Goal: Task Accomplishment & Management: Manage account settings

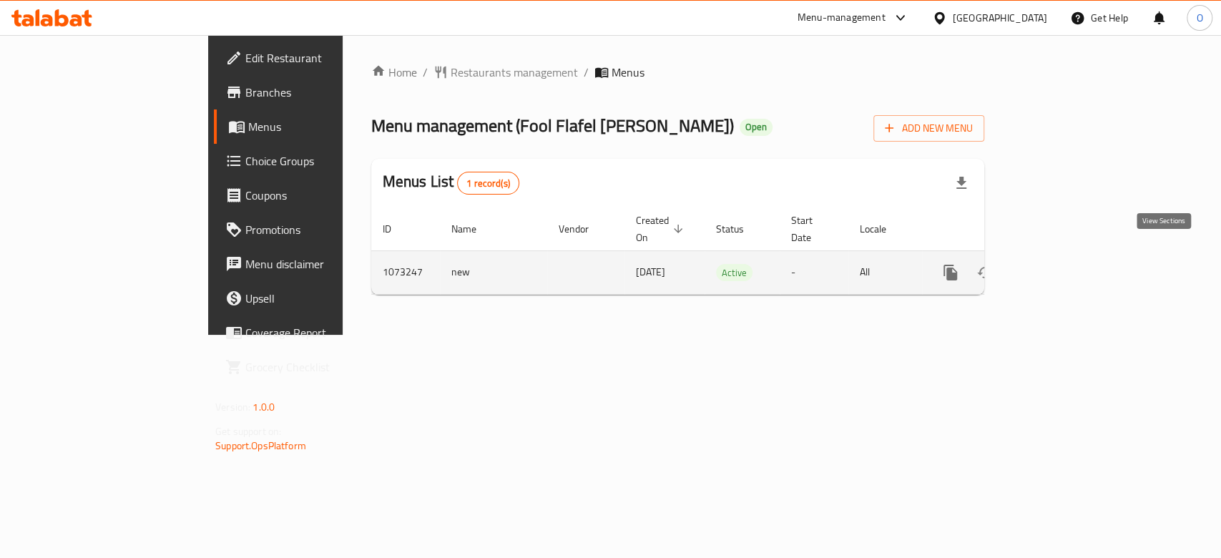
click at [1071, 255] on link "enhanced table" at bounding box center [1053, 272] width 34 height 34
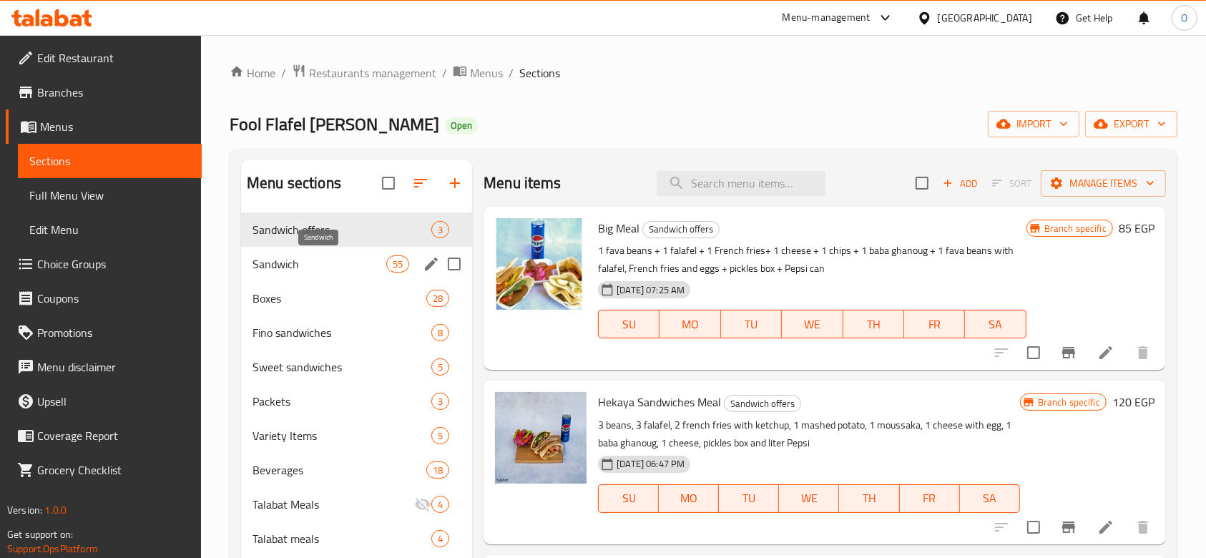
click at [343, 265] on span "Sandwich" at bounding box center [319, 263] width 134 height 17
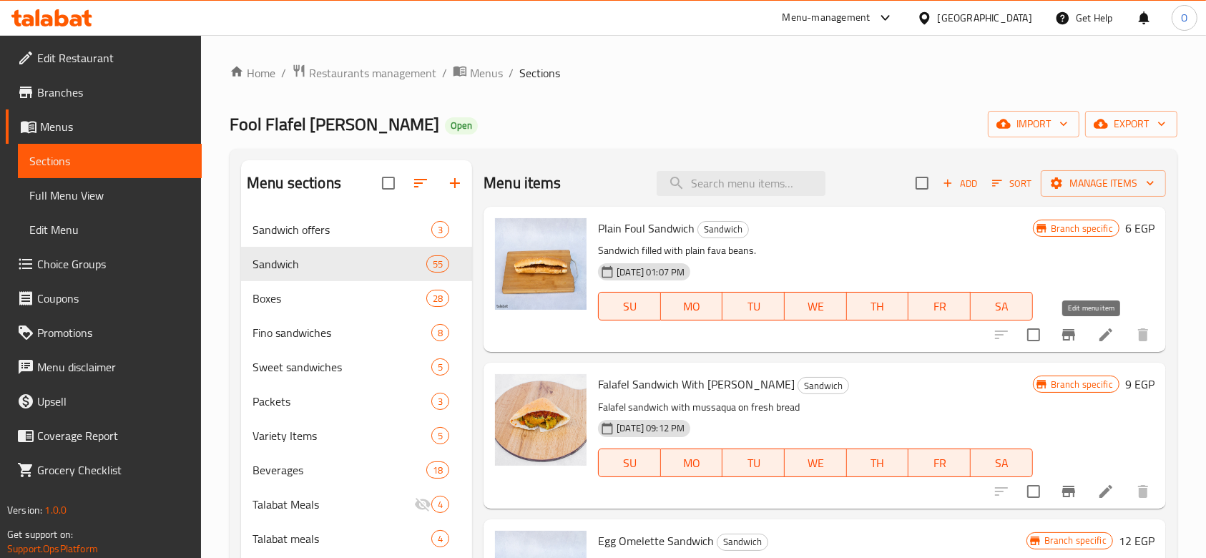
click at [1097, 328] on icon at bounding box center [1105, 334] width 17 height 17
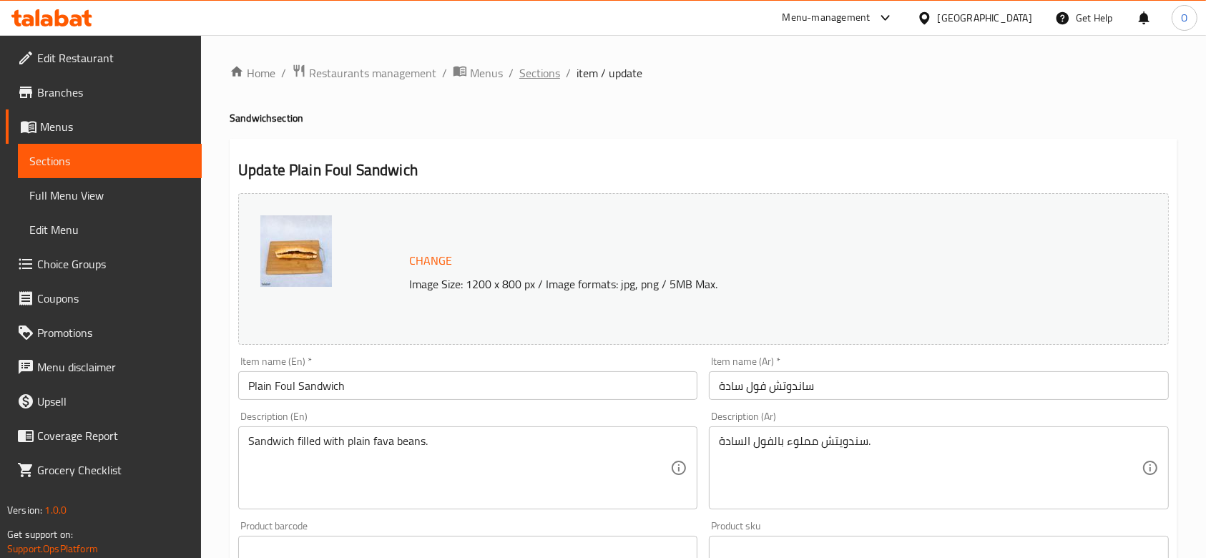
click at [531, 75] on span "Sections" at bounding box center [539, 72] width 41 height 17
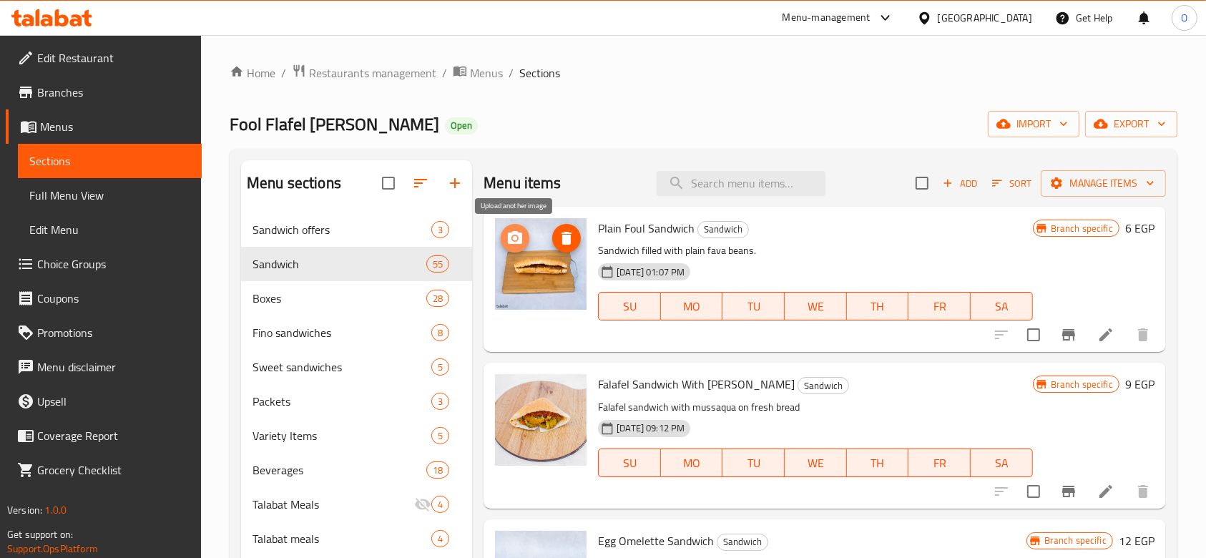
click at [519, 237] on icon "upload picture" at bounding box center [515, 237] width 14 height 13
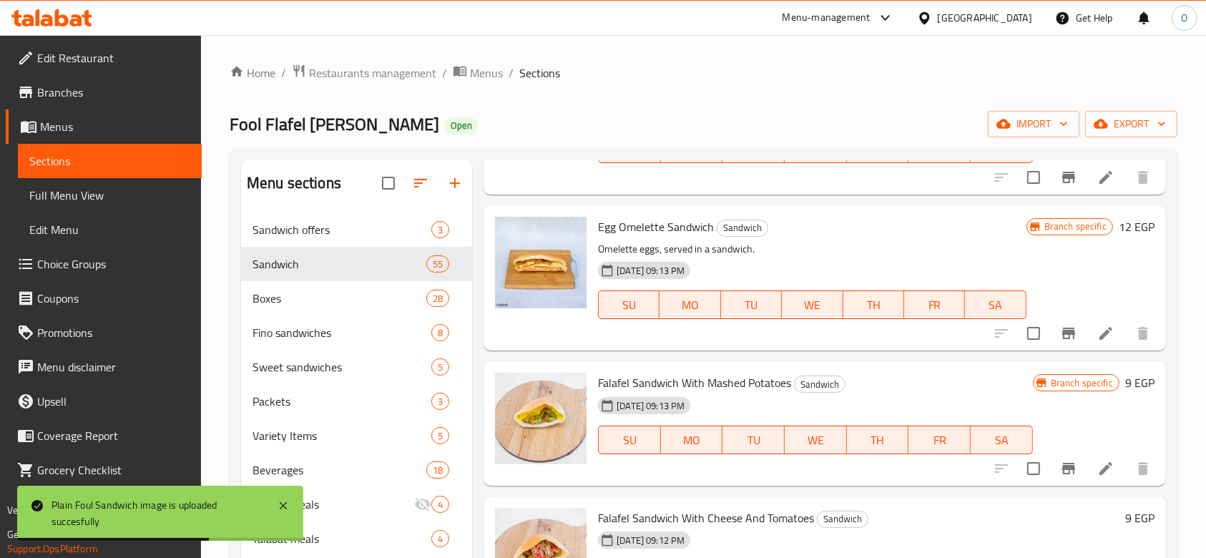
scroll to position [286, 0]
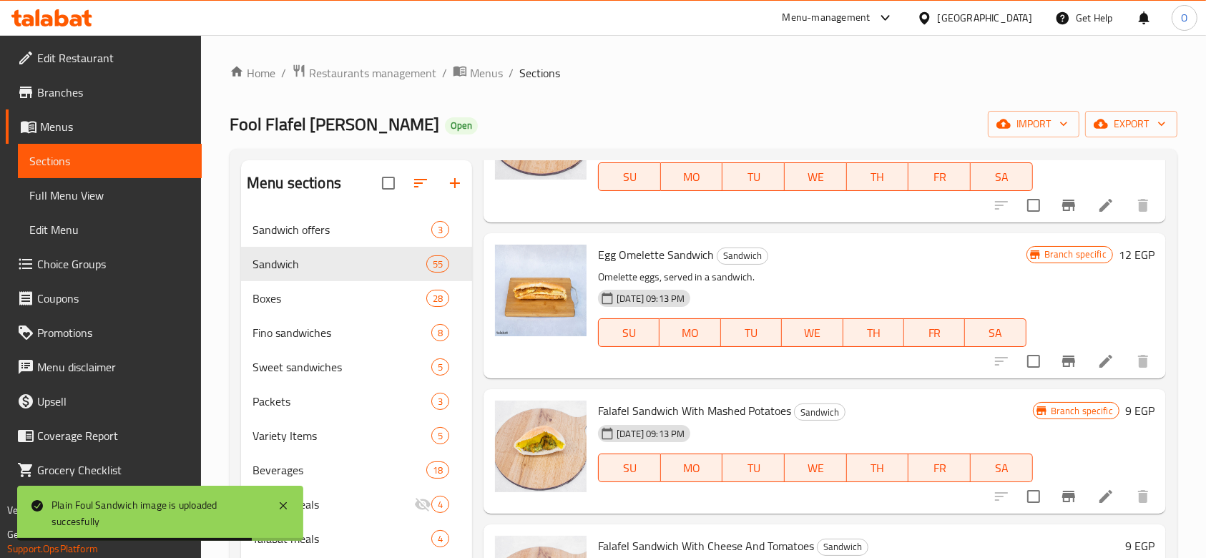
click at [651, 255] on span "Egg Omelette Sandwich" at bounding box center [656, 254] width 116 height 21
click at [649, 255] on span "Egg Omelette Sandwich" at bounding box center [656, 254] width 116 height 21
copy h6 "Egg Omelette Sandwich"
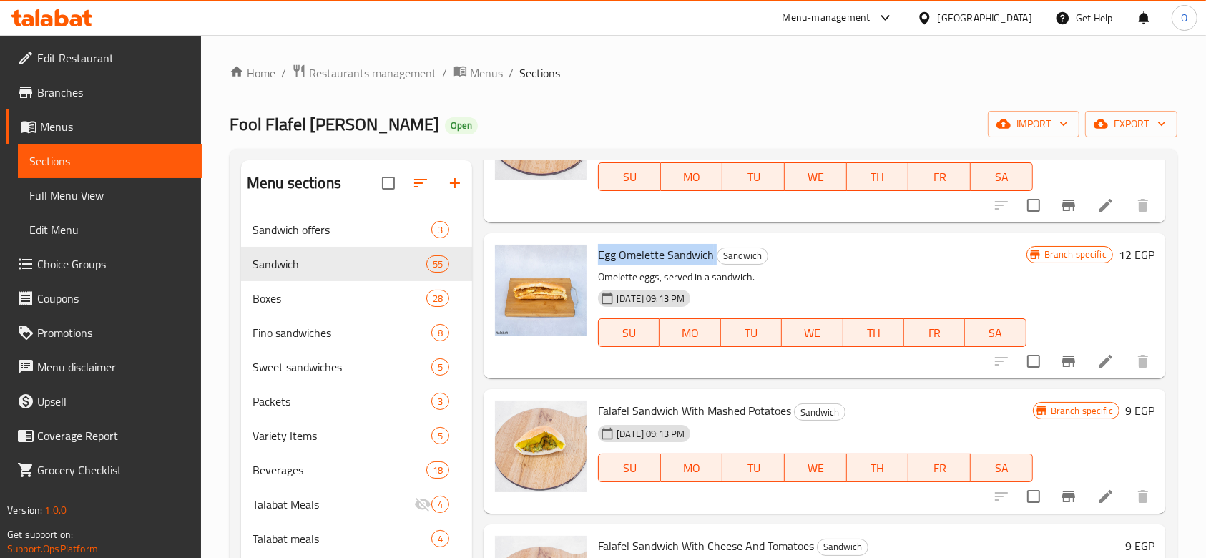
click at [1097, 363] on icon at bounding box center [1105, 361] width 17 height 17
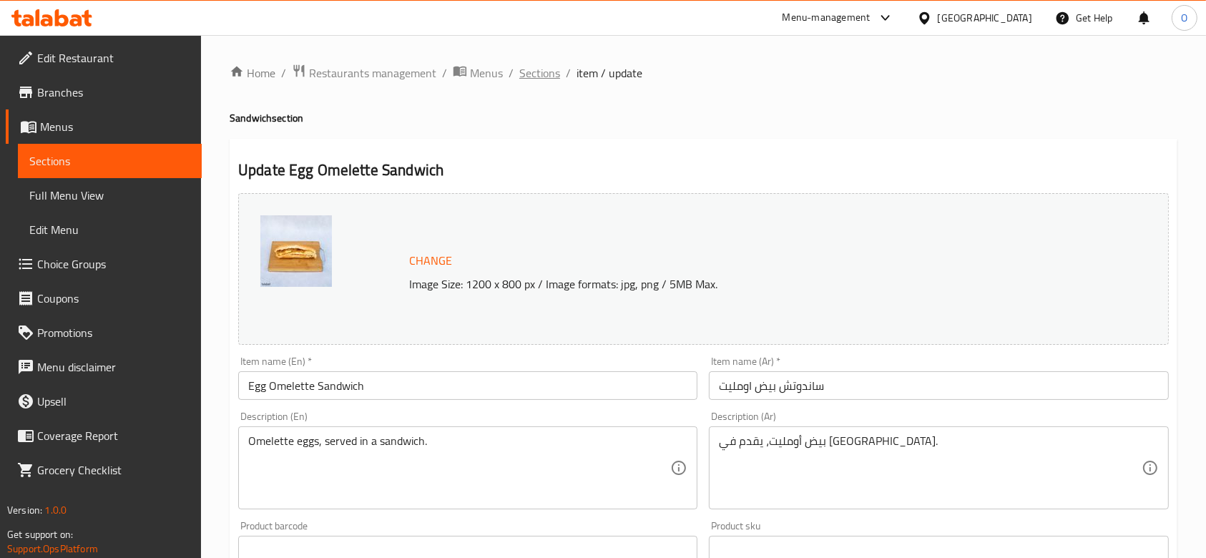
click at [546, 73] on span "Sections" at bounding box center [539, 72] width 41 height 17
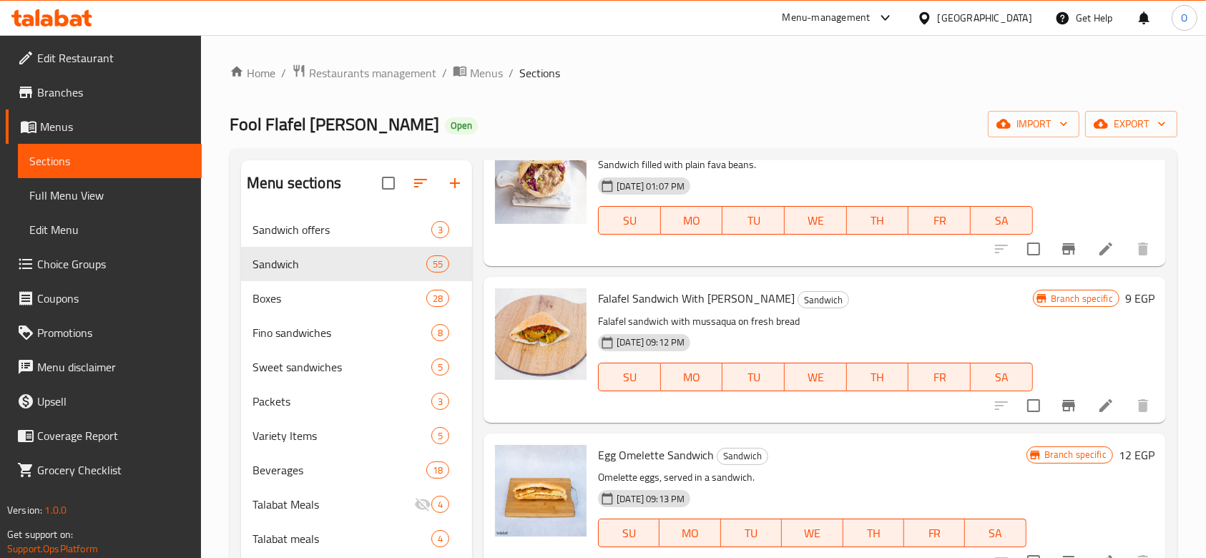
scroll to position [190, 0]
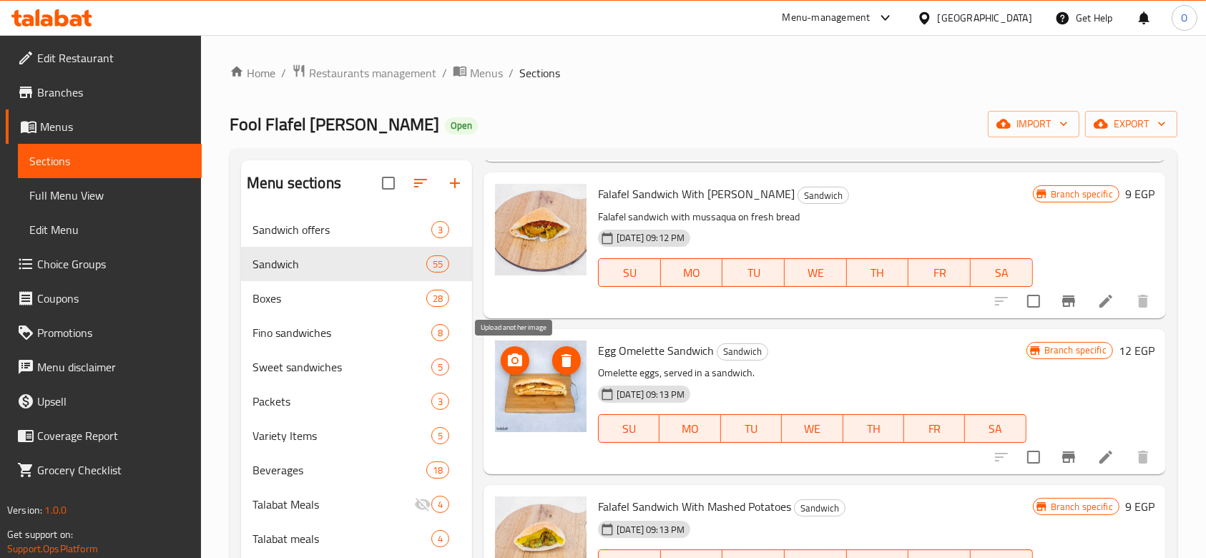
click at [511, 353] on icon "upload picture" at bounding box center [514, 360] width 17 height 17
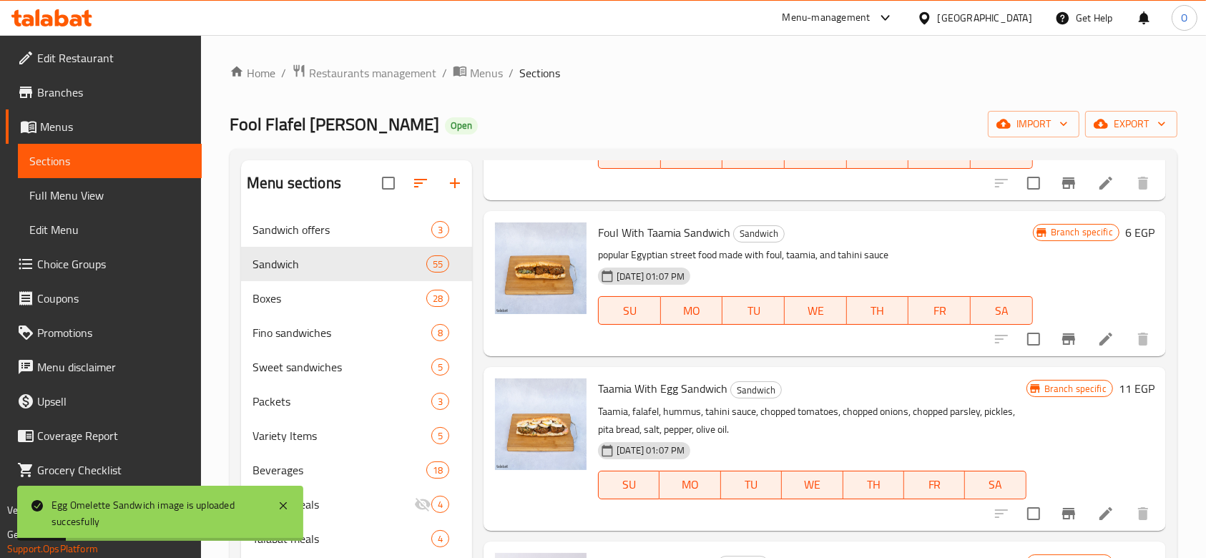
scroll to position [2098, 0]
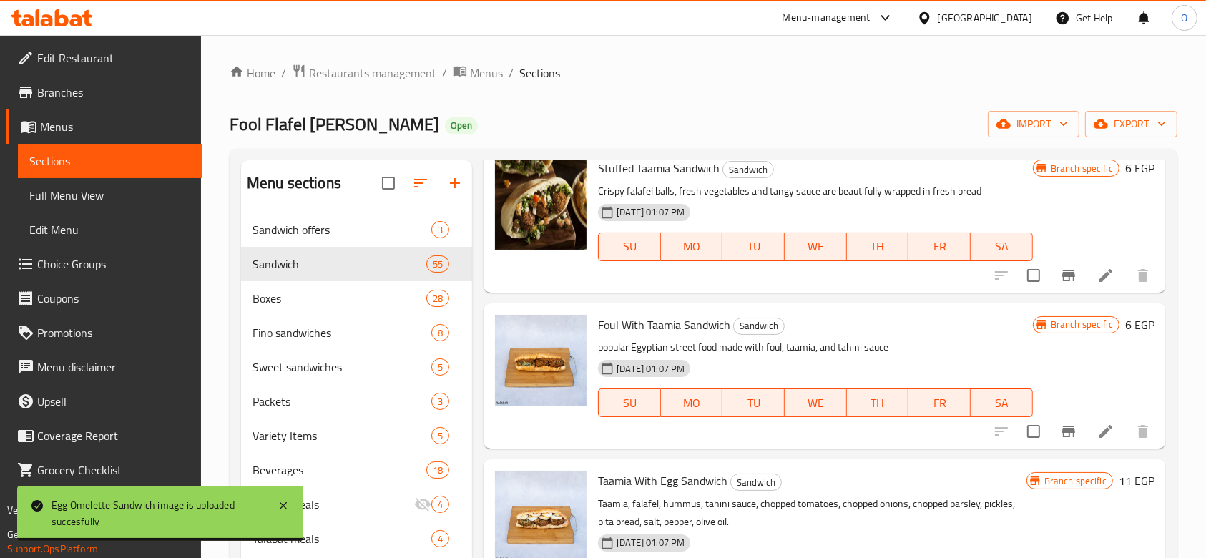
click at [644, 318] on span "Foul With Taamia Sandwich" at bounding box center [664, 324] width 132 height 21
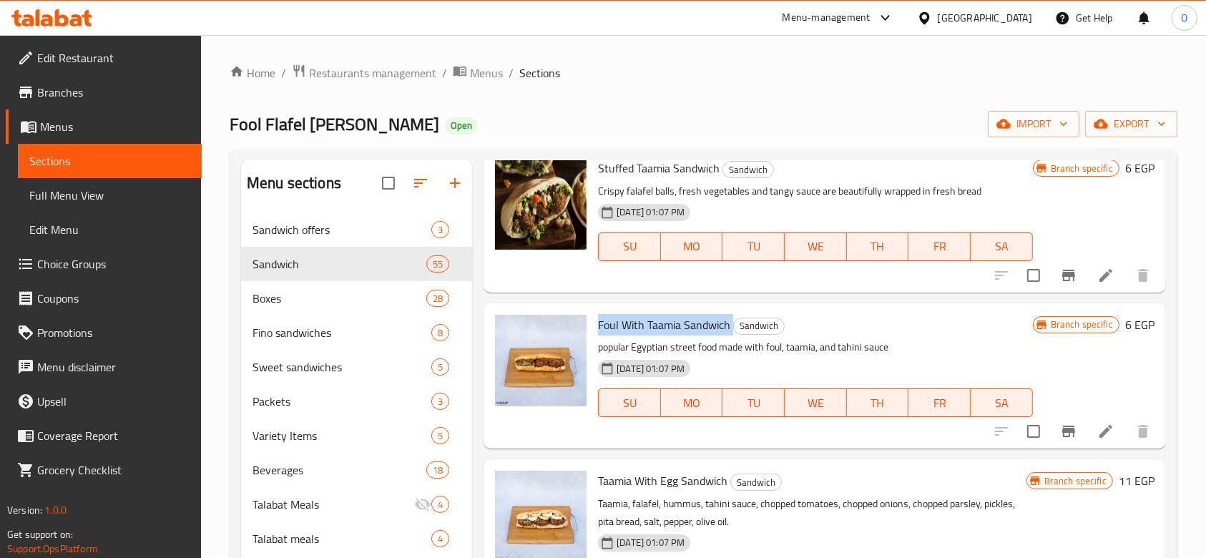
click at [644, 318] on span "Foul With Taamia Sandwich" at bounding box center [664, 324] width 132 height 21
copy h6 "Foul With Taamia Sandwich"
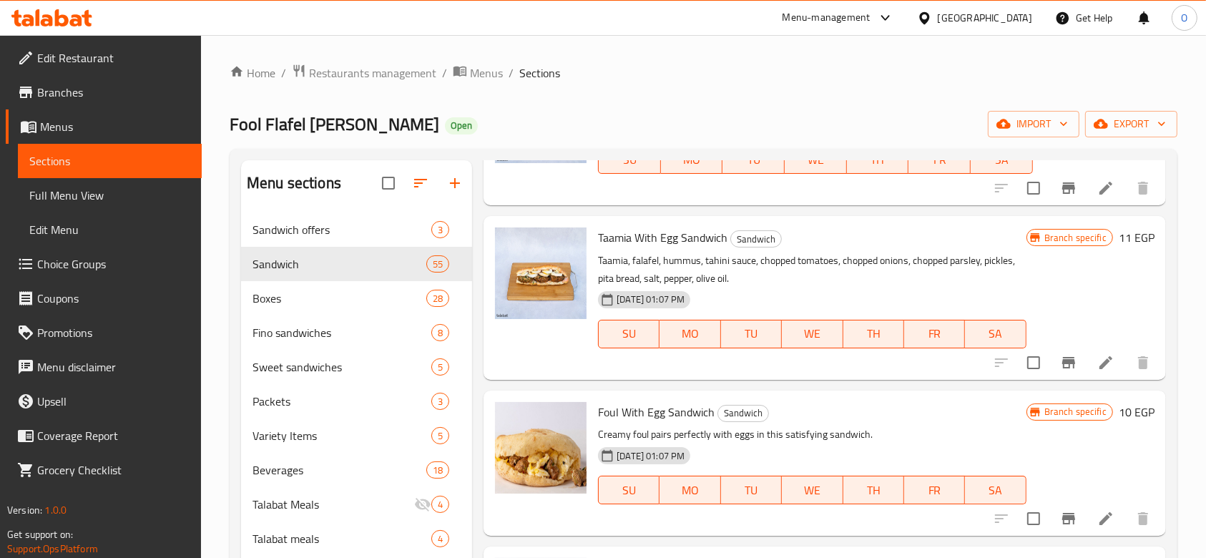
scroll to position [2289, 0]
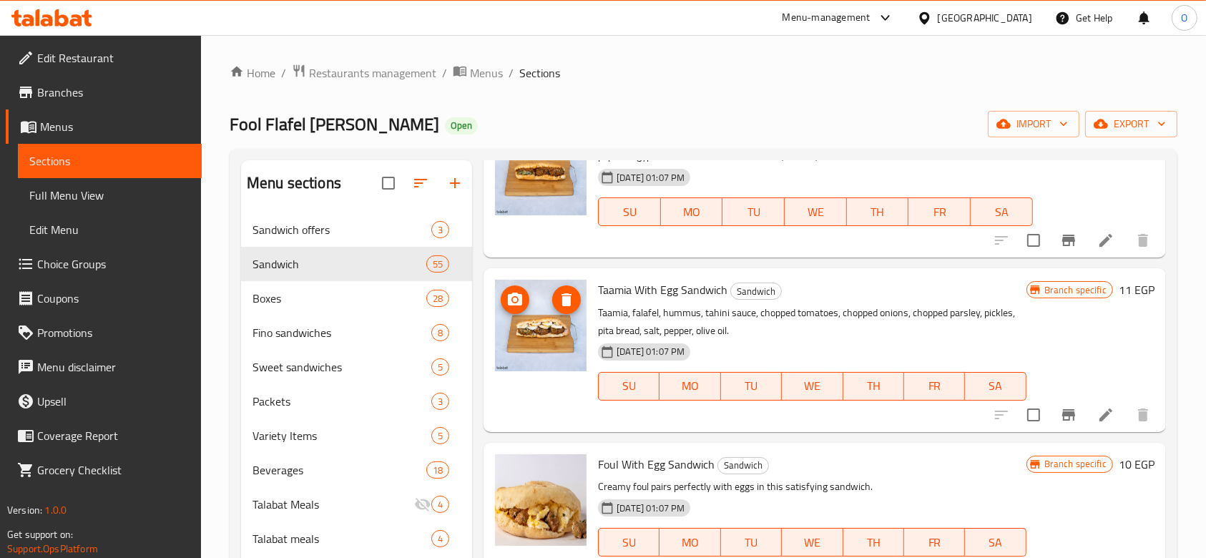
click at [542, 352] on img at bounding box center [541, 326] width 92 height 92
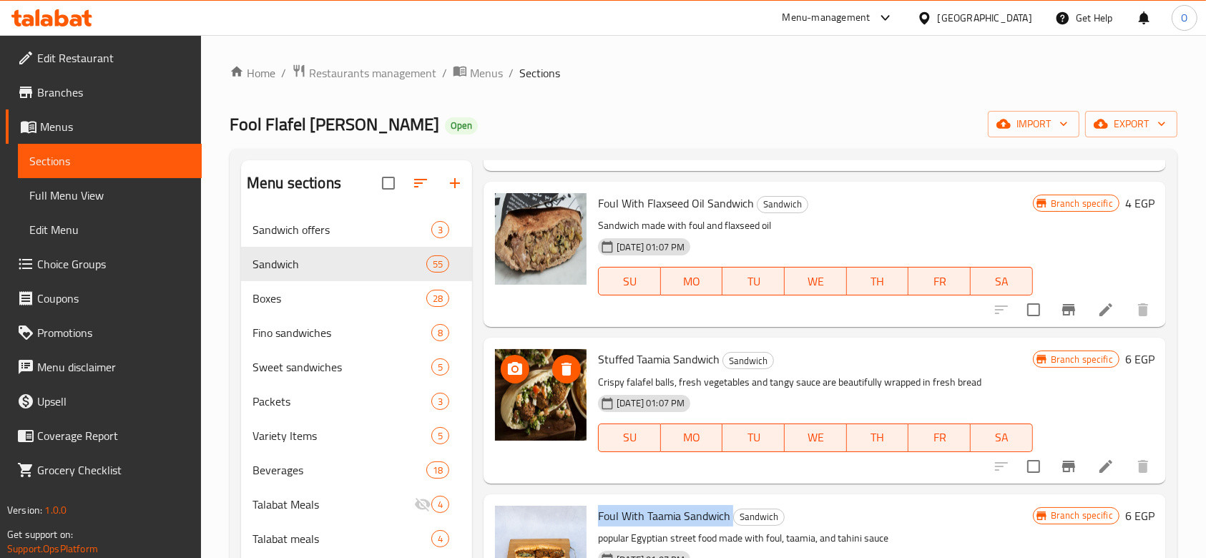
scroll to position [2193, 0]
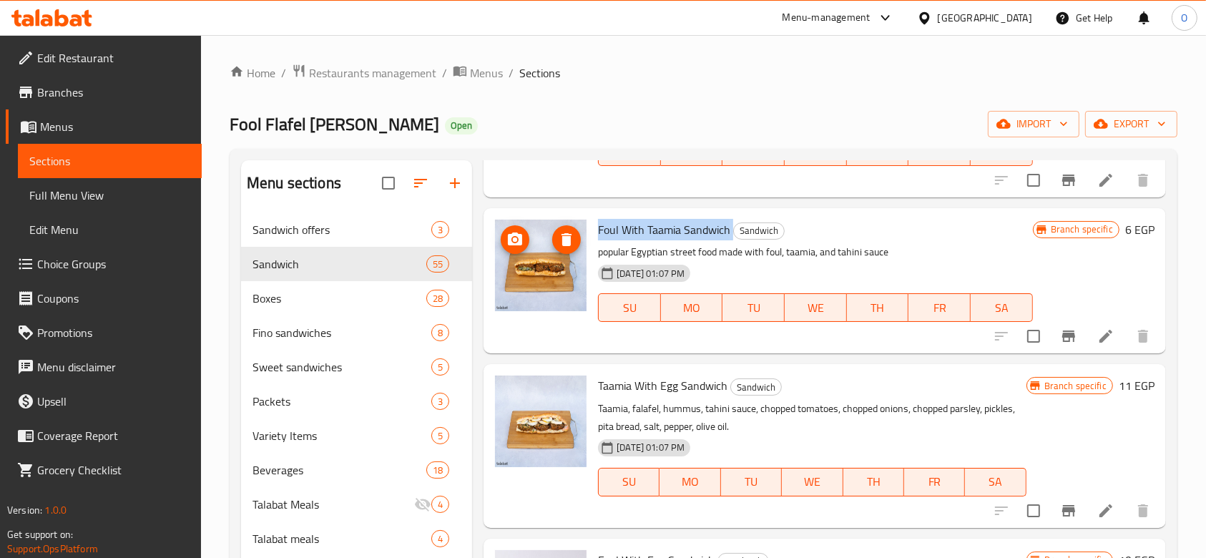
click at [513, 241] on icon "upload picture" at bounding box center [514, 239] width 17 height 17
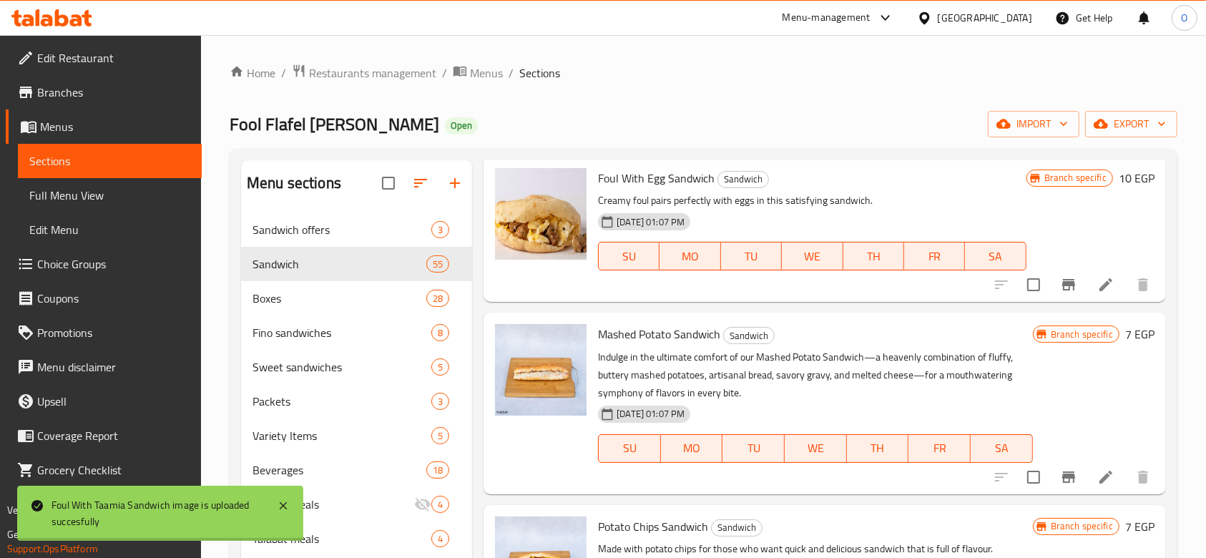
scroll to position [2670, 0]
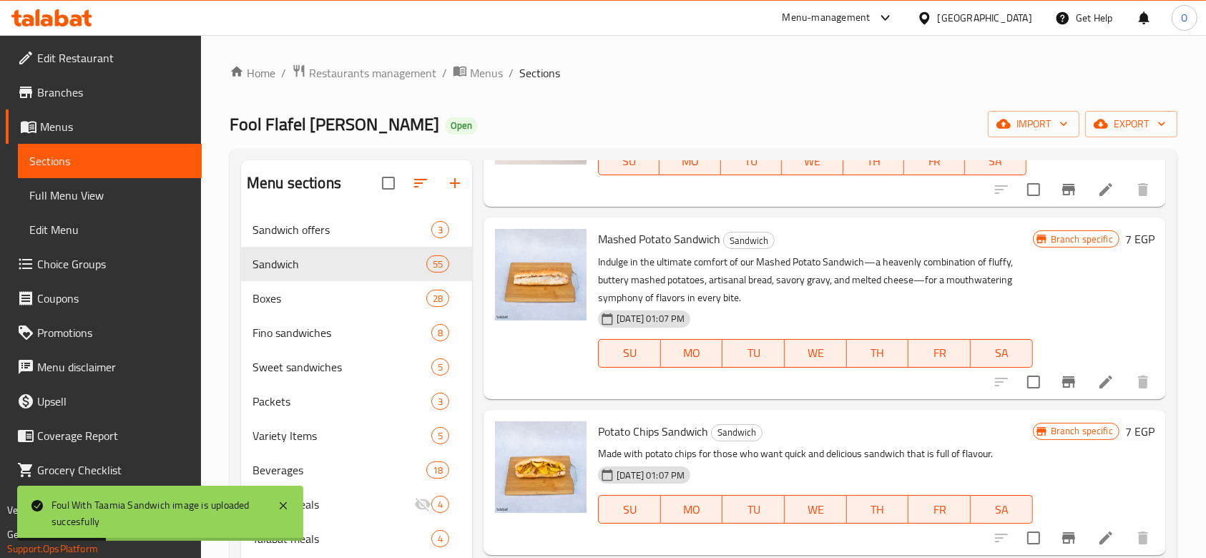
click at [653, 240] on span "Mashed Potato Sandwich" at bounding box center [659, 238] width 122 height 21
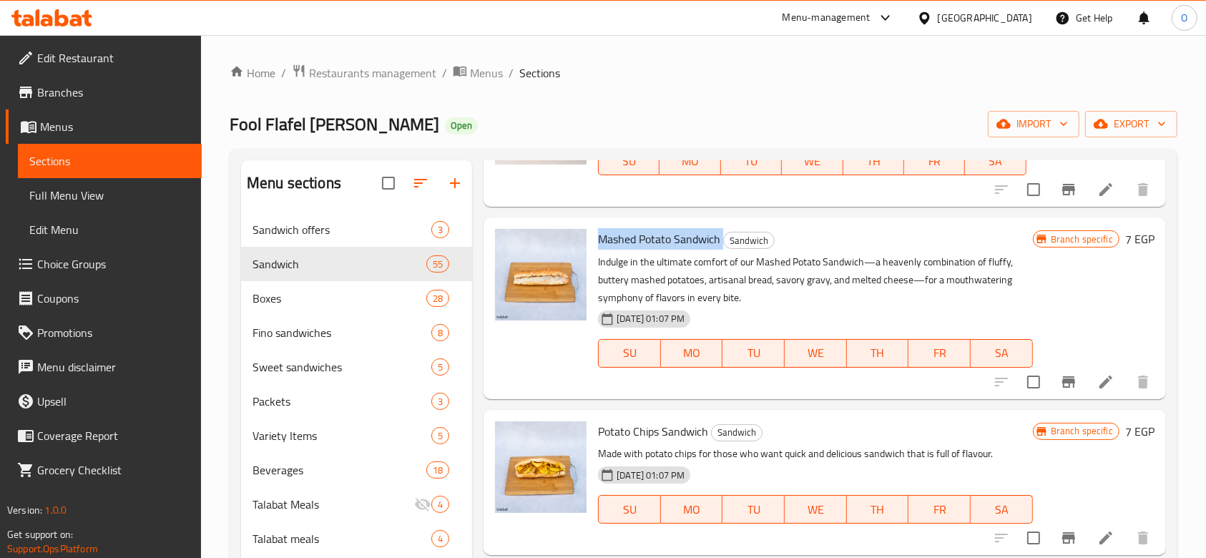
copy h6 "Mashed Potato Sandwich"
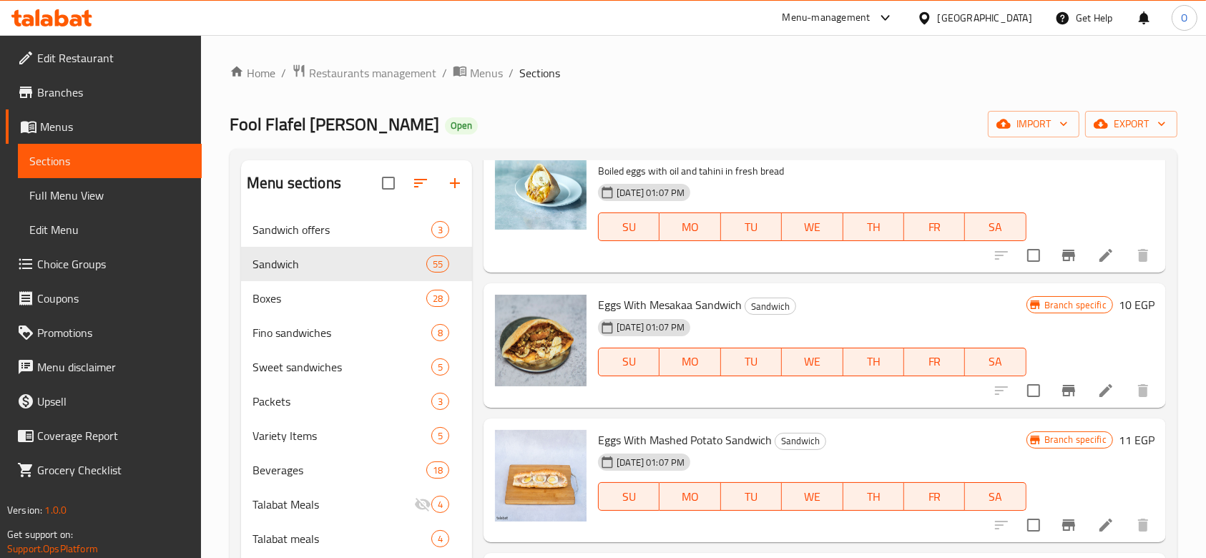
scroll to position [2493, 0]
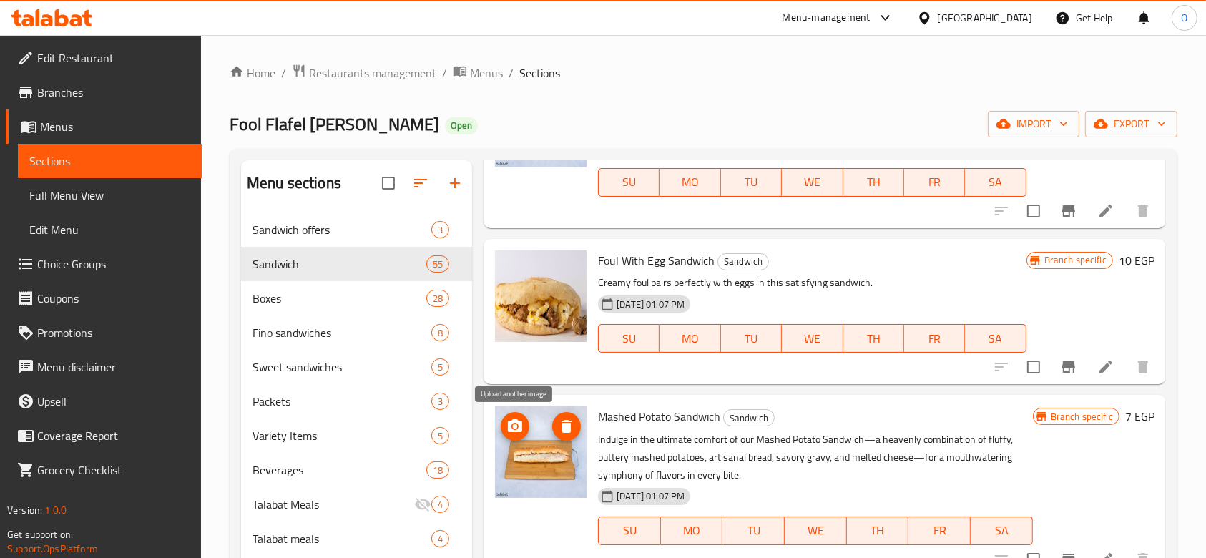
click at [514, 430] on icon "upload picture" at bounding box center [515, 425] width 14 height 13
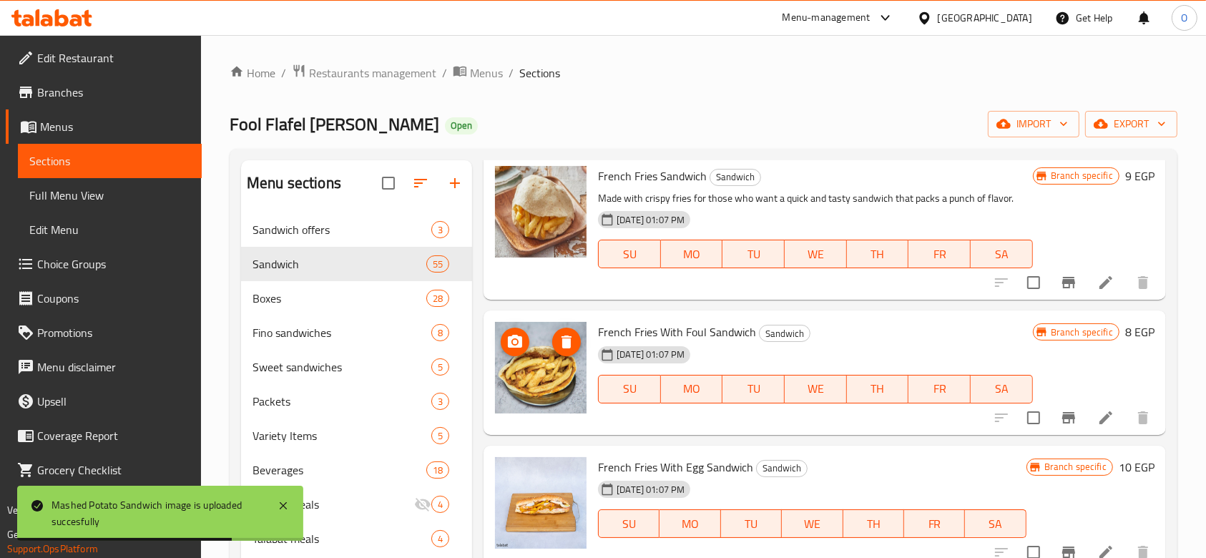
scroll to position [3542, 0]
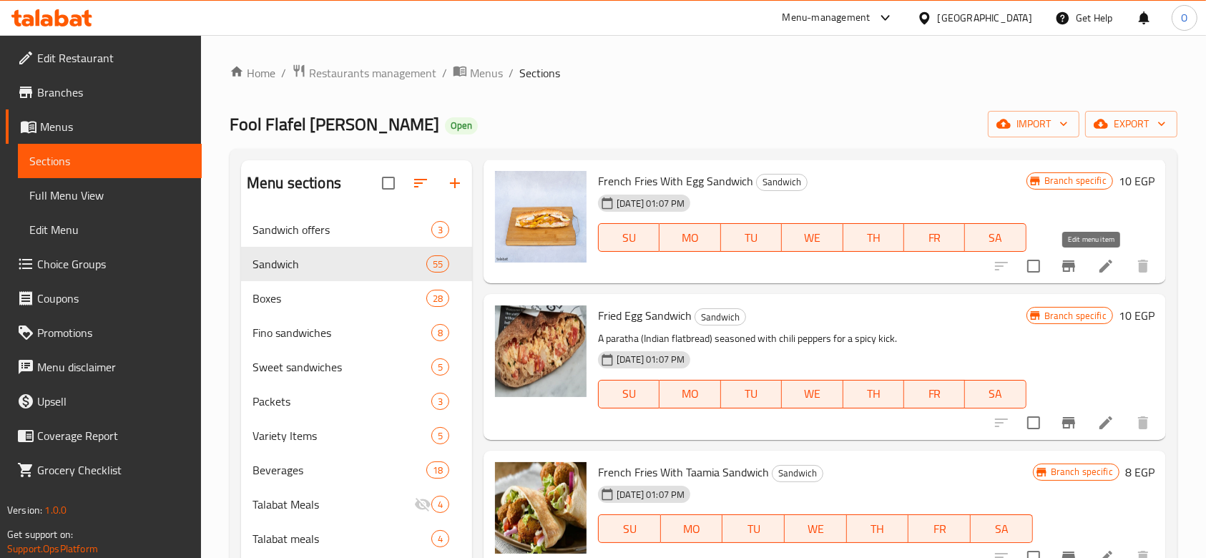
click at [1097, 264] on icon at bounding box center [1105, 265] width 17 height 17
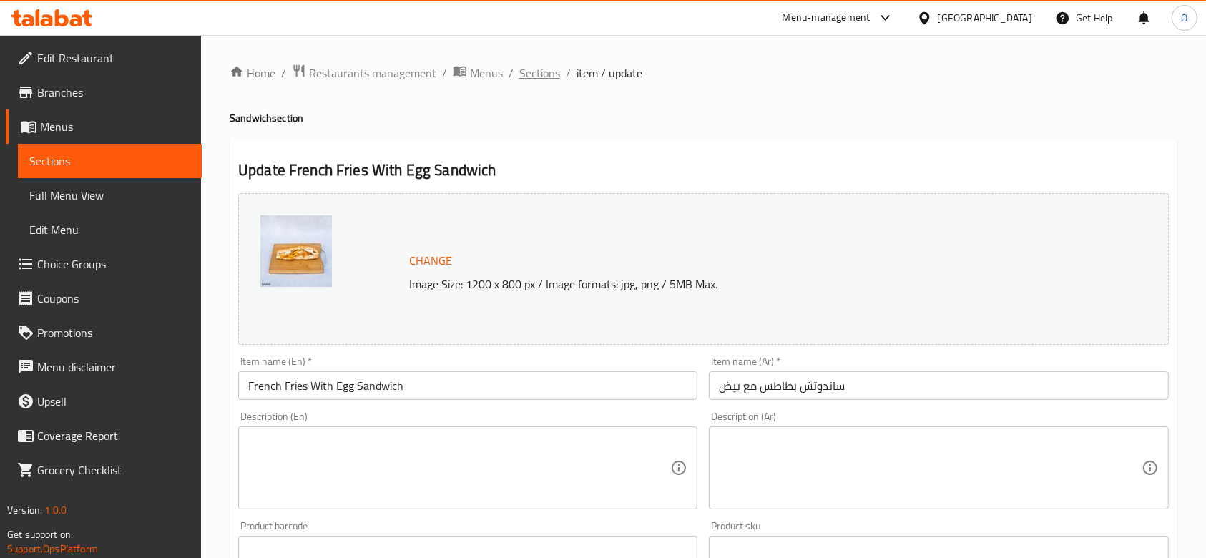
click at [549, 71] on span "Sections" at bounding box center [539, 72] width 41 height 17
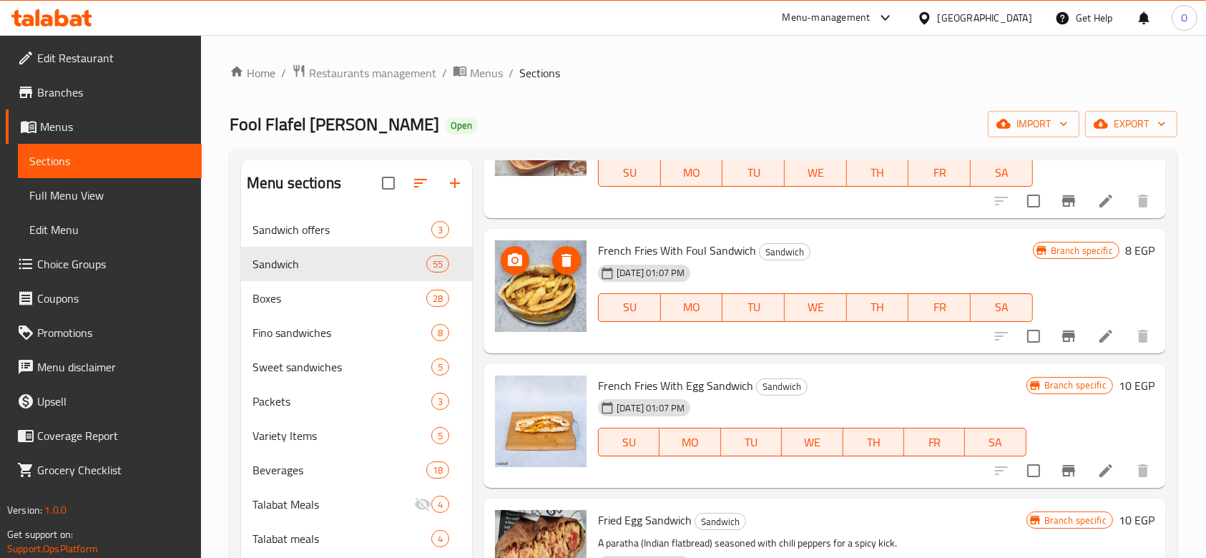
scroll to position [3528, 0]
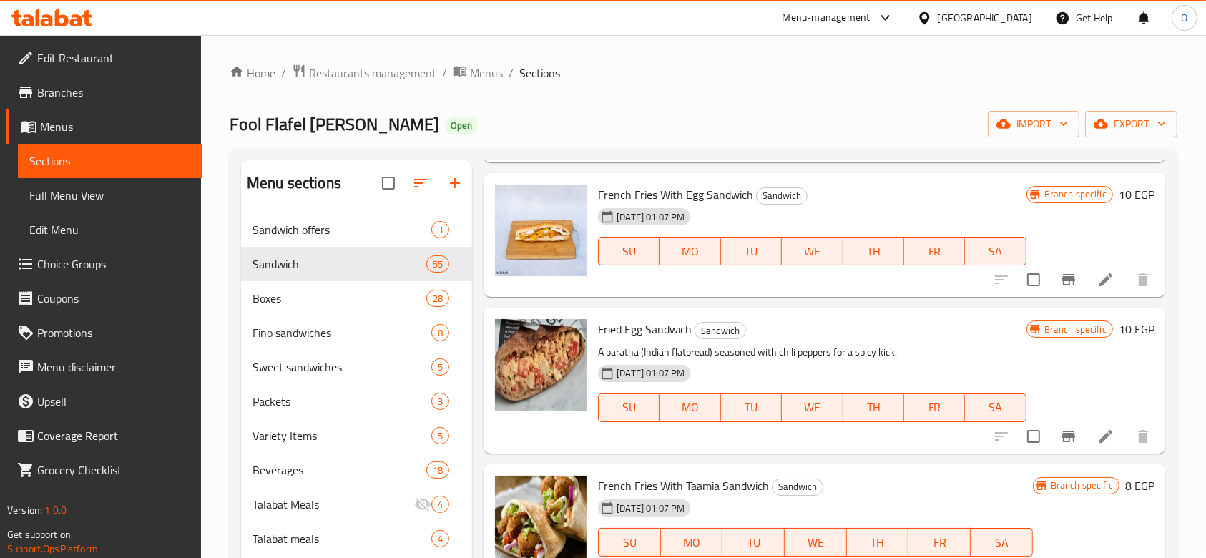
click at [669, 186] on span "French Fries With Egg Sandwich" at bounding box center [675, 194] width 155 height 21
copy h6 "French Fries With Egg Sandwich"
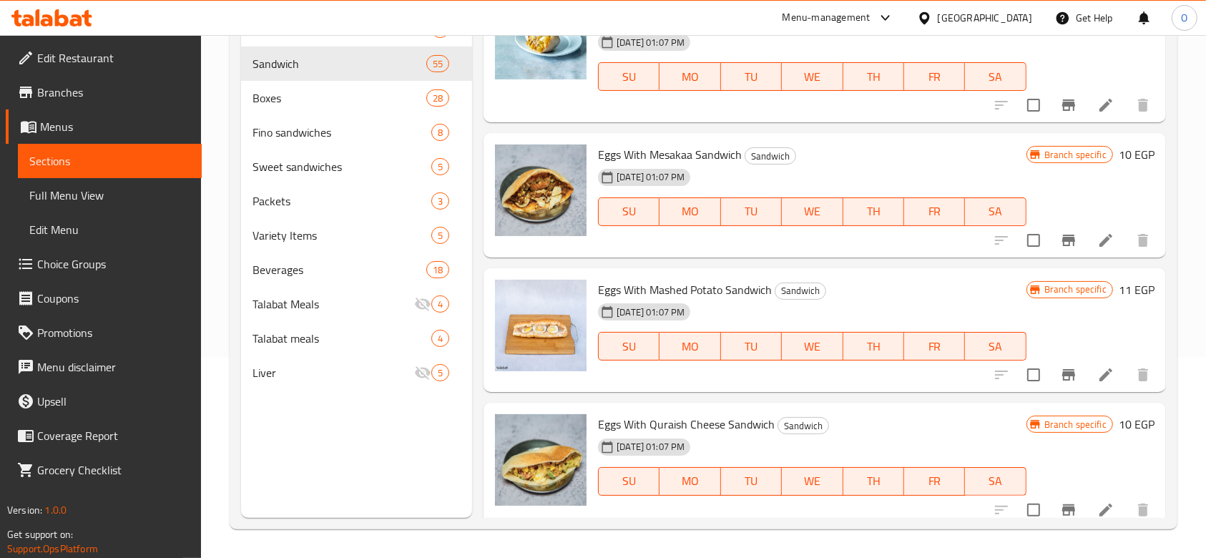
scroll to position [6081, 0]
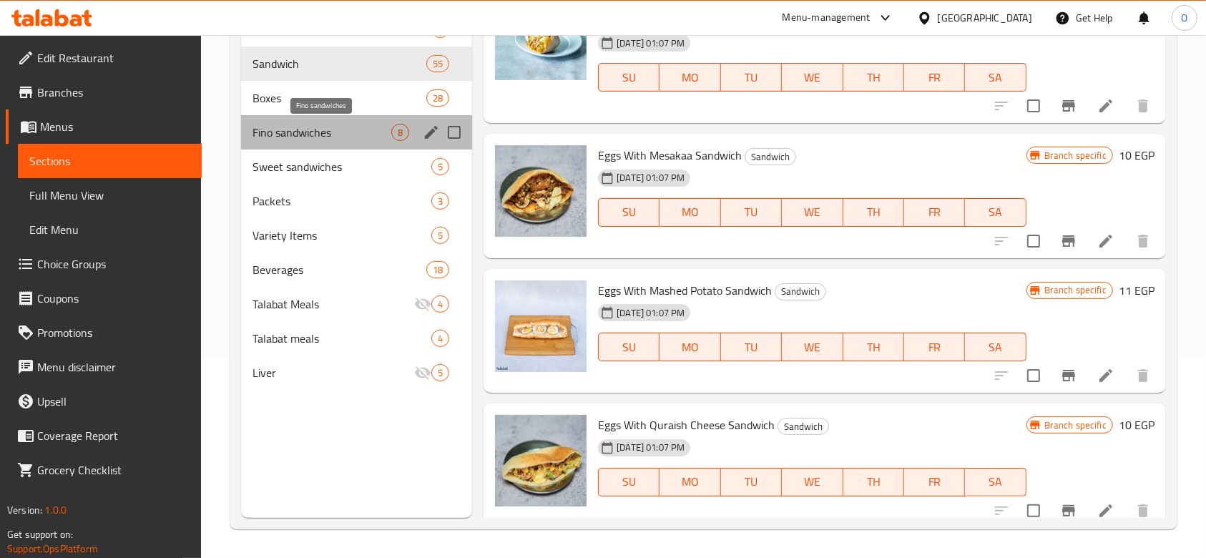
click at [319, 124] on span "Fino sandwiches" at bounding box center [321, 132] width 139 height 17
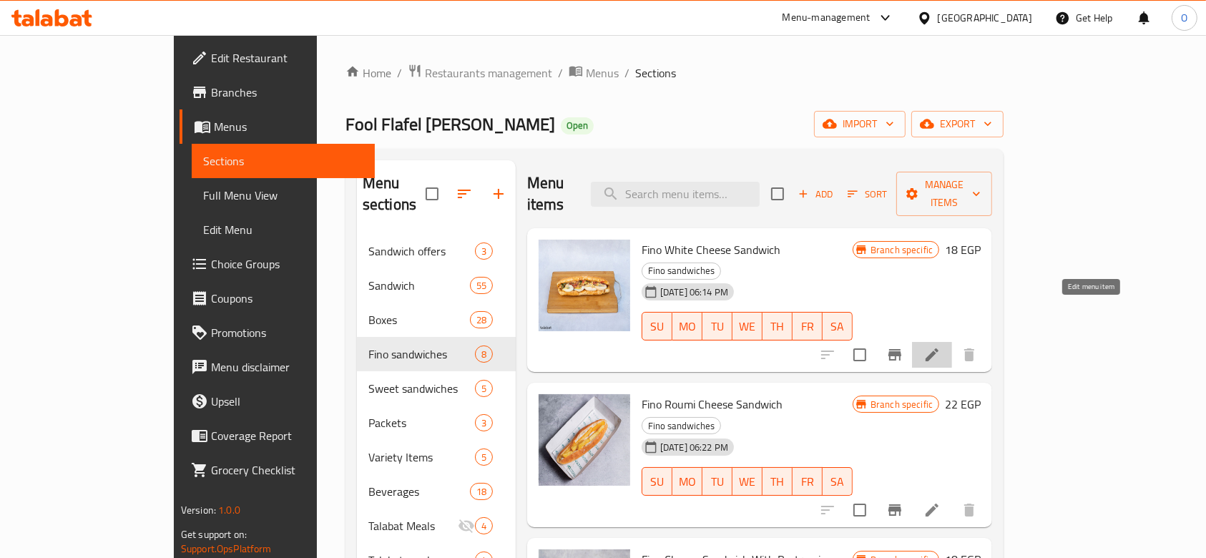
click at [941, 346] on icon at bounding box center [931, 354] width 17 height 17
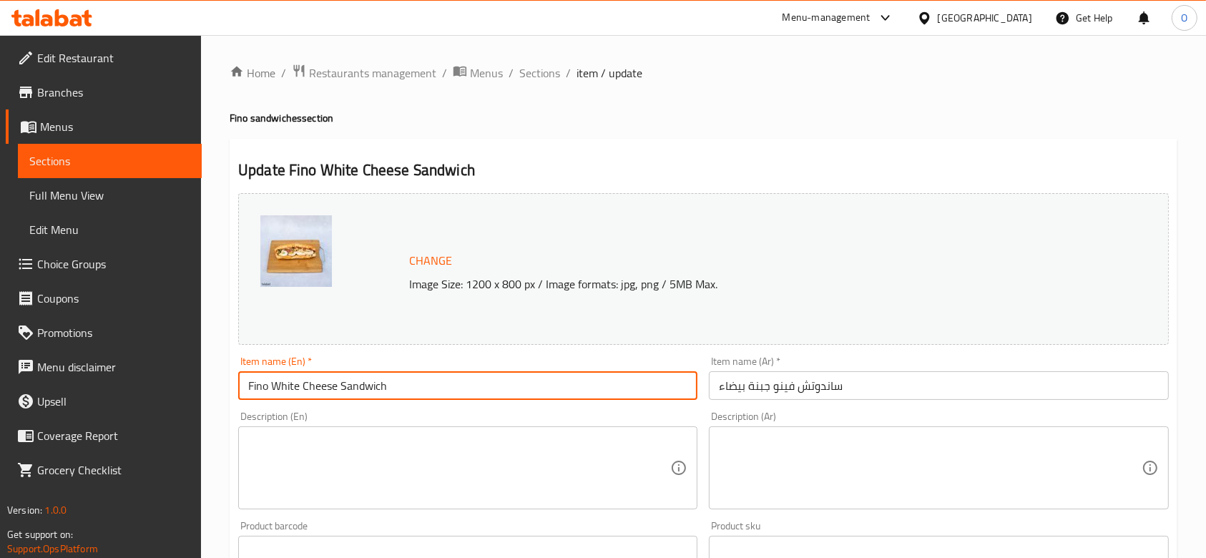
click at [482, 380] on input "Fino White Cheese Sandwich" at bounding box center [467, 385] width 459 height 29
click at [396, 376] on input "Fino White Cheese Sandwich Fino" at bounding box center [467, 385] width 459 height 29
type input "Fino White Cheese Sandwich Fino"
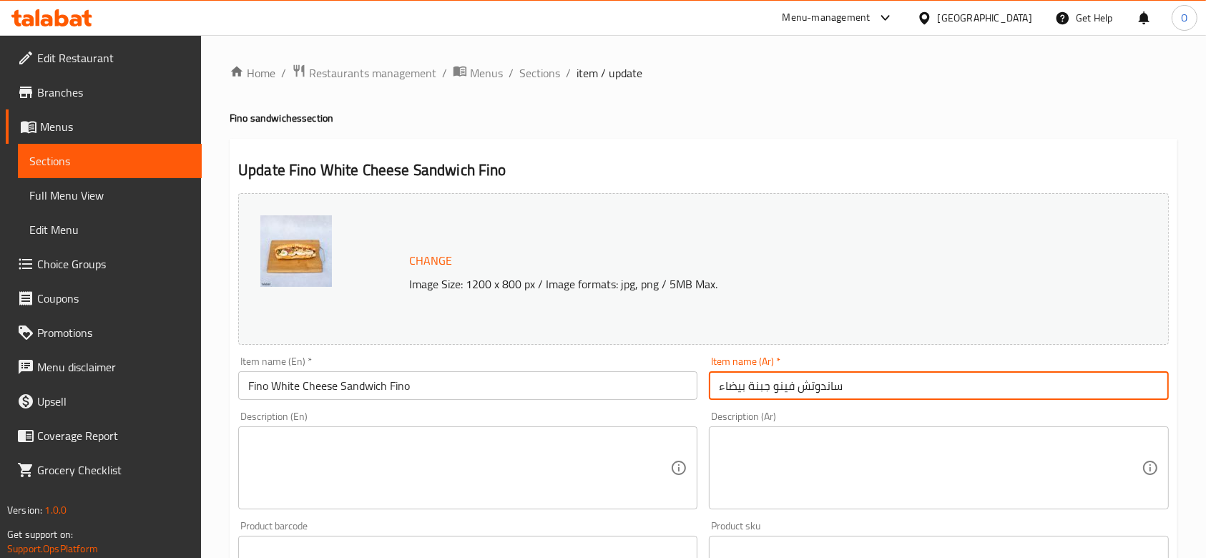
click at [847, 383] on input "ساندوتش فينو جبنة بيضاء" at bounding box center [938, 385] width 459 height 29
paste input "فينو"
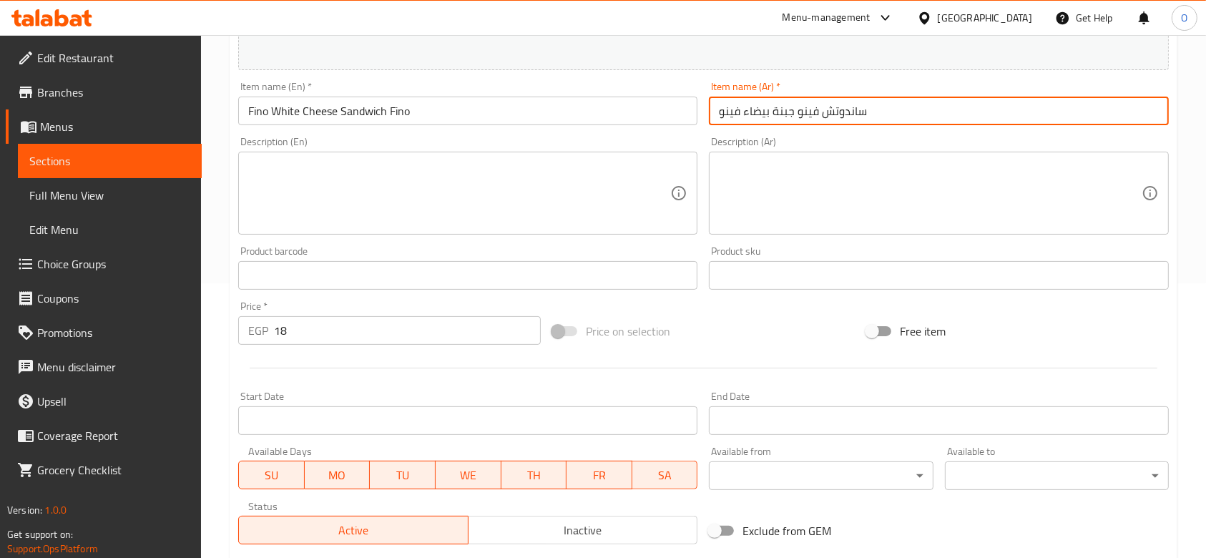
scroll to position [473, 0]
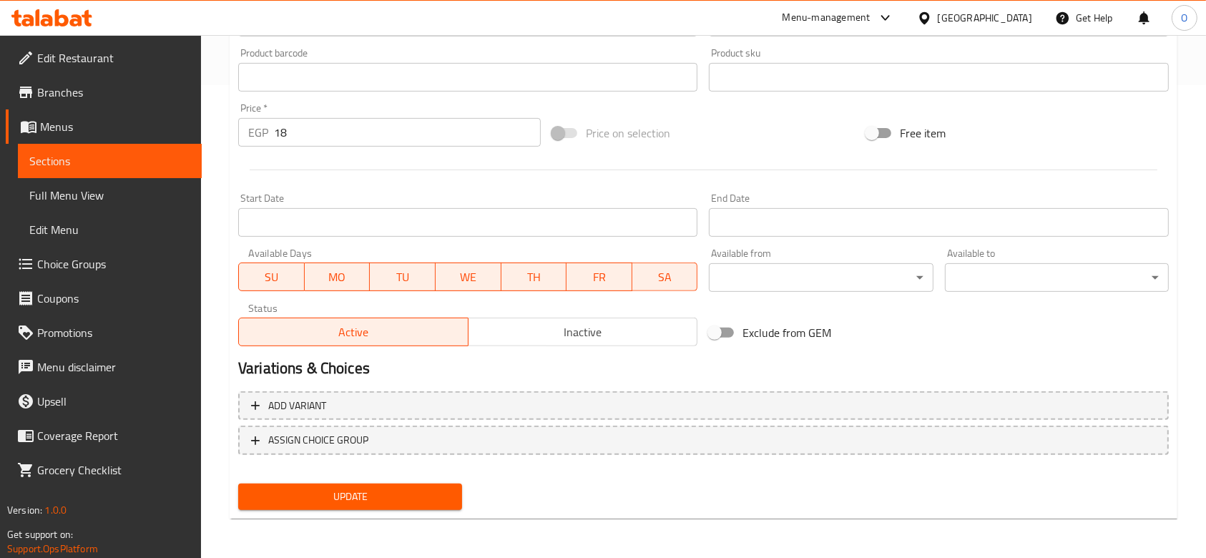
type input "ساندوتش فينو جبنة بيضاء فينو"
click at [372, 498] on span "Update" at bounding box center [350, 497] width 201 height 18
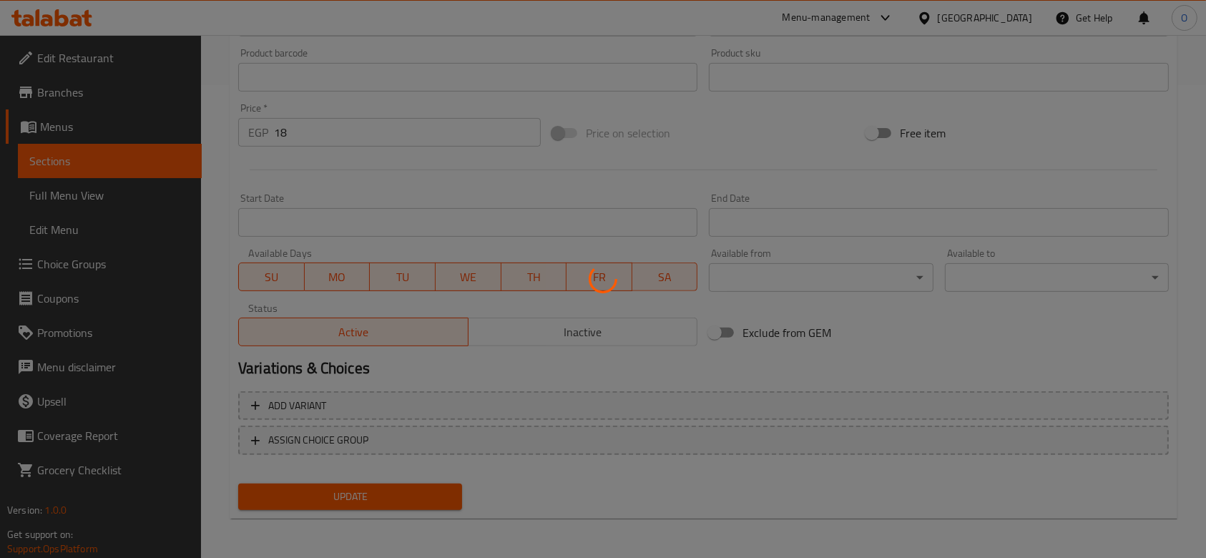
scroll to position [0, 0]
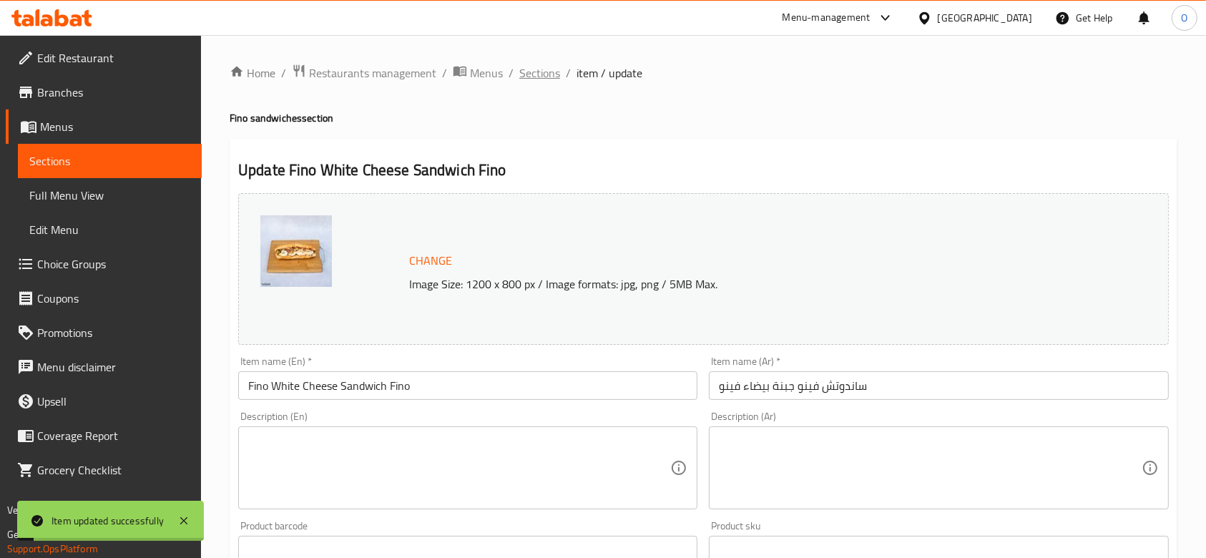
click at [532, 69] on span "Sections" at bounding box center [539, 72] width 41 height 17
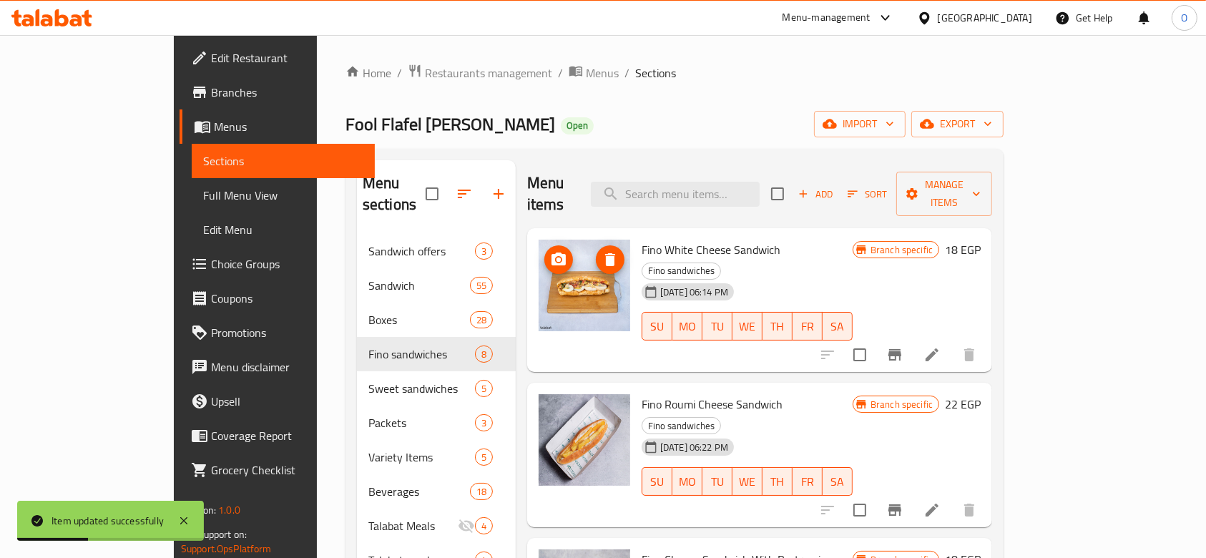
click at [952, 497] on li at bounding box center [932, 510] width 40 height 26
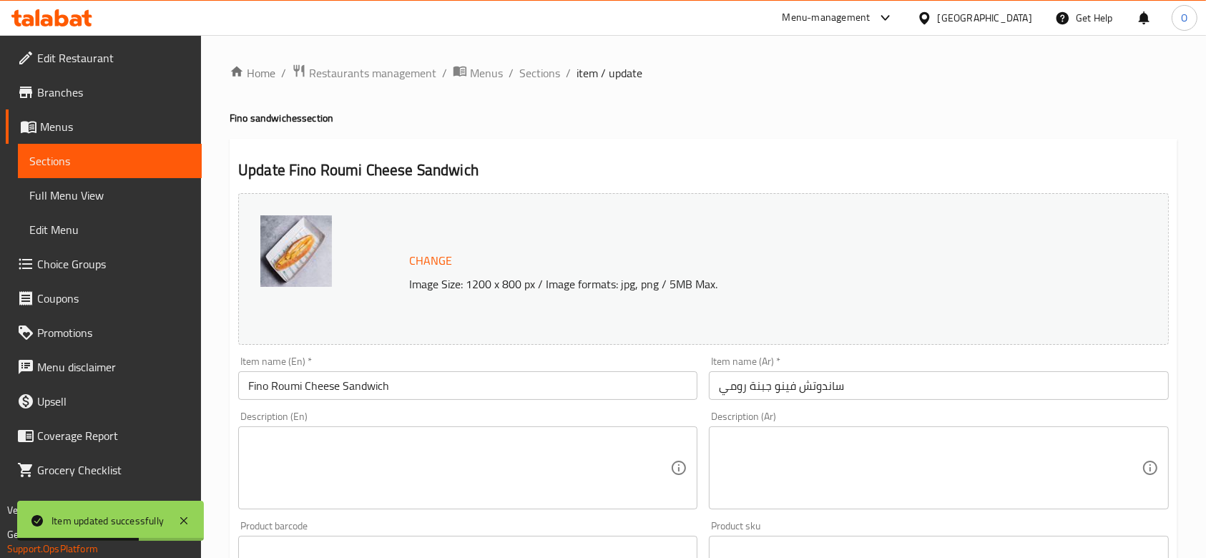
click at [418, 389] on input "Fino Roumi Cheese Sandwich" at bounding box center [467, 385] width 459 height 29
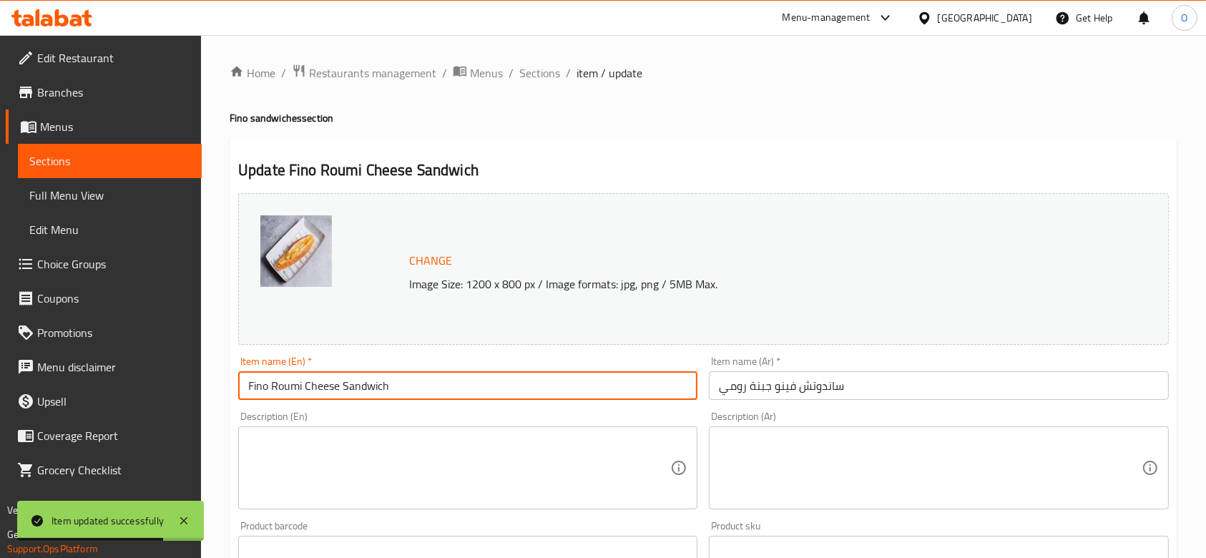
paste input "Fino"
type input "Fino Roumi Cheese Sandwich Fino"
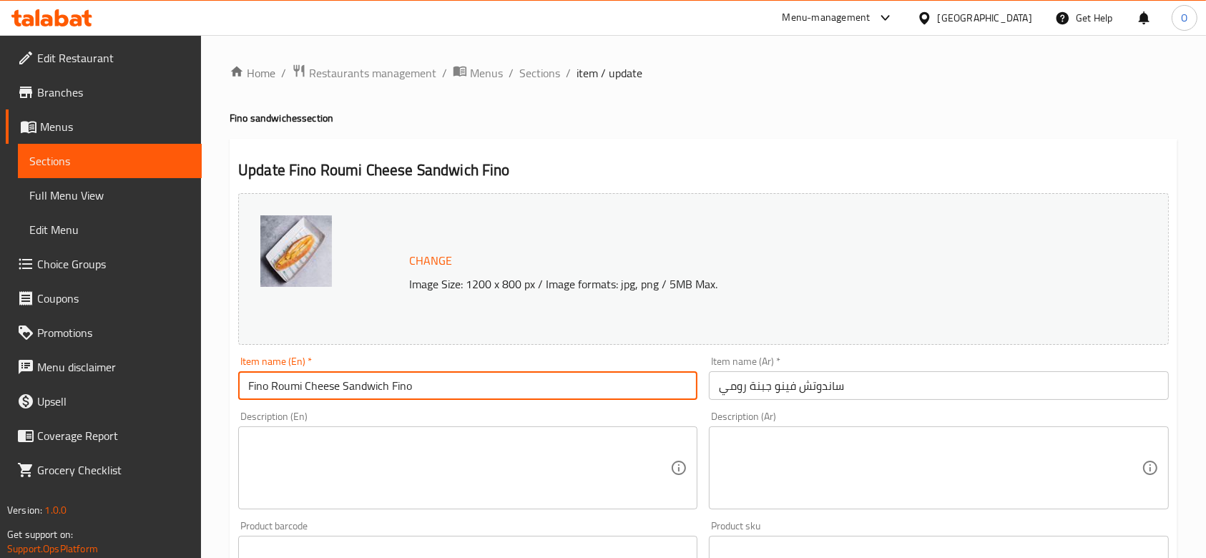
click at [896, 369] on div "Item name (Ar)   * [PERSON_NAME] Item name (Ar) *" at bounding box center [938, 378] width 459 height 44
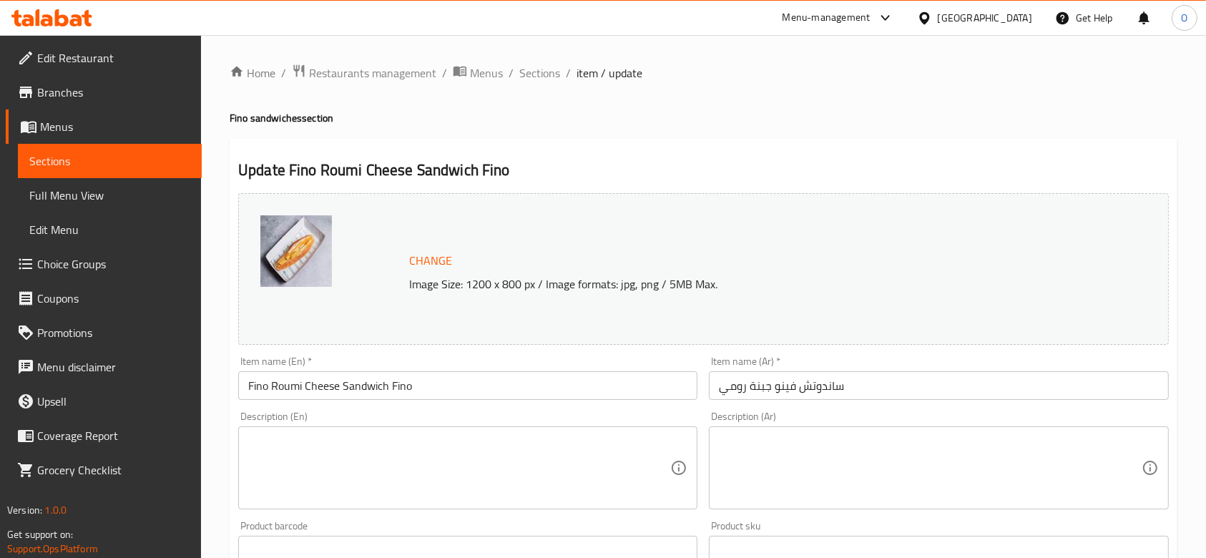
click at [878, 386] on input "ساندوتش فينو جبنة رومي" at bounding box center [938, 385] width 459 height 29
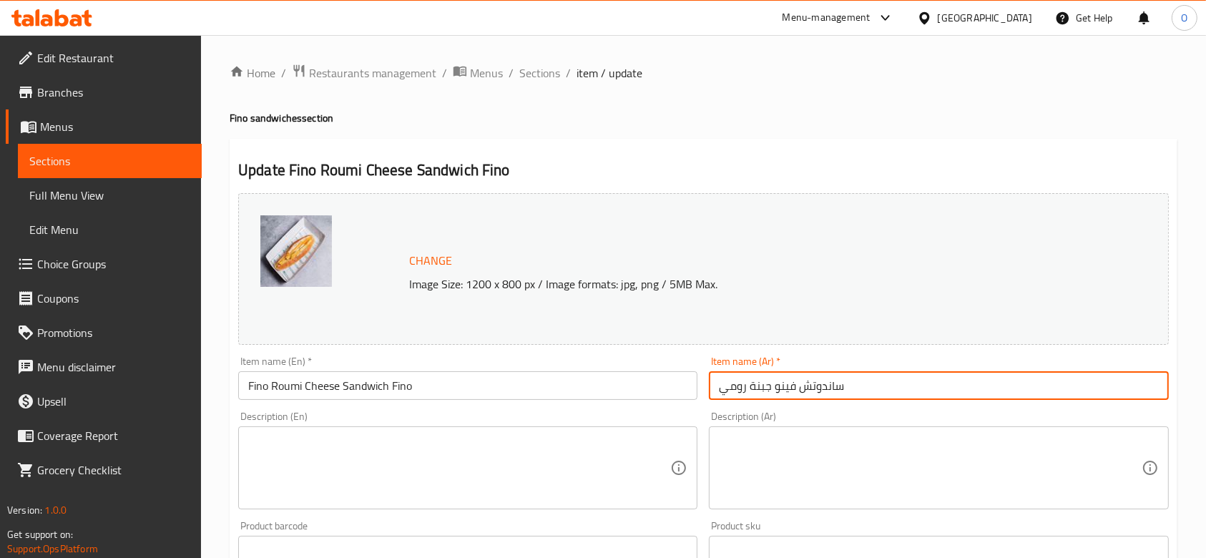
paste input "فينو"
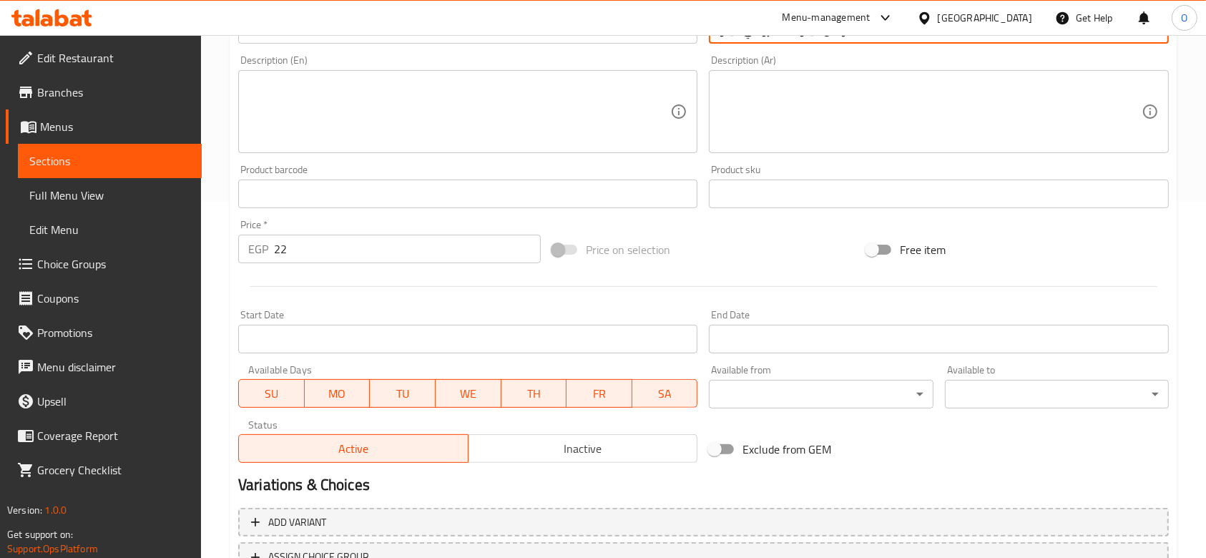
scroll to position [473, 0]
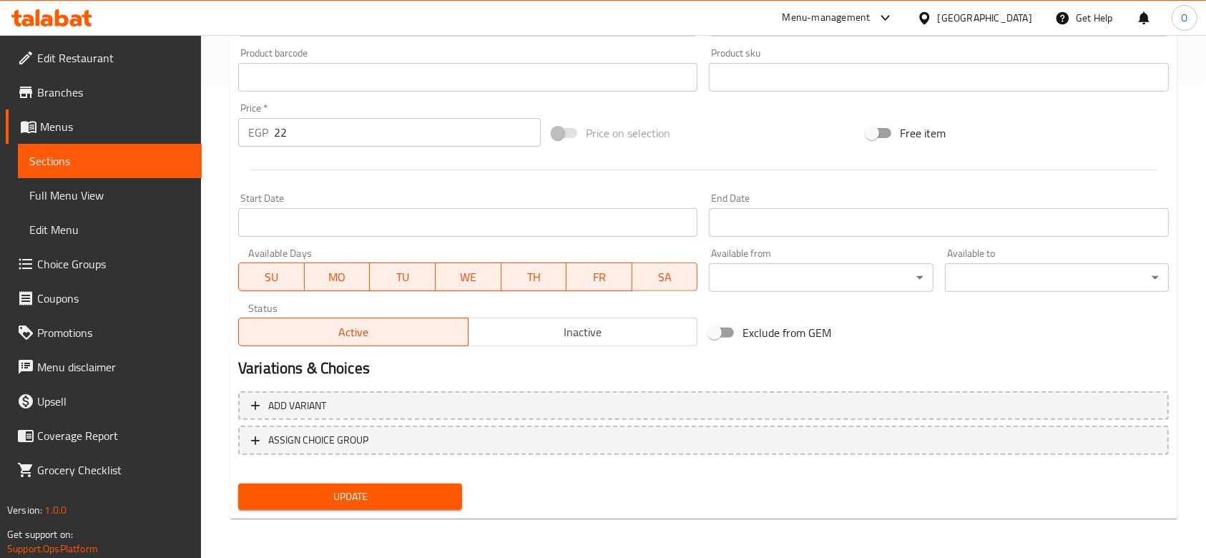
type input "ساندوتش فينو جبنة رومي فينو"
click at [409, 489] on span "Update" at bounding box center [350, 497] width 201 height 18
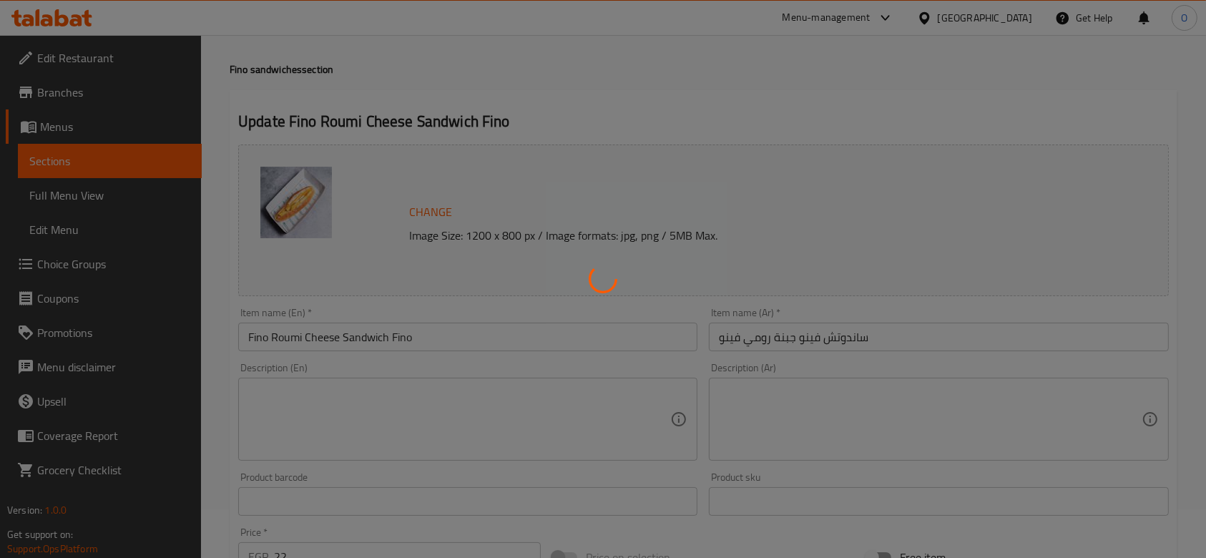
scroll to position [0, 0]
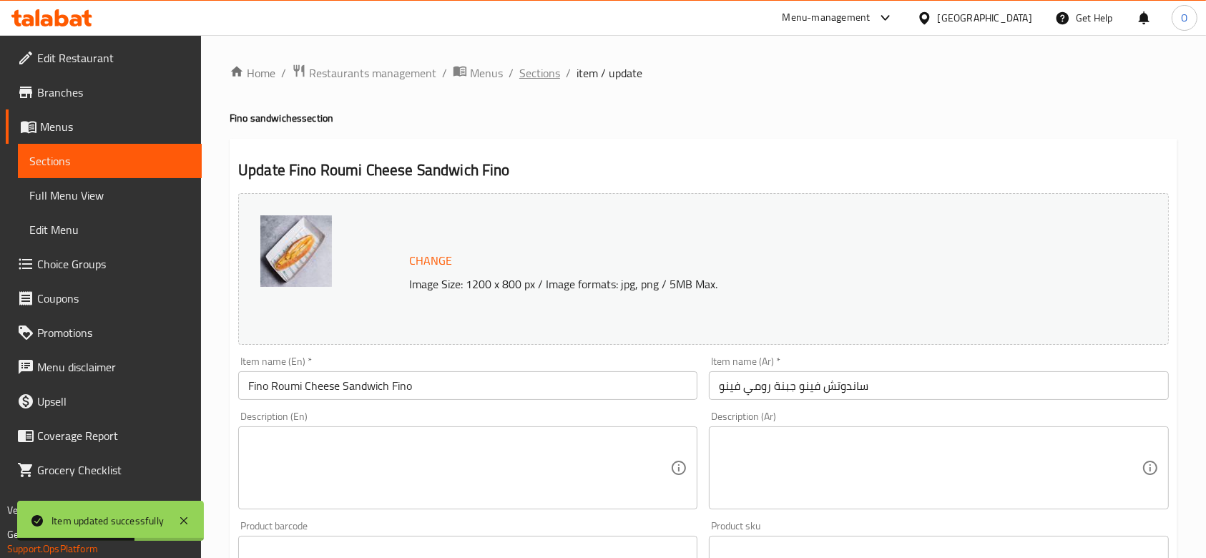
click at [530, 69] on span "Sections" at bounding box center [539, 72] width 41 height 17
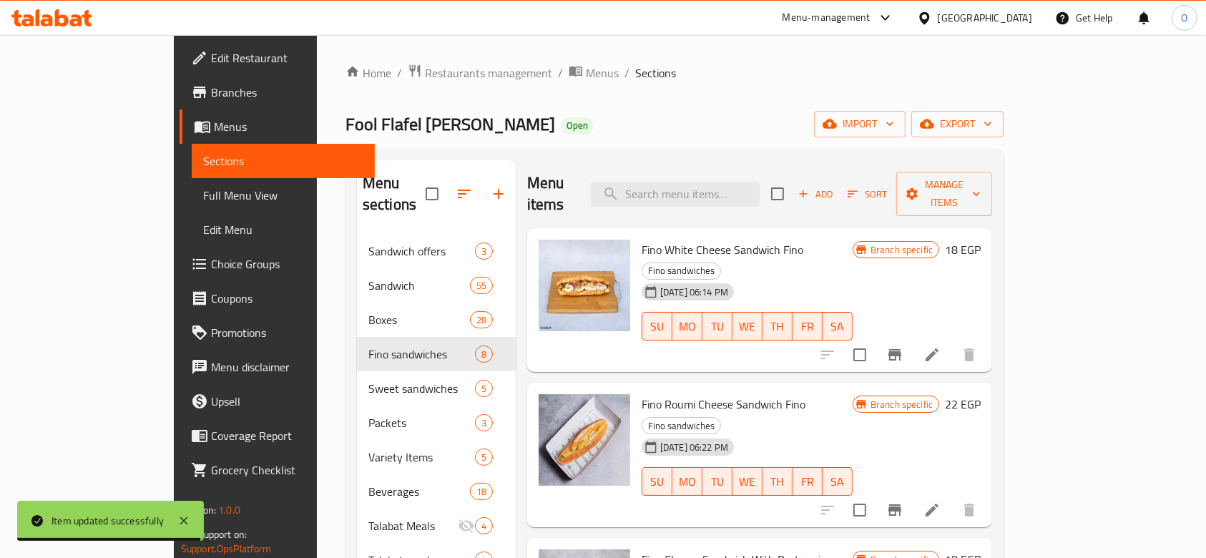
scroll to position [190, 0]
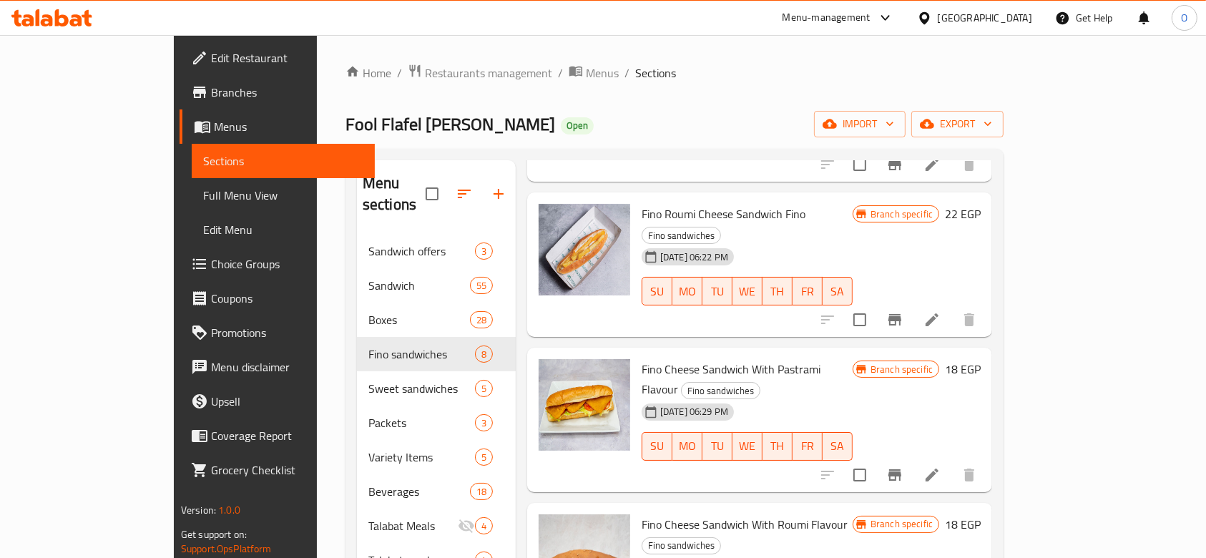
click at [941, 466] on icon at bounding box center [931, 474] width 17 height 17
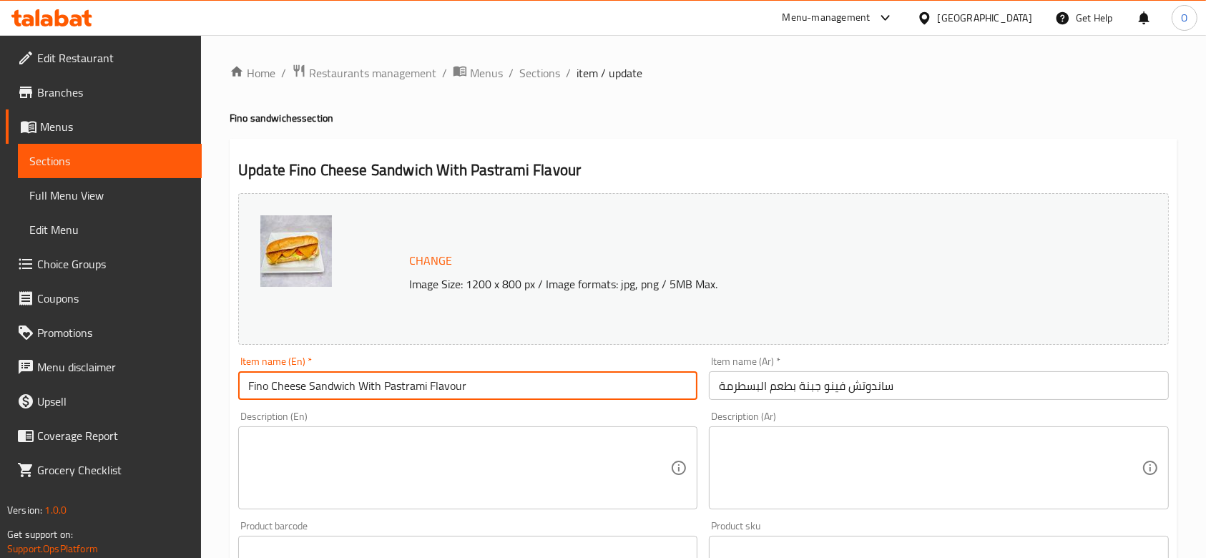
click at [481, 393] on input "Fino Cheese Sandwich With Pastrami Flavour" at bounding box center [467, 385] width 459 height 29
paste input "Fino"
type input "Fino Cheese Sandwich With Pastrami Flavour Fino"
click at [924, 382] on input "ساندوتش فينو جبنة بطعم البسطرمة" at bounding box center [938, 385] width 459 height 29
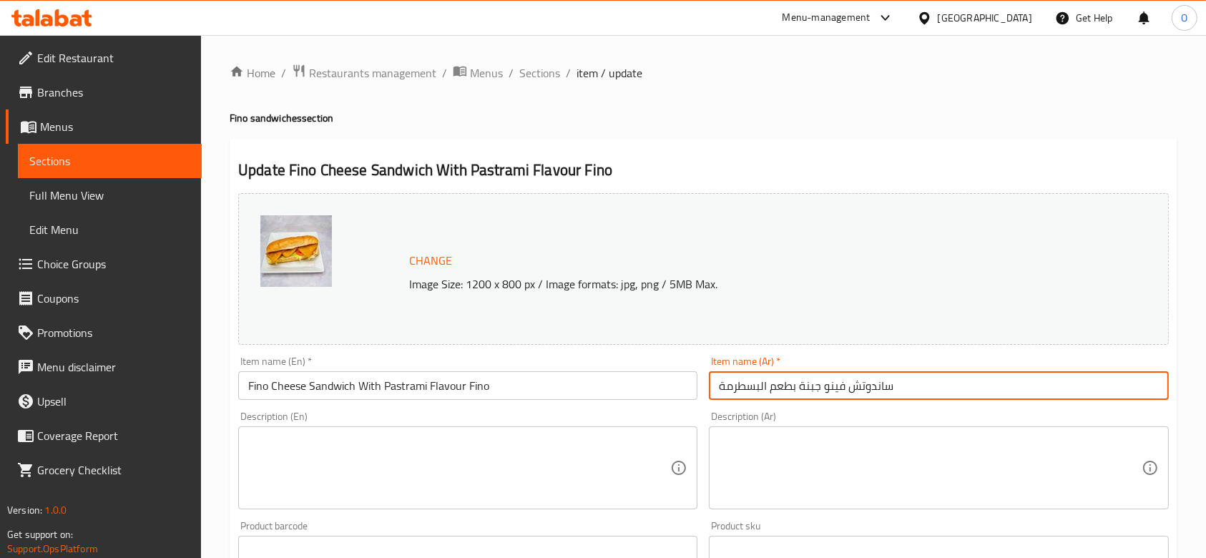
paste input "فينو"
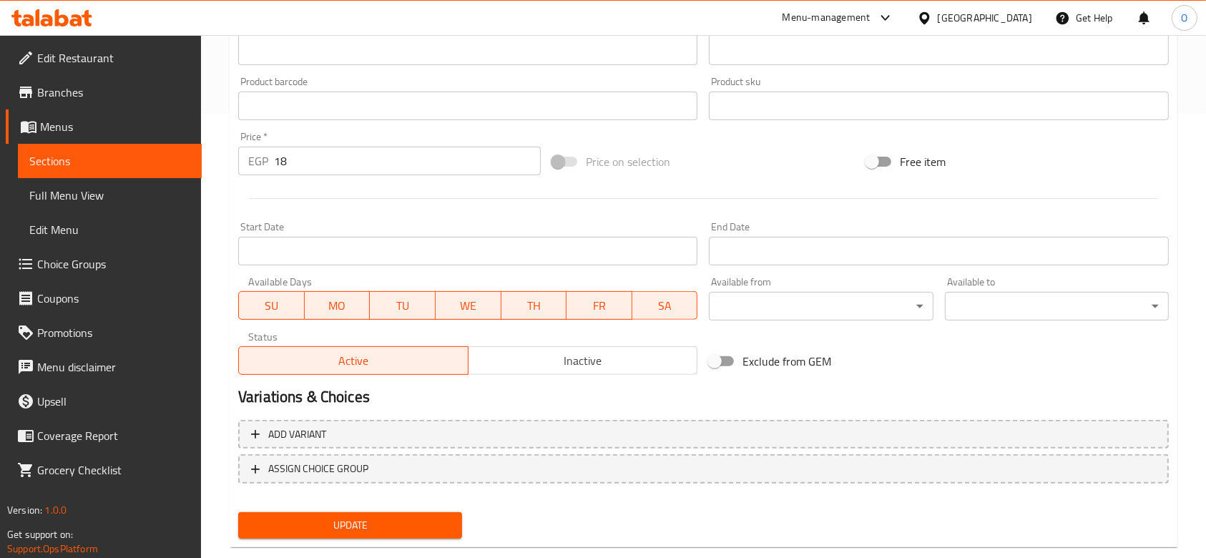
scroll to position [473, 0]
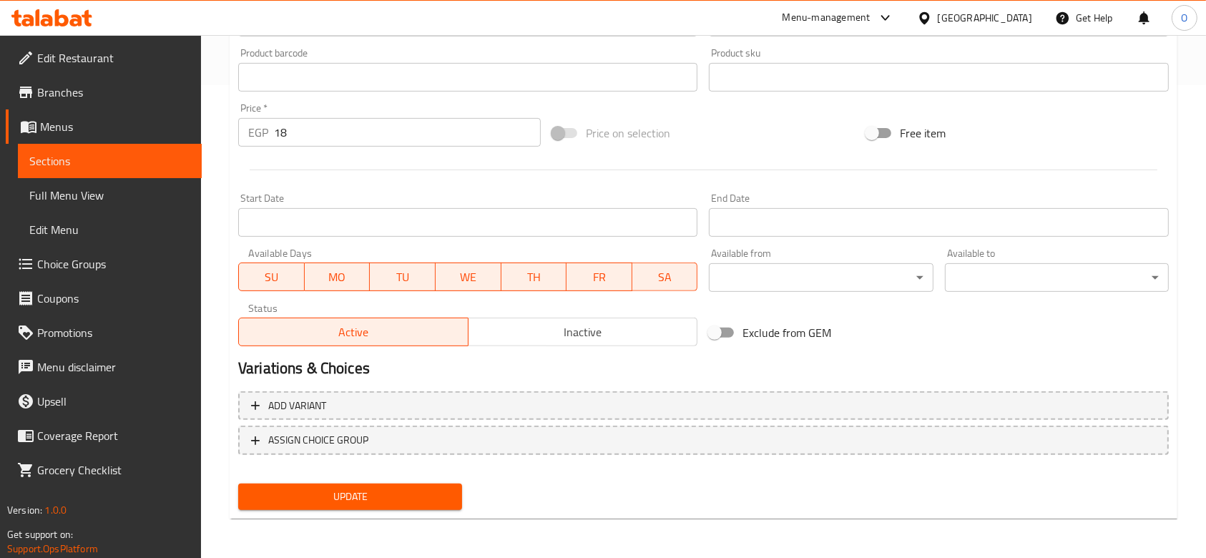
type input "ساندوتش فينو جبنة بطعم البسطرمة فينو"
click at [380, 490] on span "Update" at bounding box center [350, 497] width 201 height 18
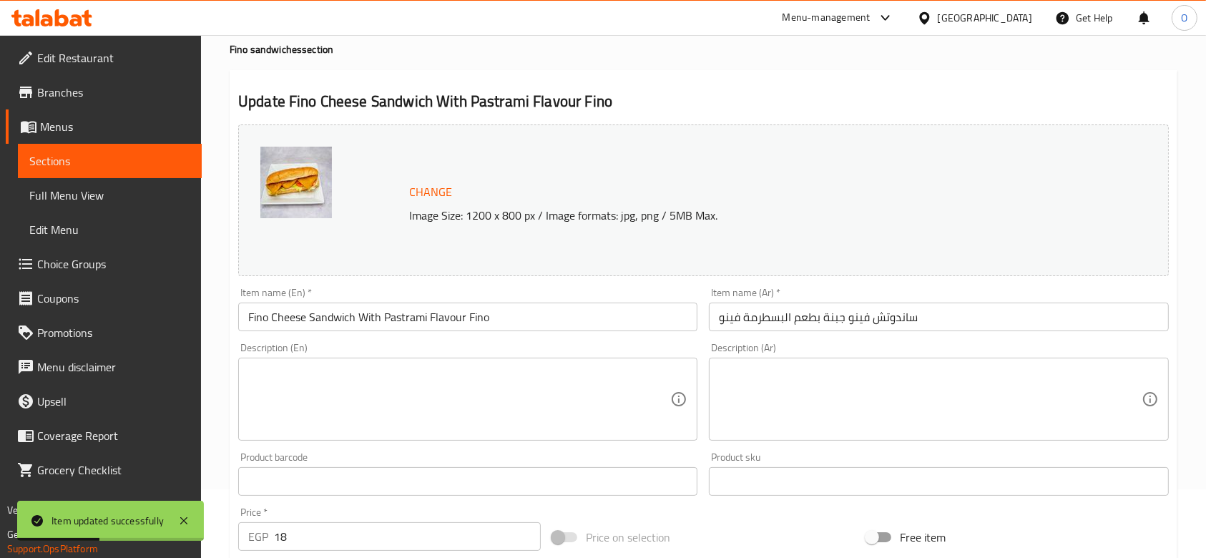
scroll to position [0, 0]
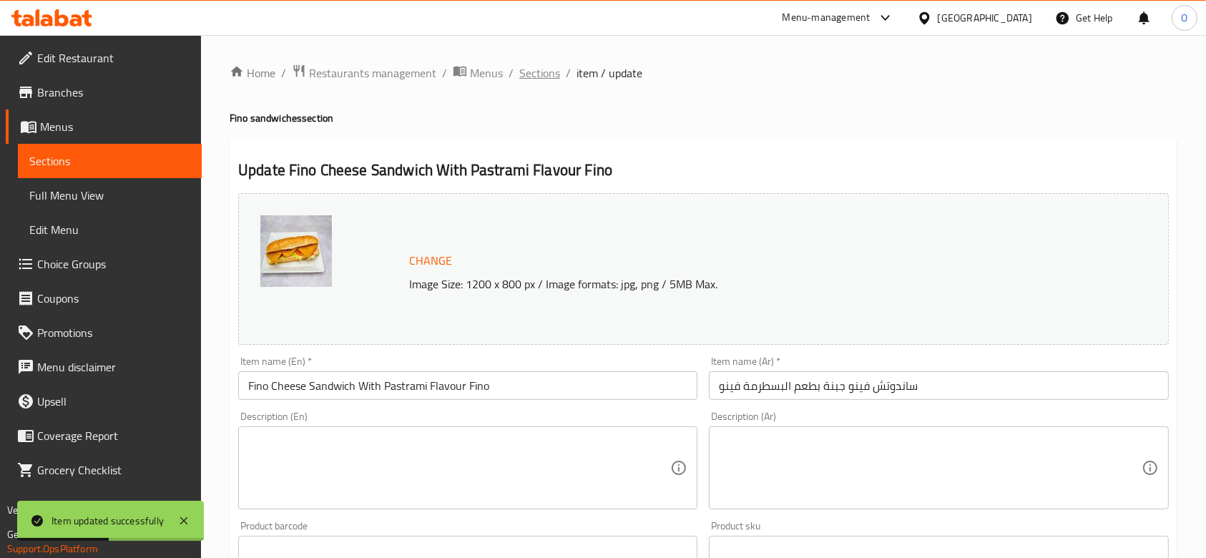
click at [539, 77] on span "Sections" at bounding box center [539, 72] width 41 height 17
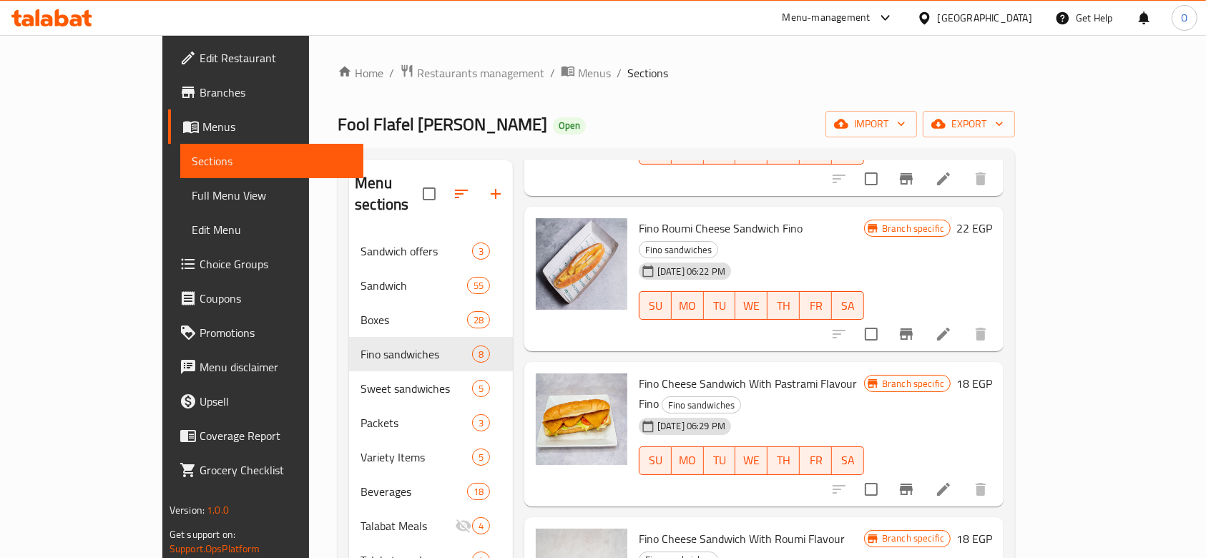
scroll to position [286, 0]
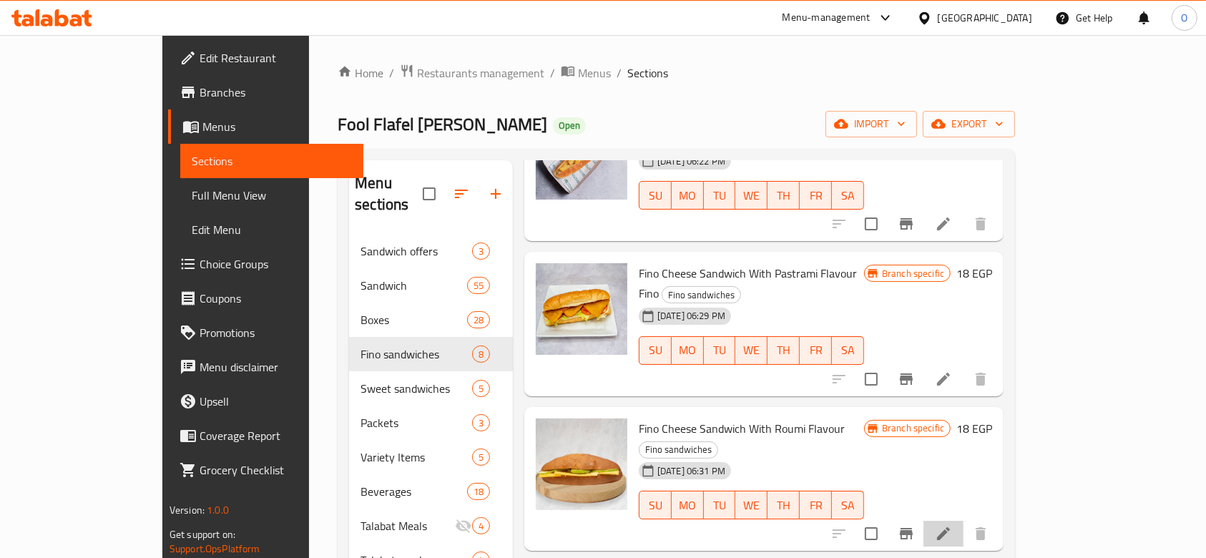
click at [963, 521] on li at bounding box center [943, 534] width 40 height 26
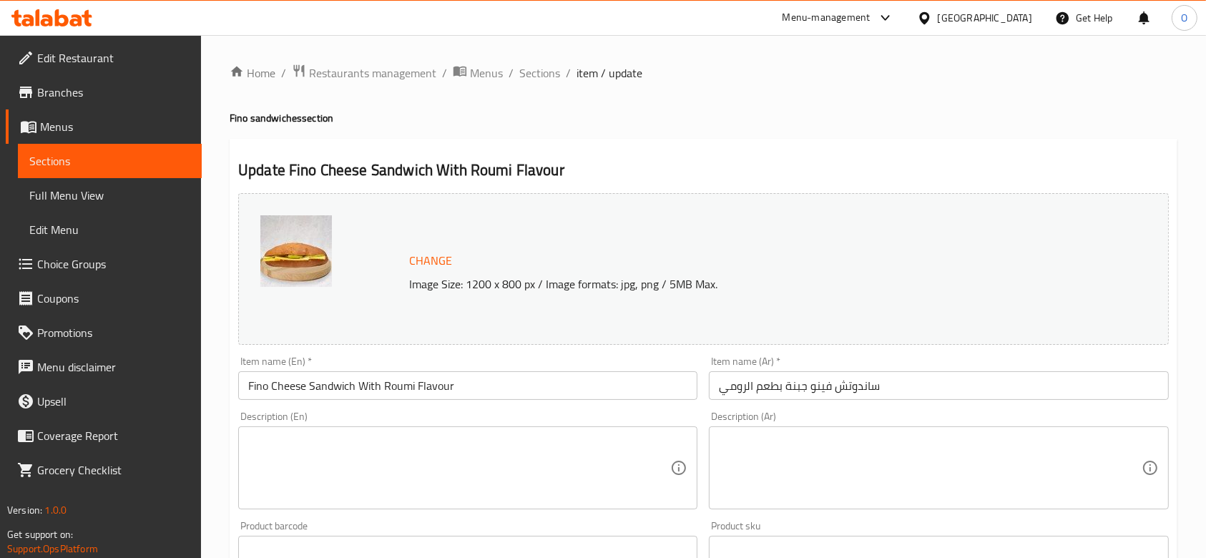
click at [489, 378] on input "Fino Cheese Sandwich With Roumi Flavour" at bounding box center [467, 385] width 459 height 29
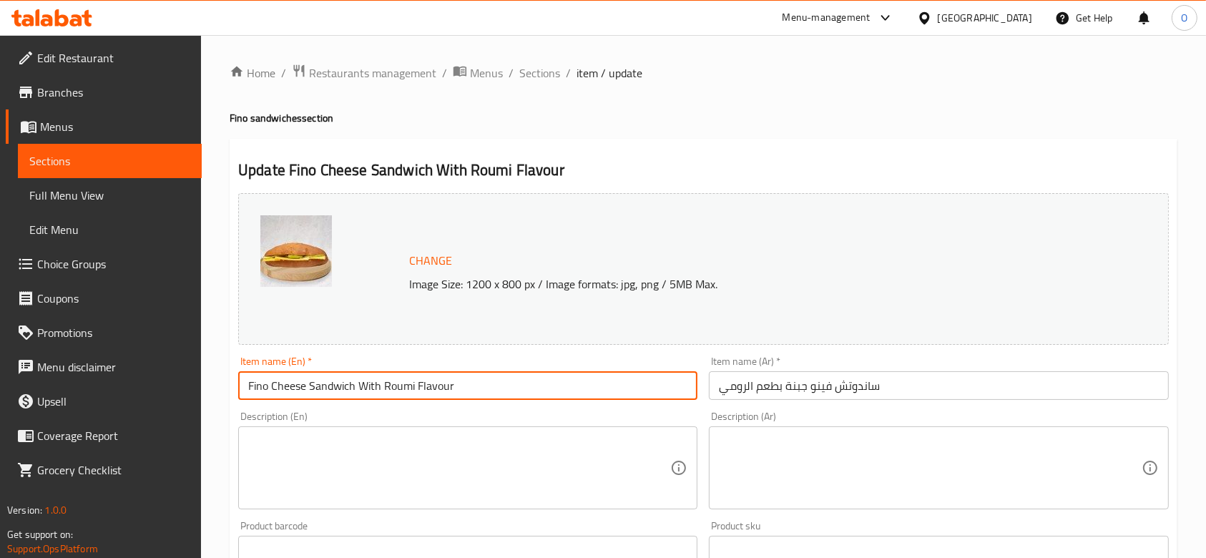
paste input "Fino"
type input "Fino Cheese Sandwich With Roumi Flavour Fino"
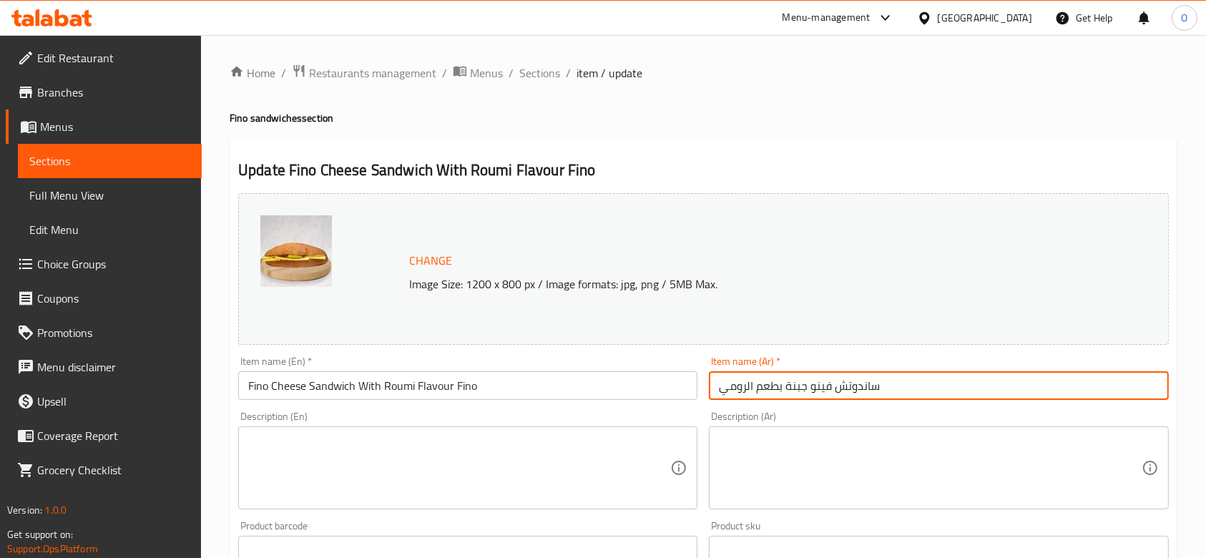
click at [908, 386] on input "ساندوتش فينو جبنة بطعم الرومي" at bounding box center [938, 385] width 459 height 29
paste input "فينو"
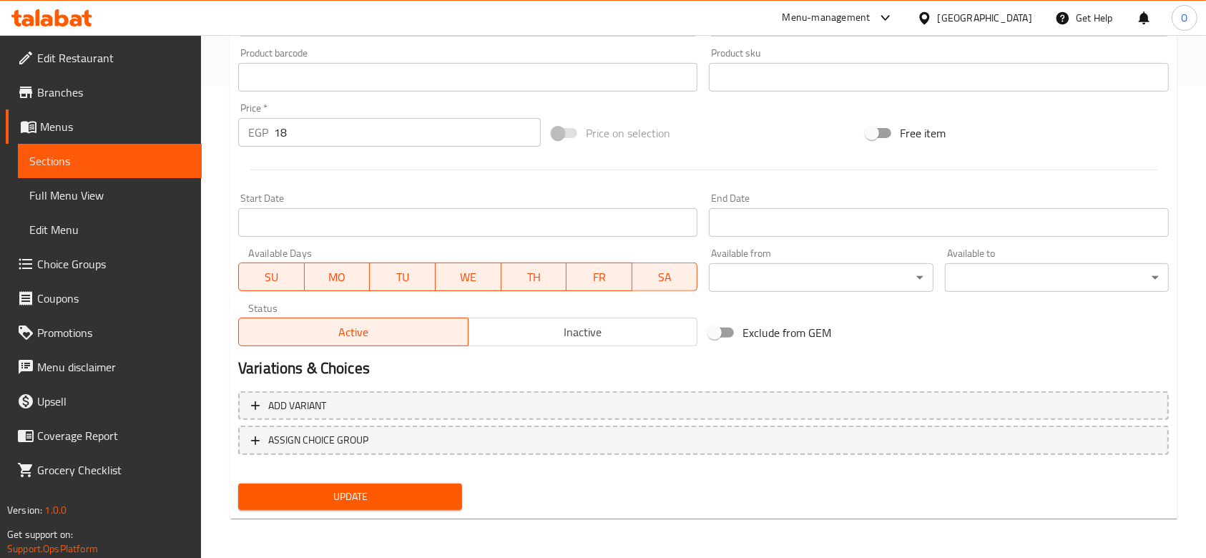
type input "ساندوتش فينو جبنة بطعم الرومي فينو"
click at [421, 484] on button "Update" at bounding box center [350, 497] width 224 height 26
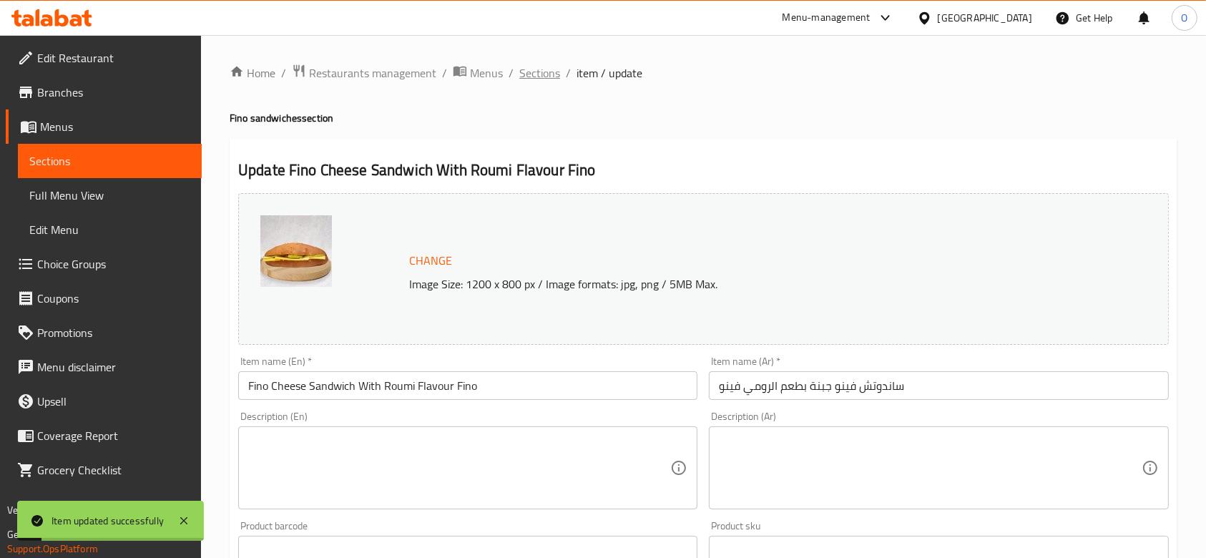
click at [519, 68] on span "Sections" at bounding box center [539, 72] width 41 height 17
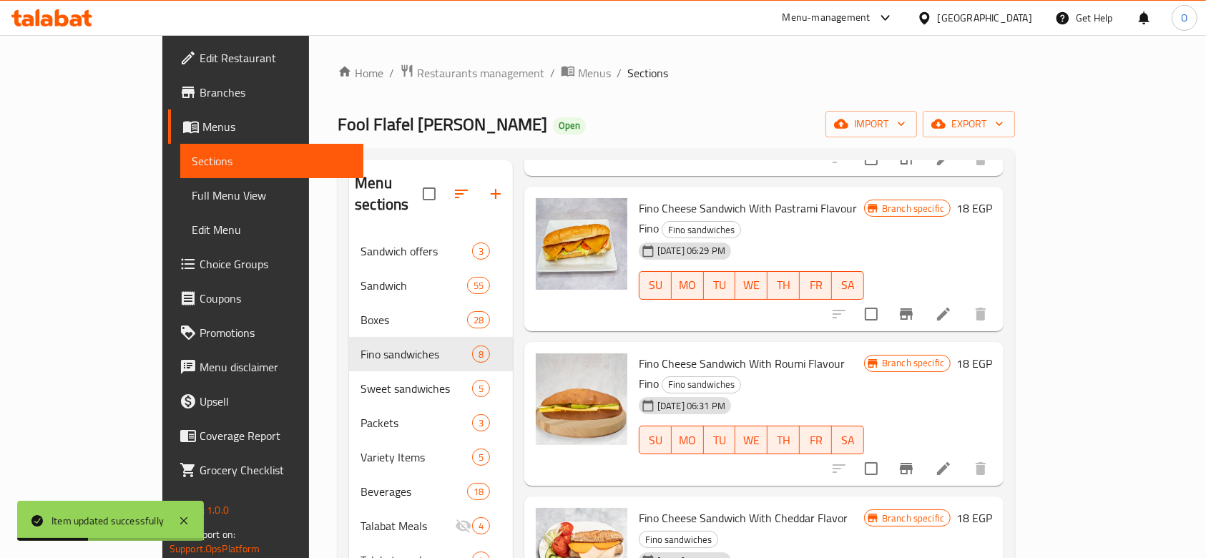
scroll to position [381, 0]
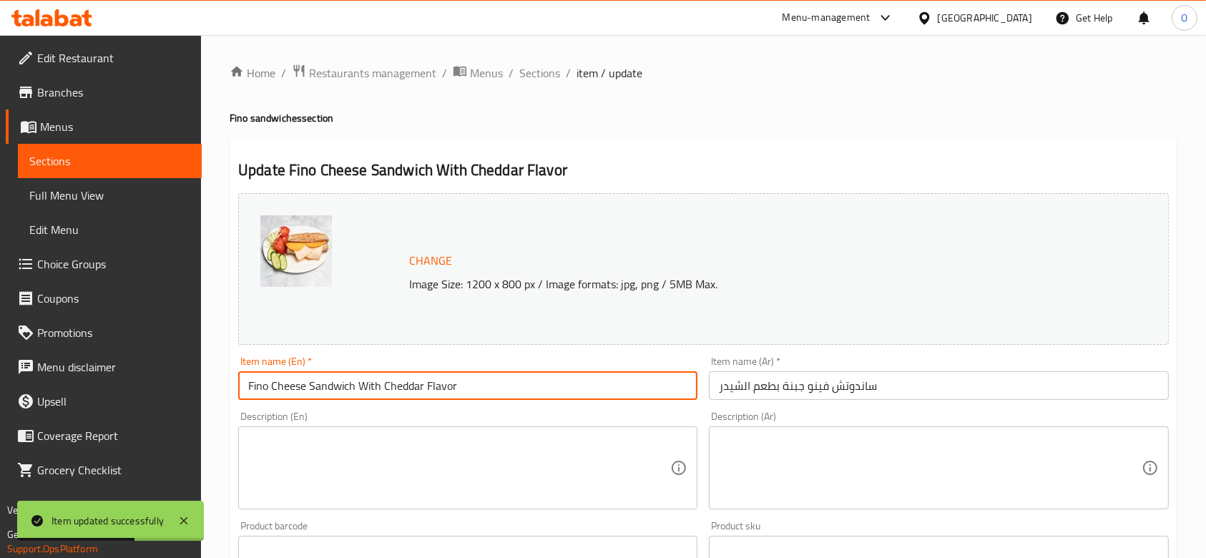
click at [561, 386] on input "Fino Cheese Sandwich With Cheddar Flavor" at bounding box center [467, 385] width 459 height 29
paste input "Fino"
type input "Fino Cheese Sandwich With Cheddar Flavor Fino"
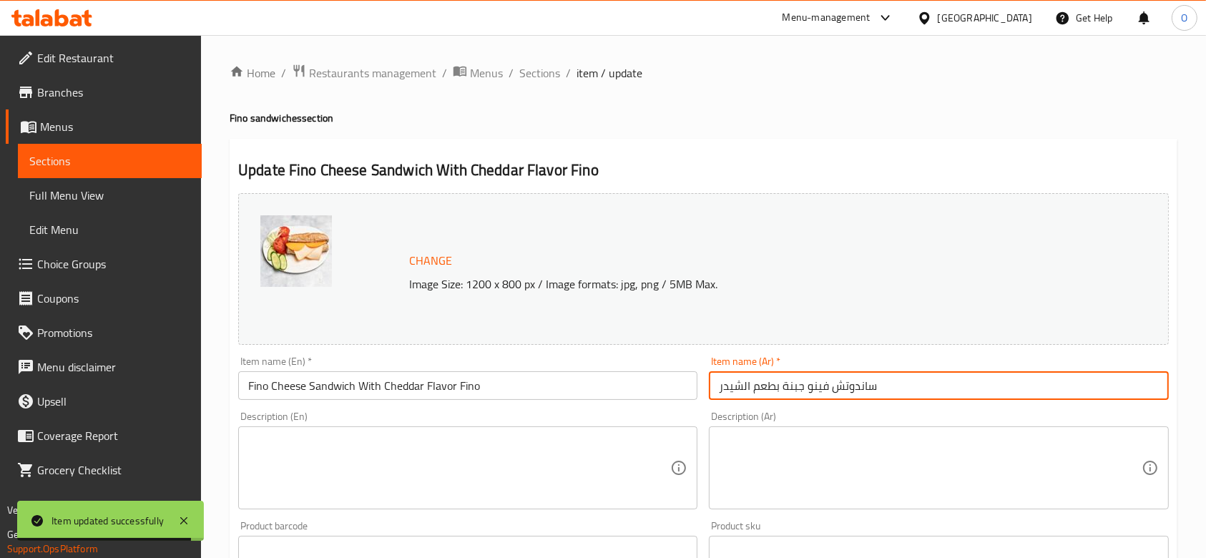
click at [923, 384] on input "ساندوتش فينو جبنة بطعم الشيدر" at bounding box center [938, 385] width 459 height 29
paste input "فينو"
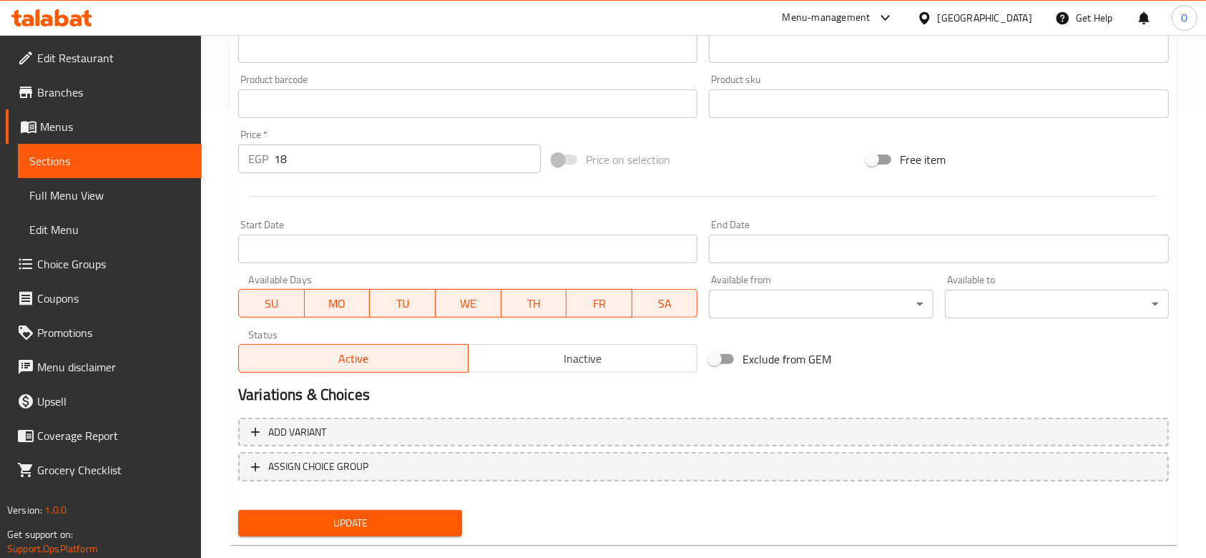
scroll to position [473, 0]
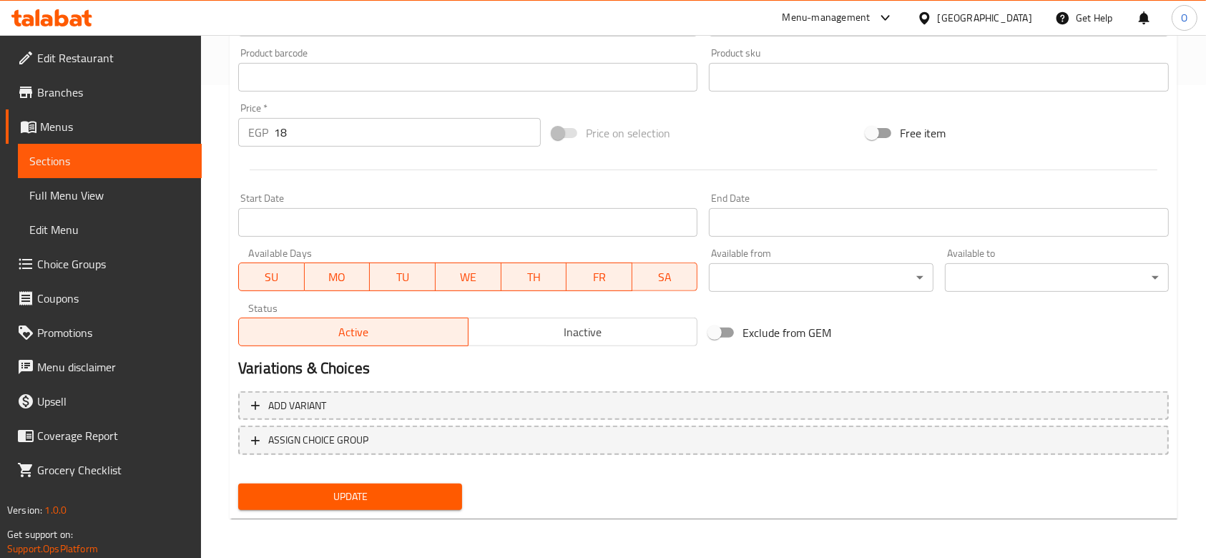
type input "ساندوتش فينو جبنة بطعم الشيدر فينو"
click at [416, 495] on span "Update" at bounding box center [350, 497] width 201 height 18
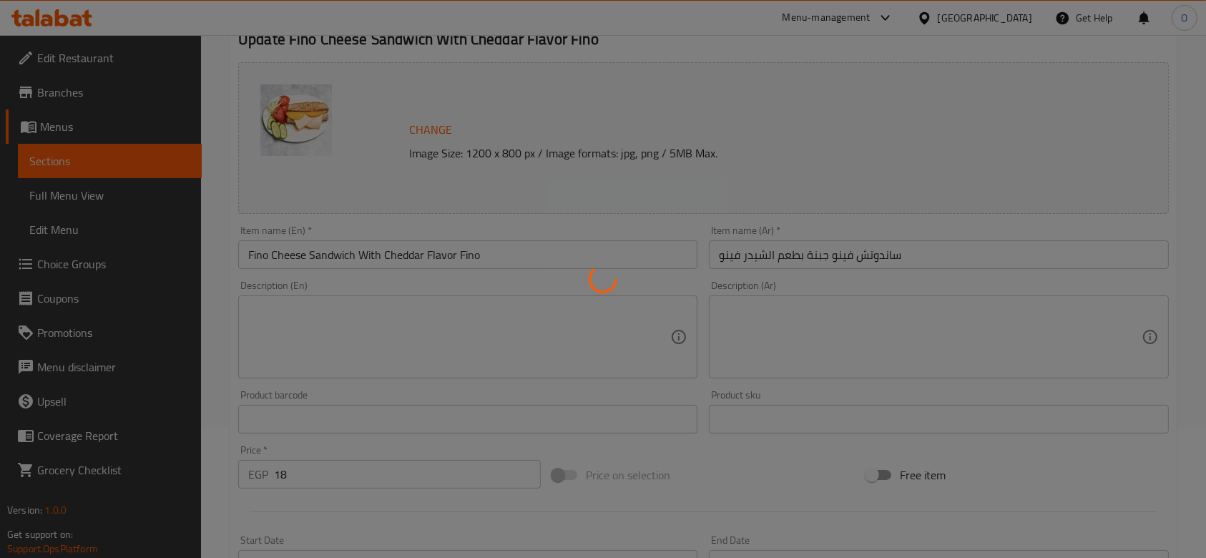
scroll to position [0, 0]
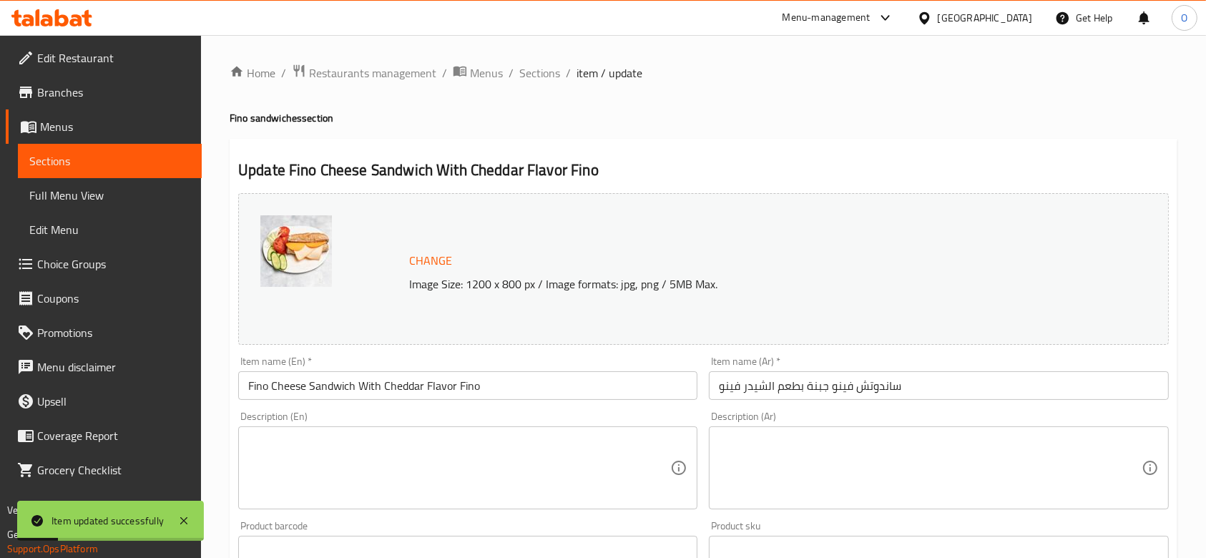
drag, startPoint x: 550, startPoint y: 72, endPoint x: 704, endPoint y: 28, distance: 160.1
click at [551, 72] on span "Sections" at bounding box center [539, 72] width 41 height 17
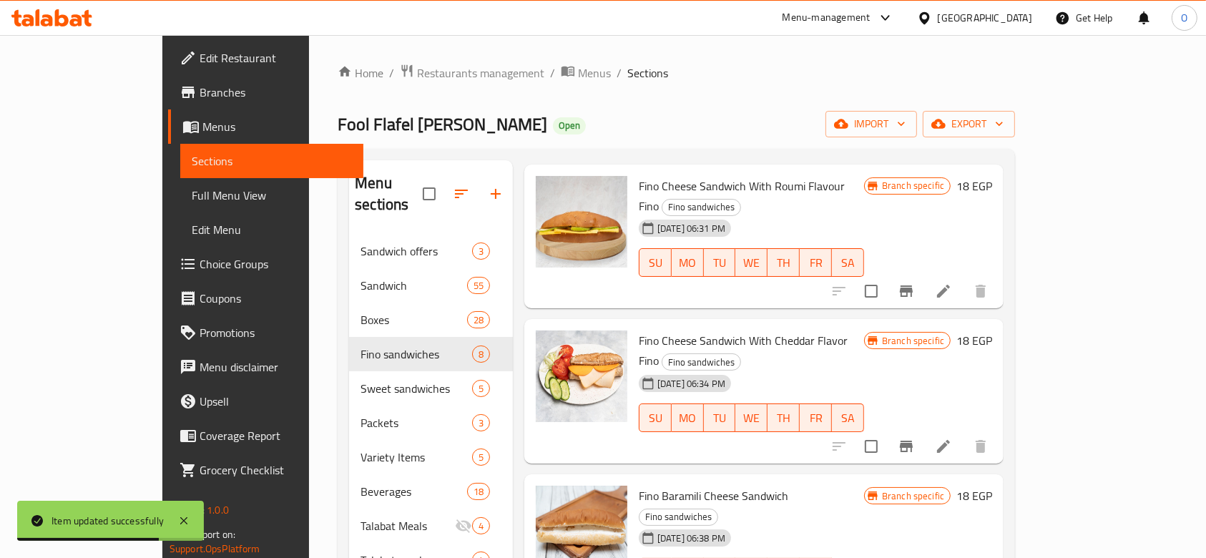
scroll to position [556, 0]
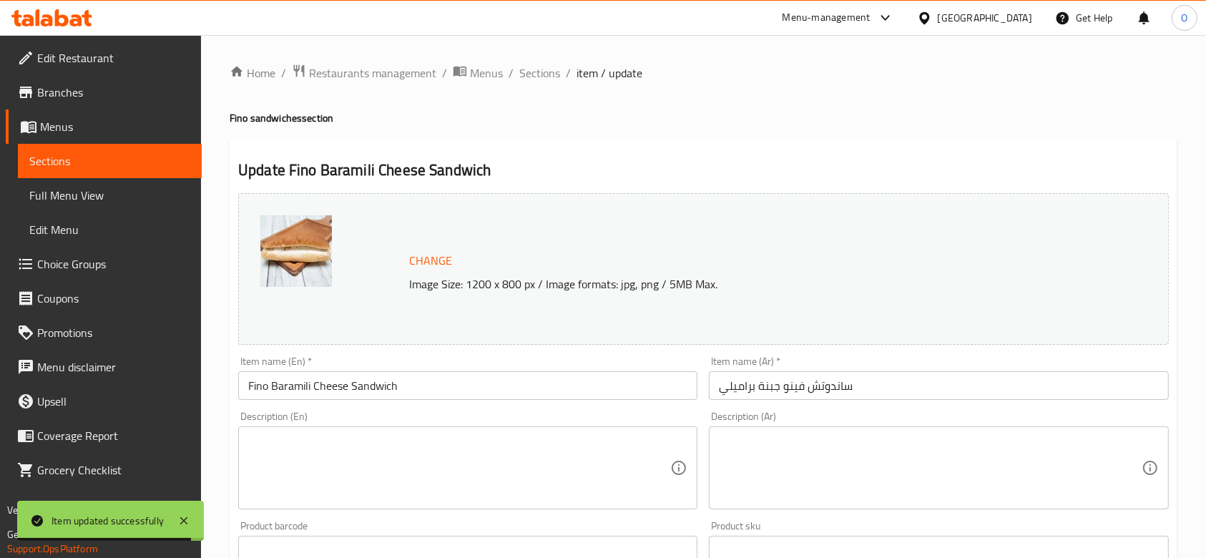
click at [466, 375] on input "Fino Baramili Cheese Sandwich" at bounding box center [467, 385] width 459 height 29
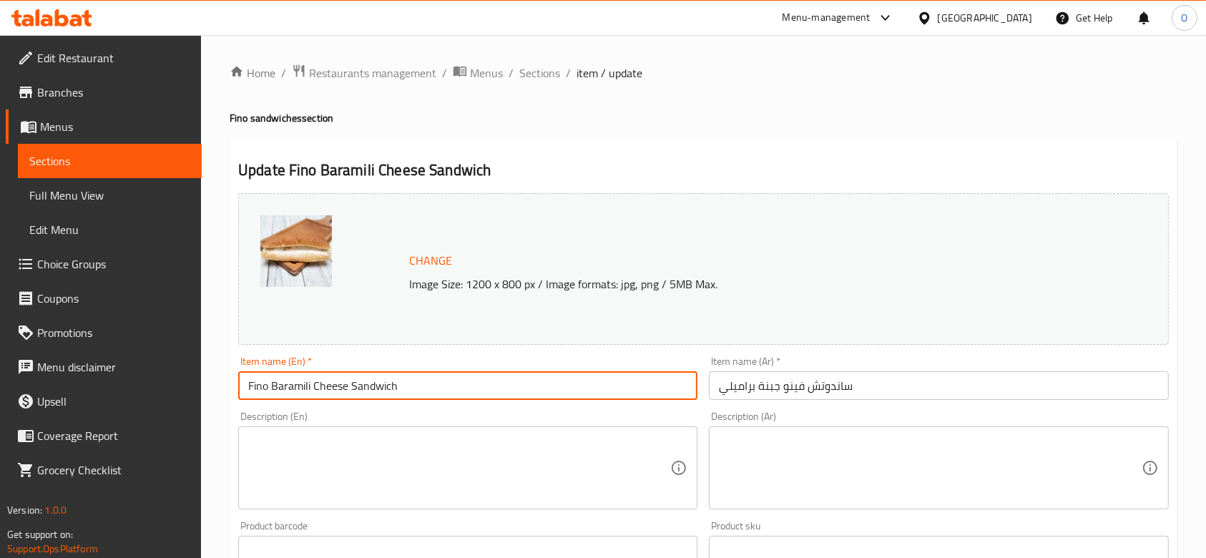
paste input "Fin"
type input "Fino Baramili Cheese Sandwich Fino"
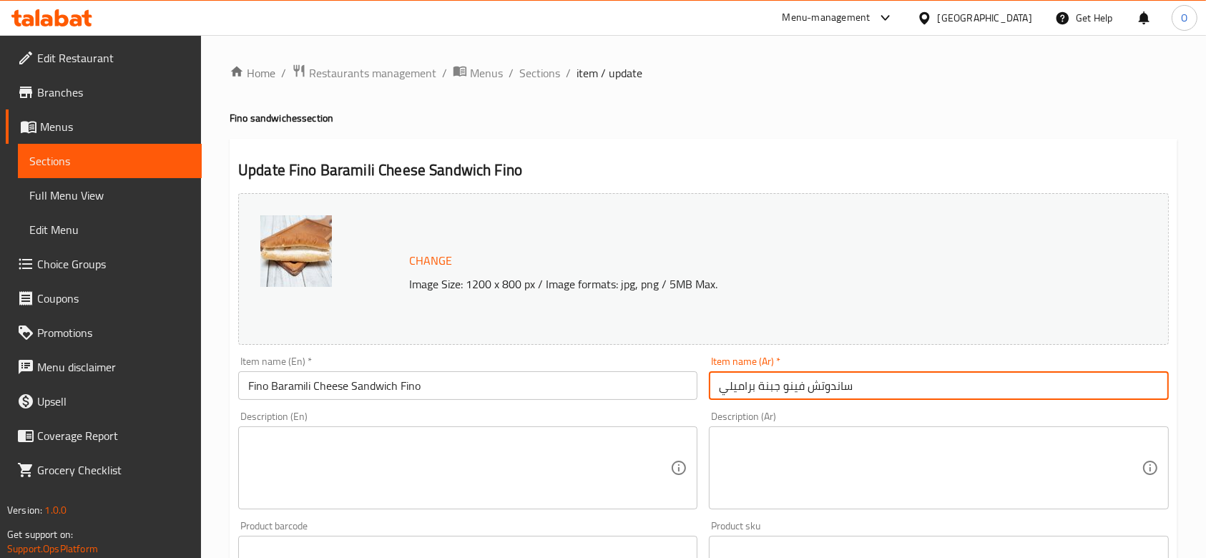
click at [921, 384] on input "ساندوتش فينو جبنة براميلي" at bounding box center [938, 385] width 459 height 29
paste input "فينو"
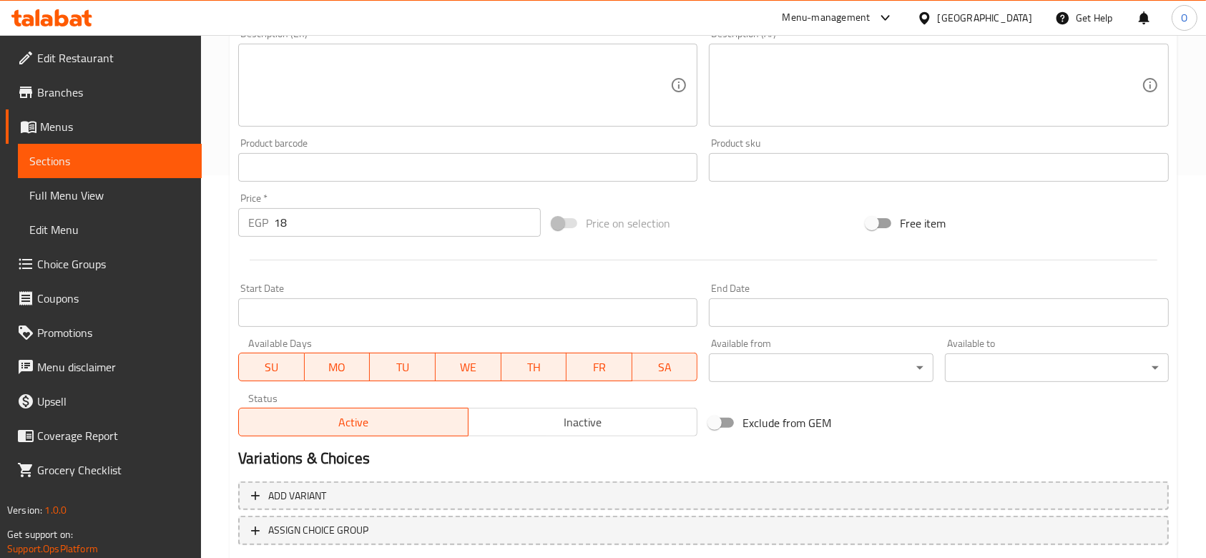
scroll to position [473, 0]
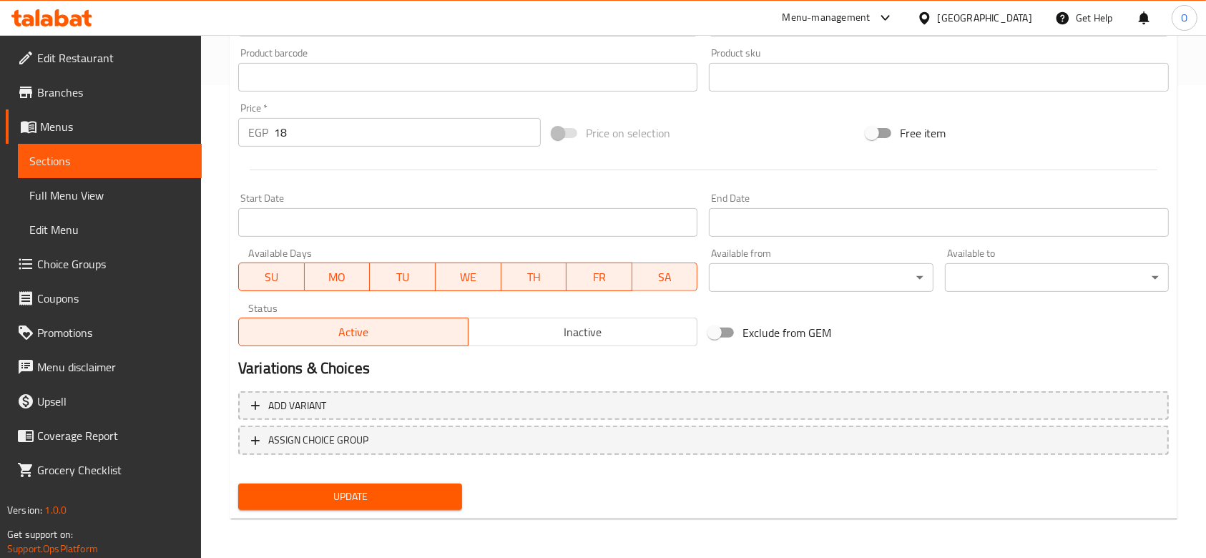
type input "ساندوتش فينو جبنة براميلي فينو"
click at [401, 495] on span "Update" at bounding box center [350, 497] width 201 height 18
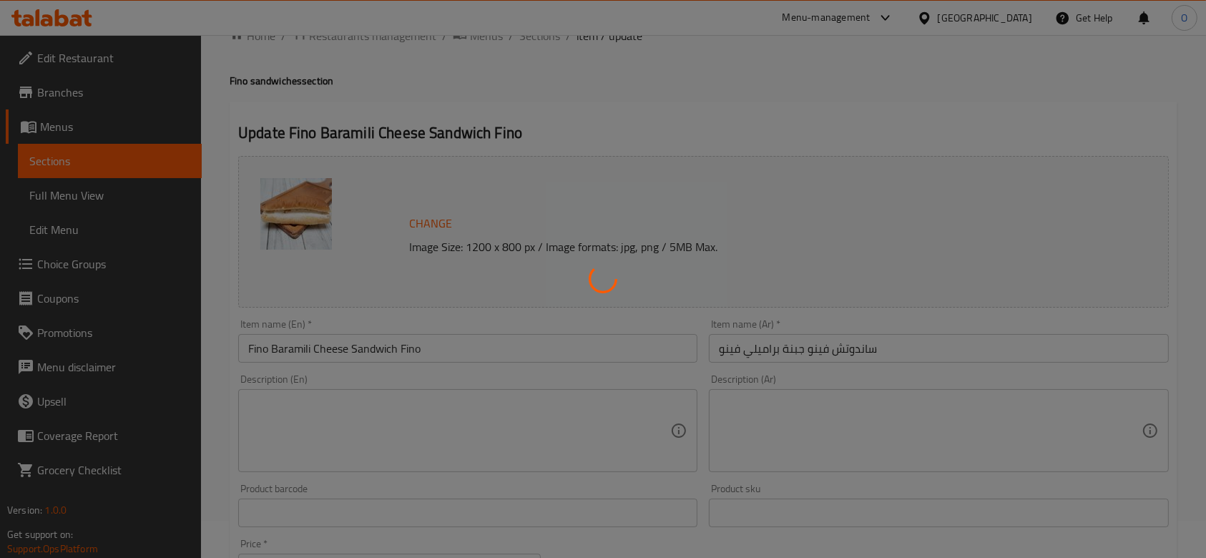
scroll to position [0, 0]
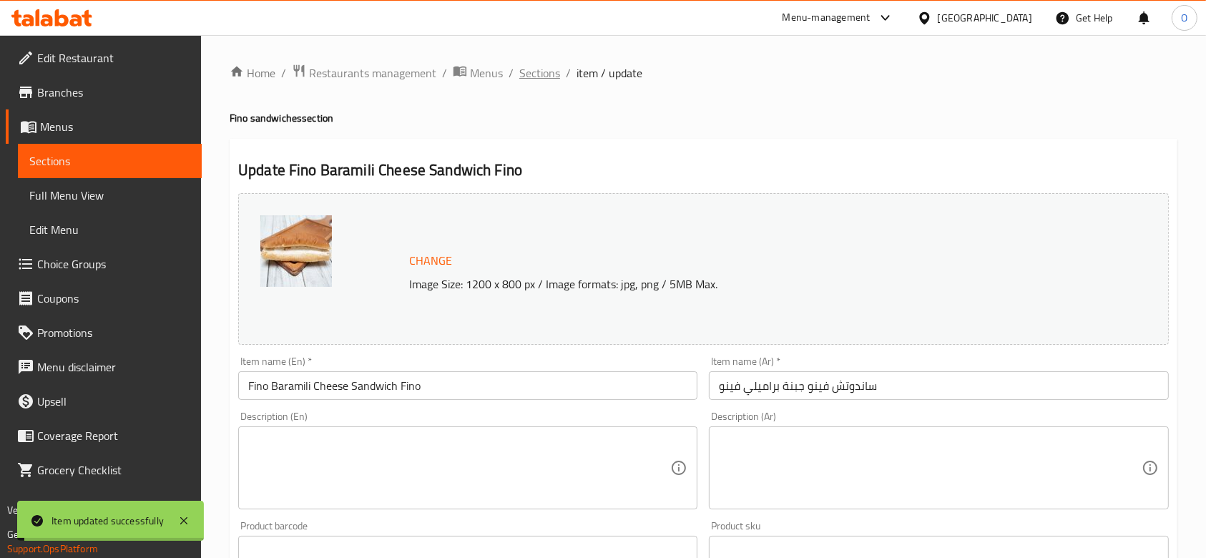
click at [540, 73] on span "Sections" at bounding box center [539, 72] width 41 height 17
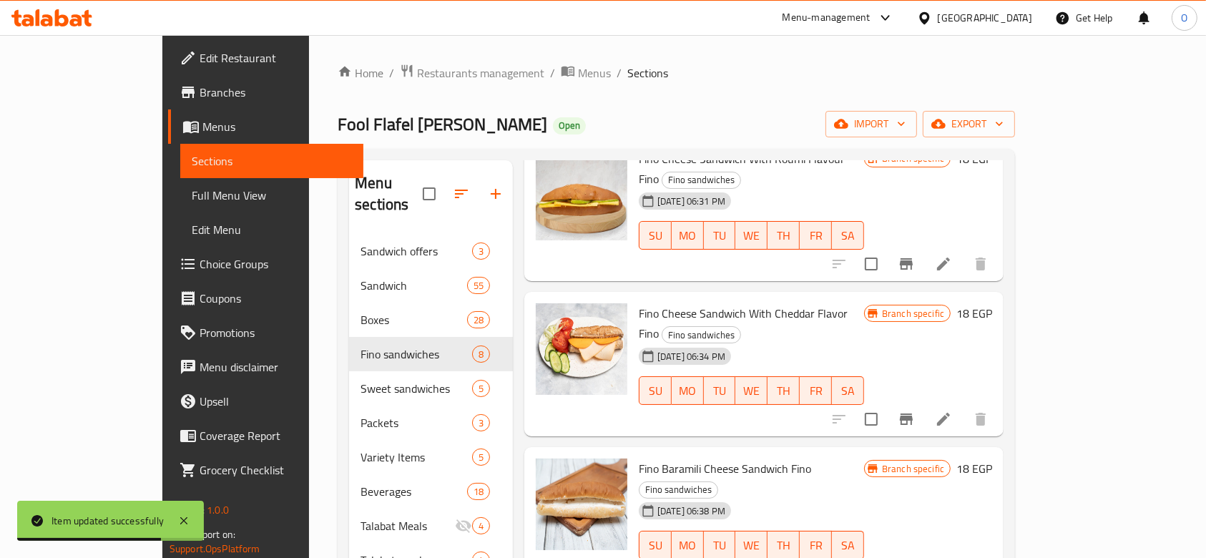
scroll to position [95, 0]
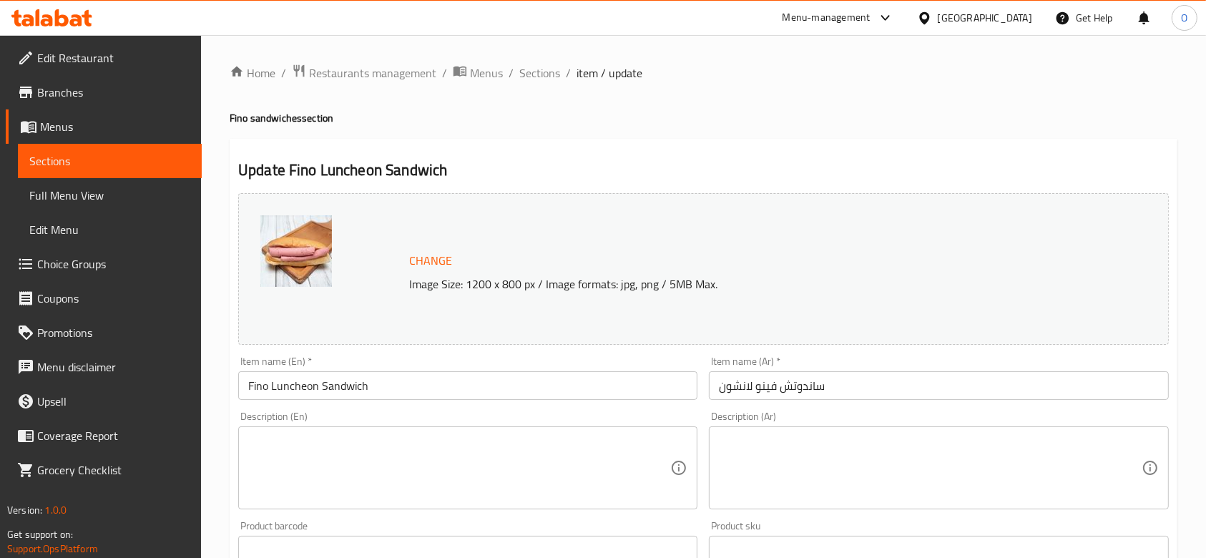
click at [418, 381] on input "Fino Luncheon Sandwich" at bounding box center [467, 385] width 459 height 29
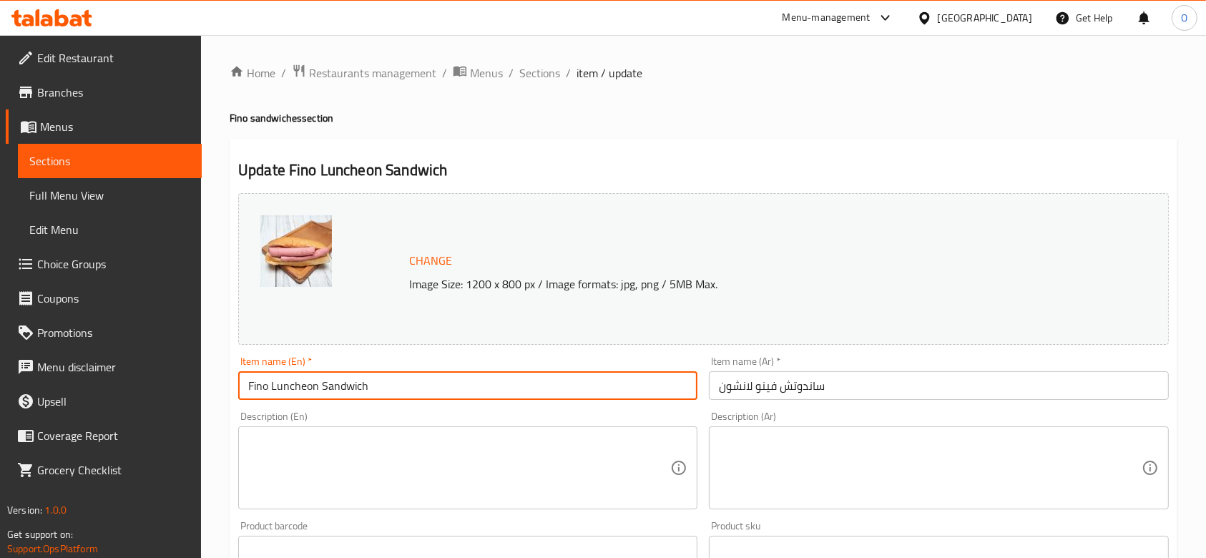
paste input "Fino"
type input "Fino Luncheon Sandwich Fino"
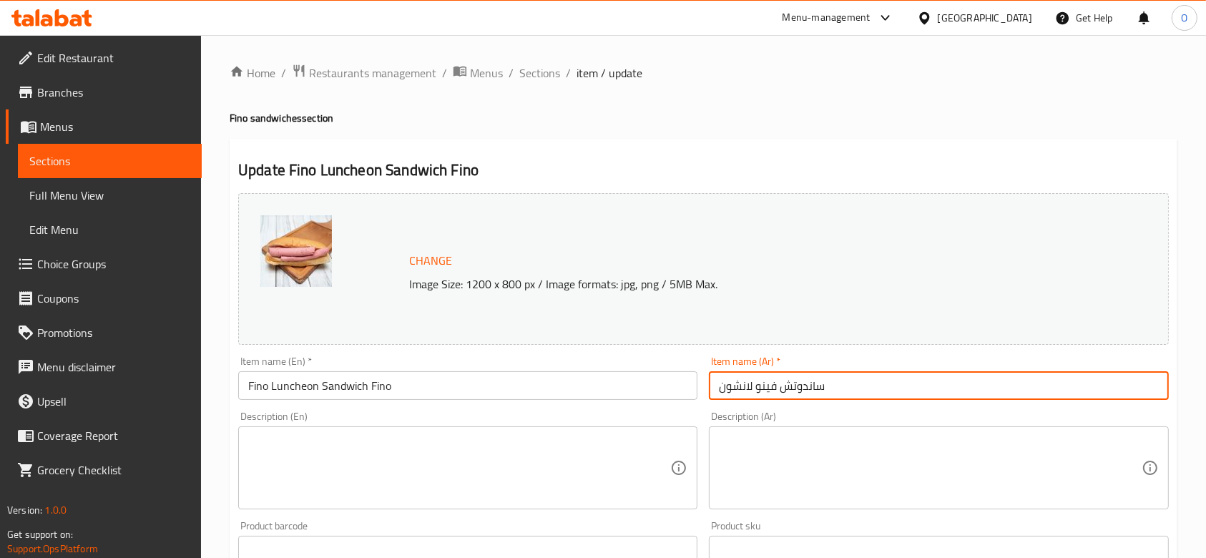
click at [843, 384] on input "ساندوتش فينو لانشون" at bounding box center [938, 385] width 459 height 29
paste input "فينو"
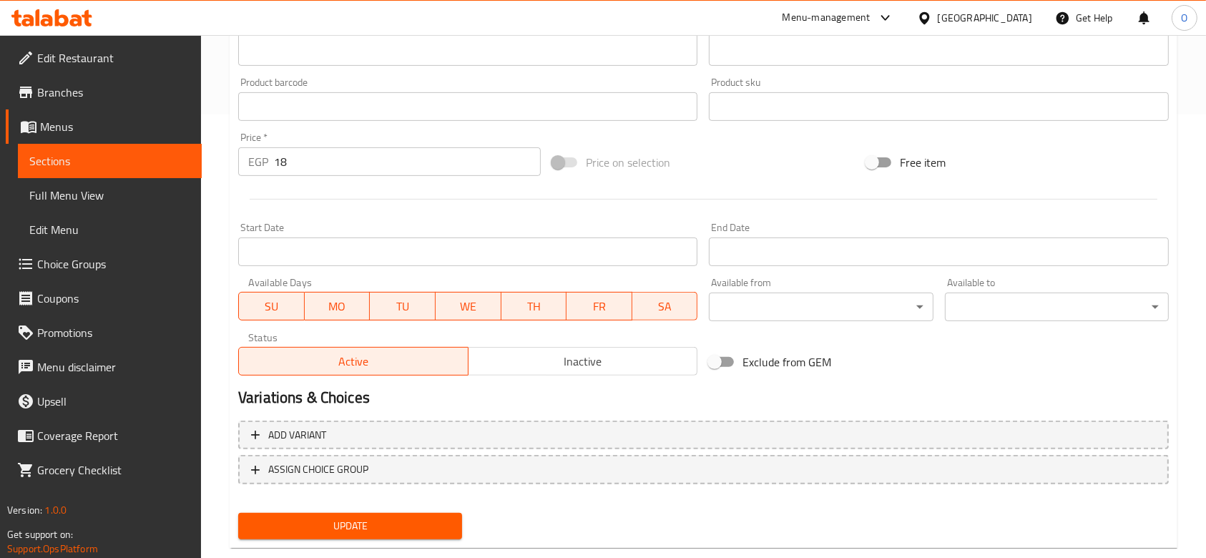
scroll to position [473, 0]
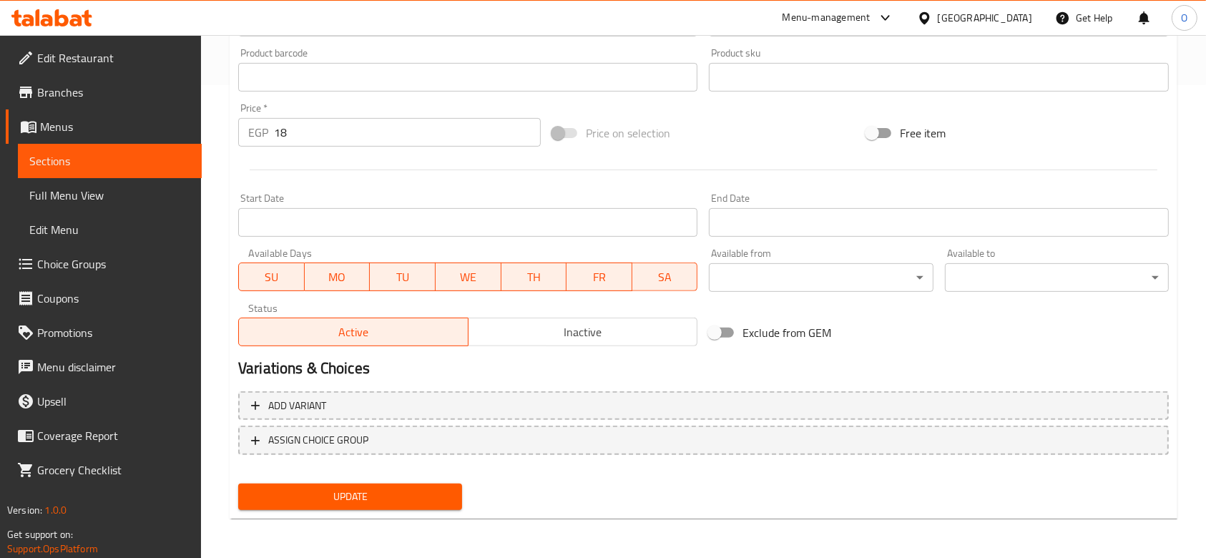
type input "ساندوتش فينو لانشون فينو"
click at [420, 494] on span "Update" at bounding box center [350, 497] width 201 height 18
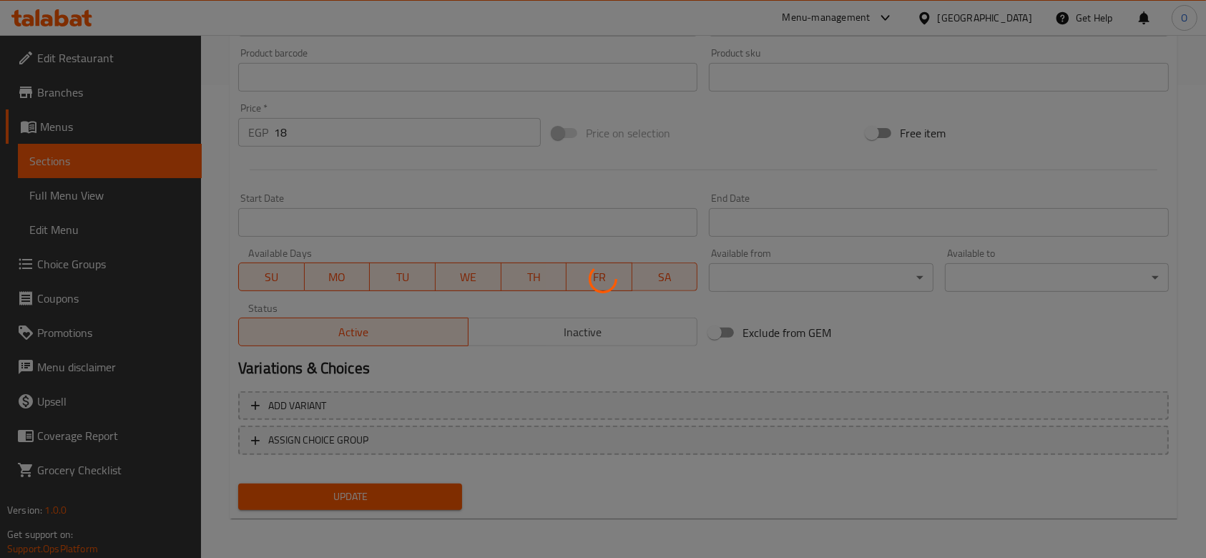
scroll to position [0, 0]
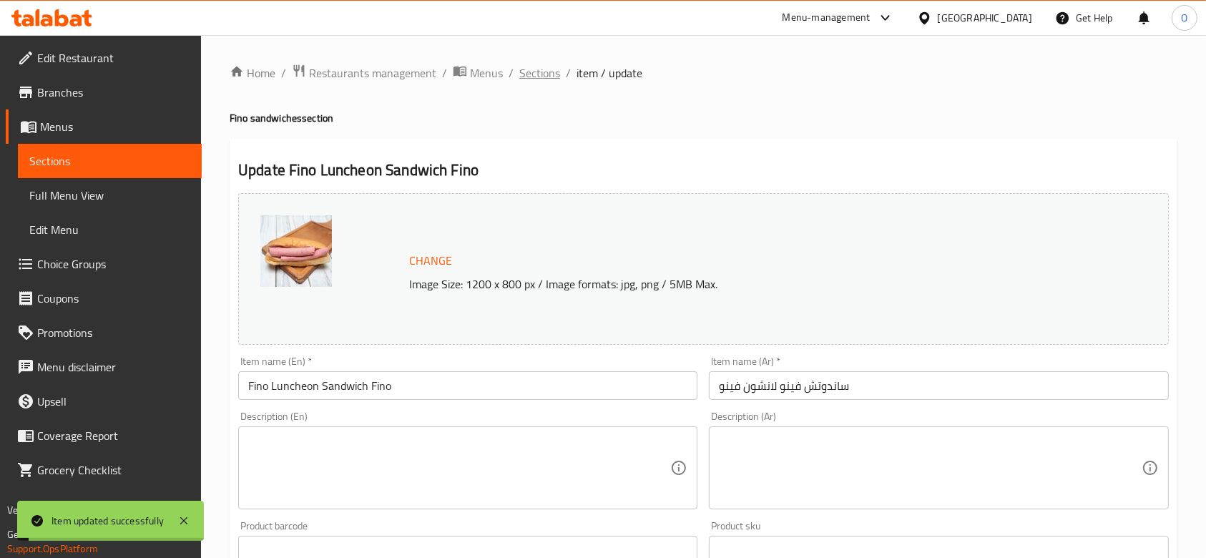
click at [537, 73] on span "Sections" at bounding box center [539, 72] width 41 height 17
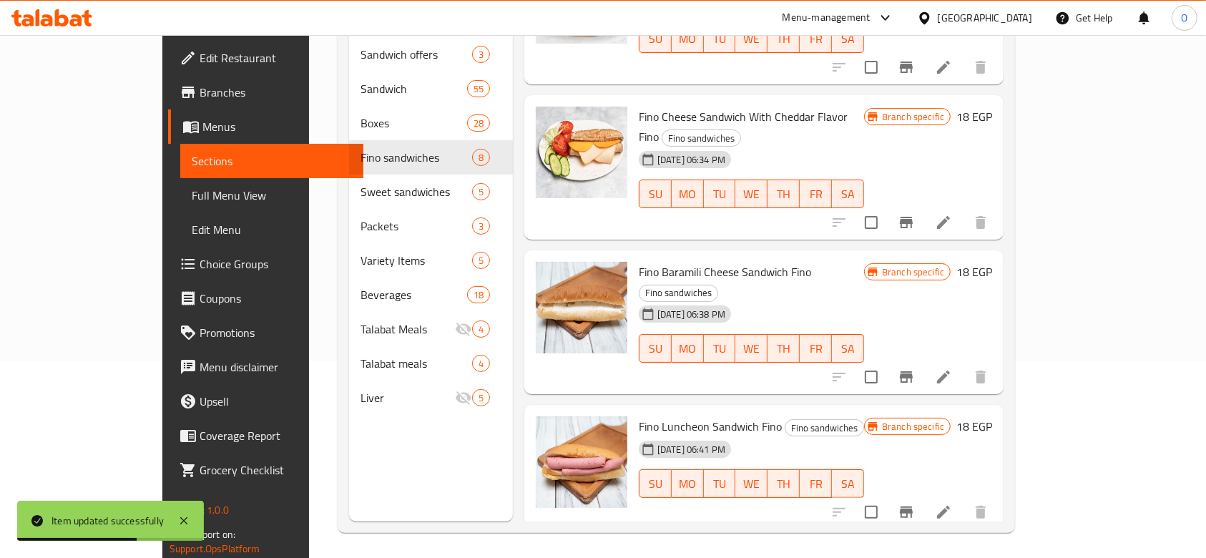
scroll to position [200, 0]
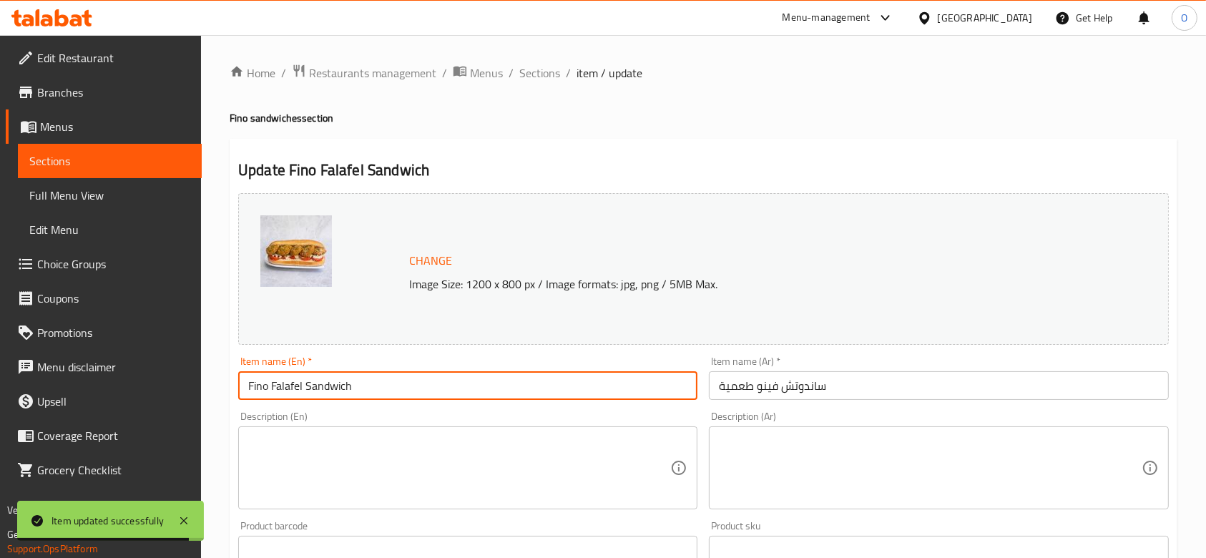
click at [403, 396] on input "Fino Falafel Sandwich" at bounding box center [467, 385] width 459 height 29
paste input "Fino"
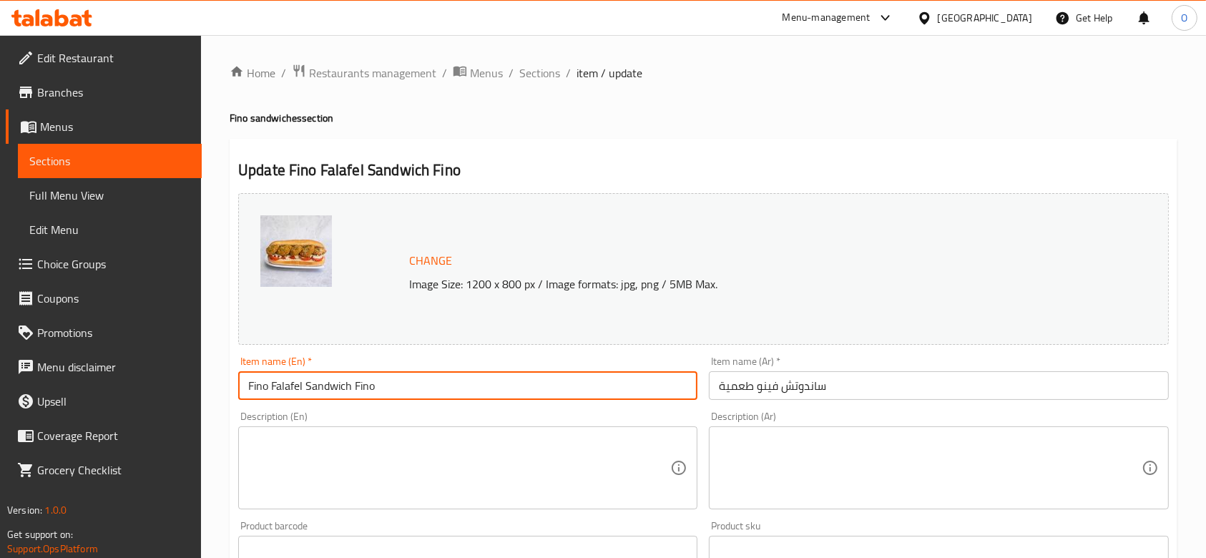
type input "Fino Falafel Sandwich Fino"
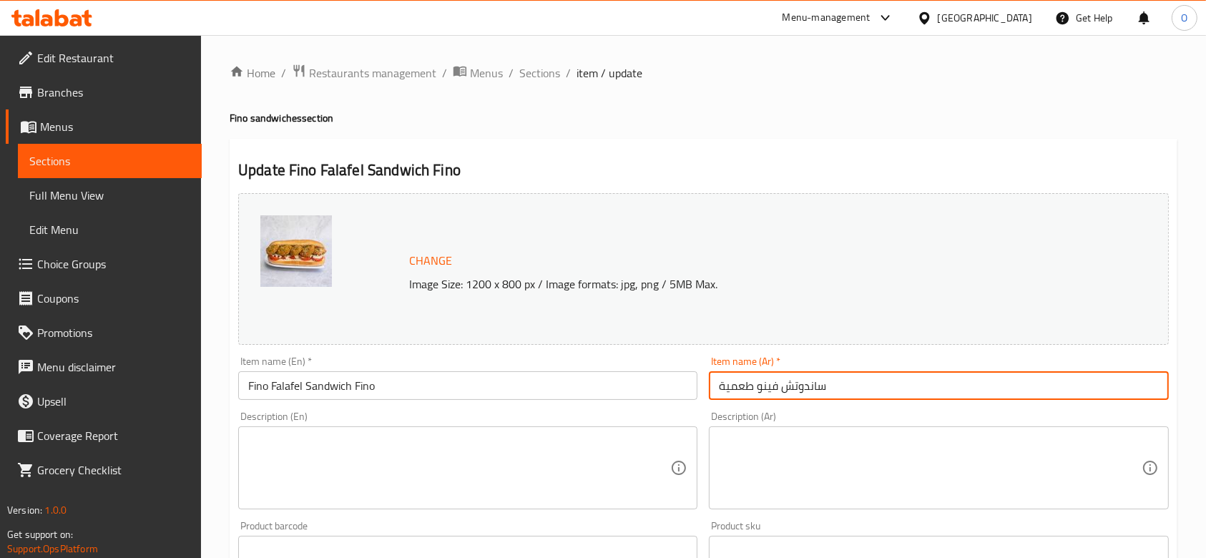
click at [926, 373] on input "ساندوتش فينو طعمية" at bounding box center [938, 385] width 459 height 29
paste input "فينو"
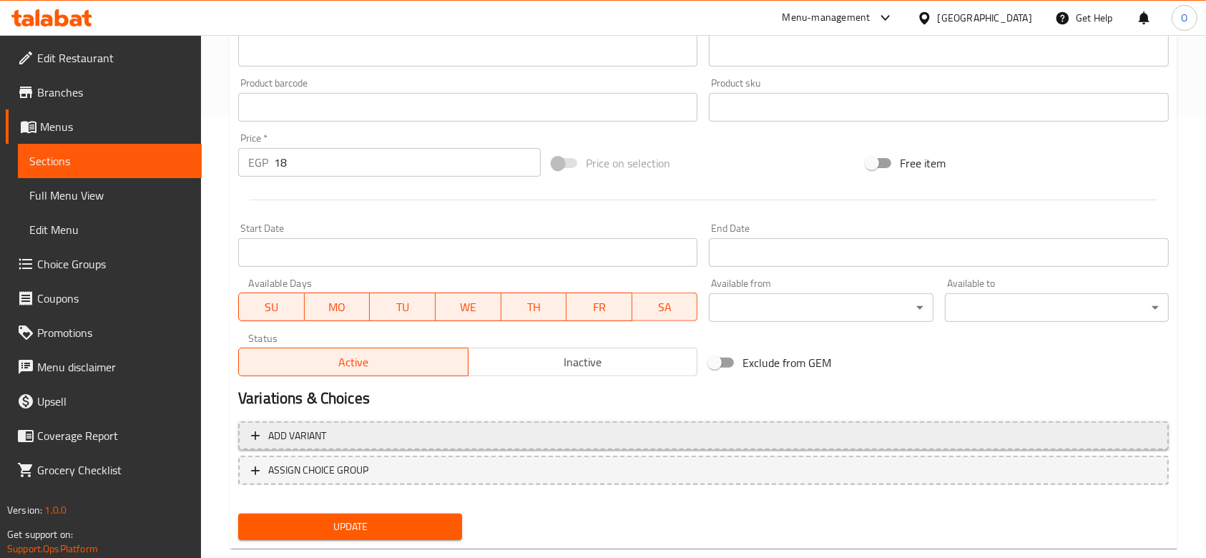
scroll to position [473, 0]
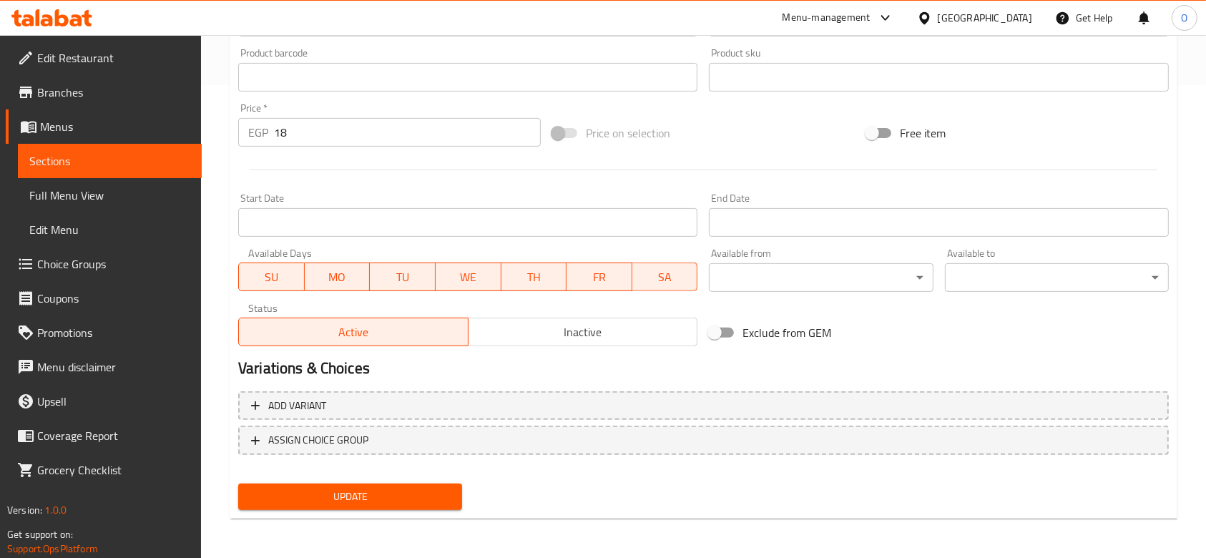
type input "ساندوتش فينو طعمية فينو"
click at [414, 484] on button "Update" at bounding box center [350, 497] width 224 height 26
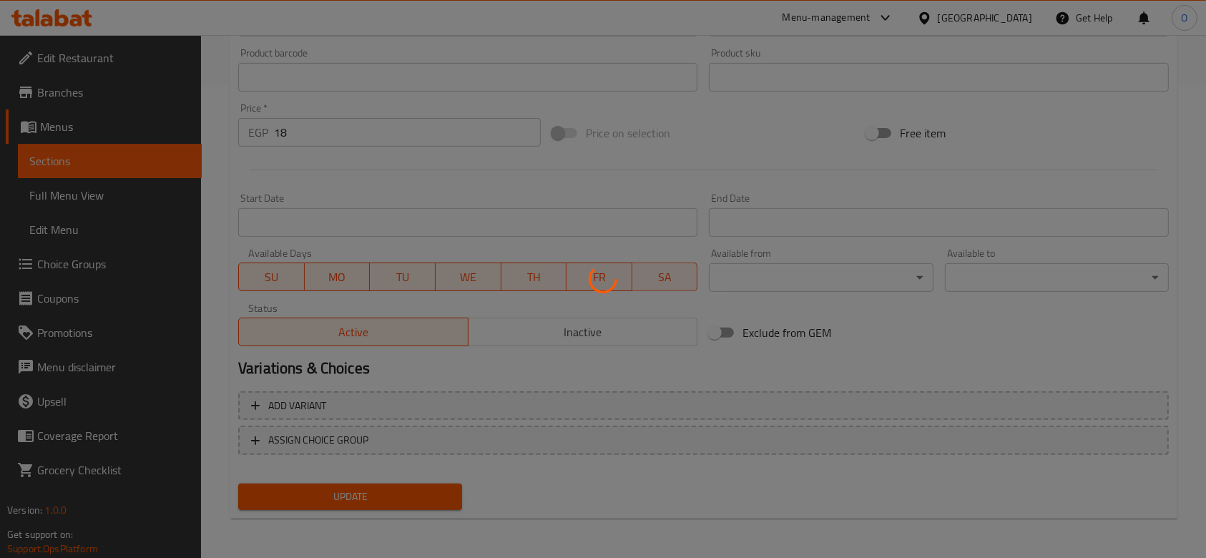
scroll to position [0, 0]
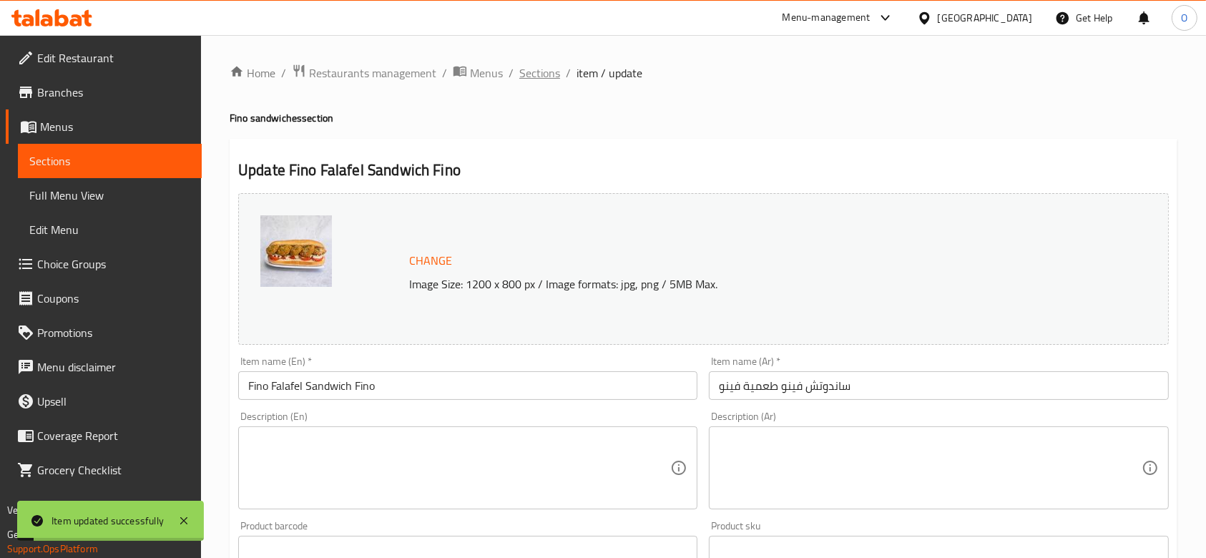
click at [526, 66] on span "Sections" at bounding box center [539, 72] width 41 height 17
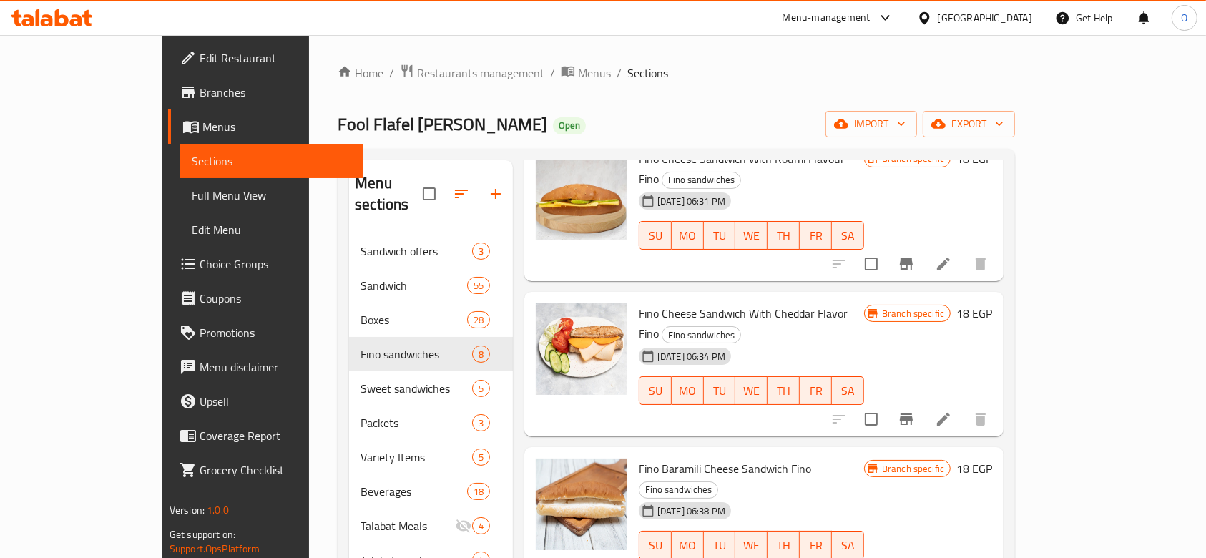
scroll to position [200, 0]
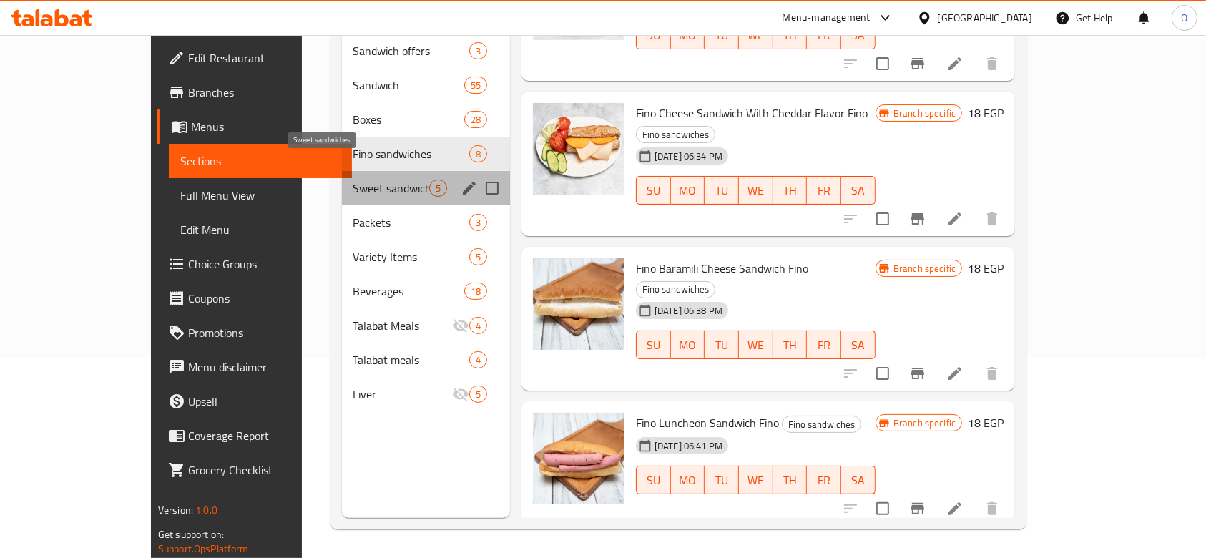
click at [353, 180] on span "Sweet sandwiches" at bounding box center [391, 188] width 76 height 17
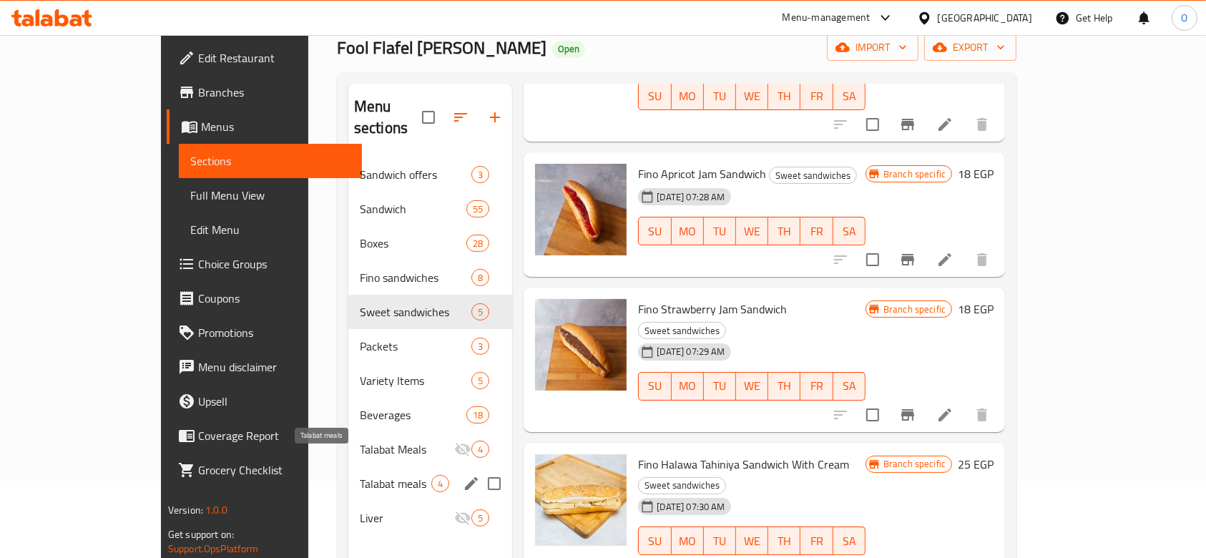
scroll to position [95, 0]
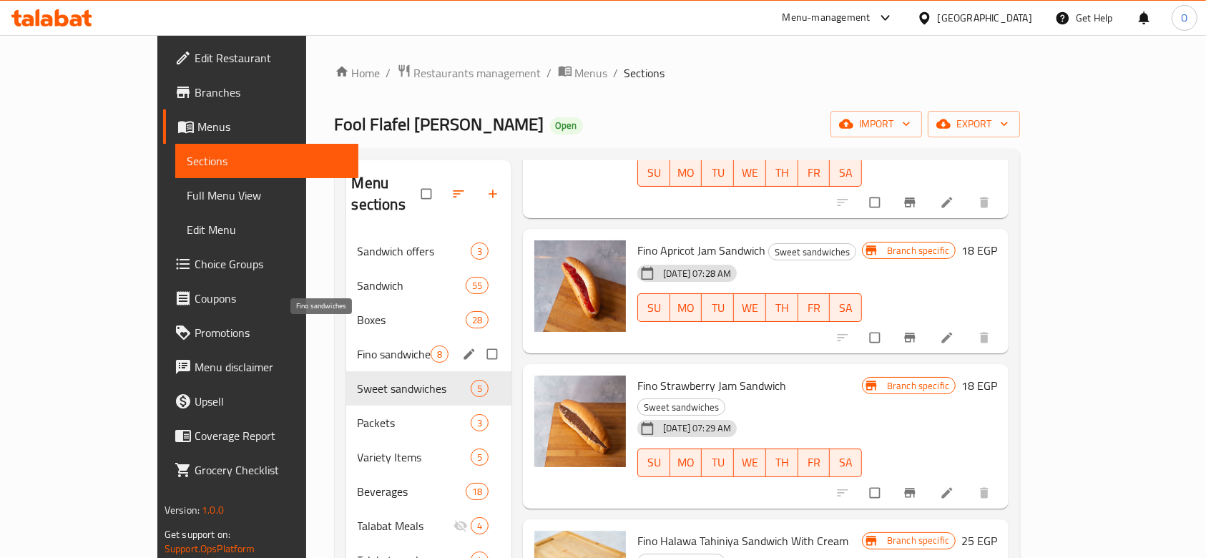
click at [358, 345] on span "Fino sandwiches" at bounding box center [395, 353] width 74 height 17
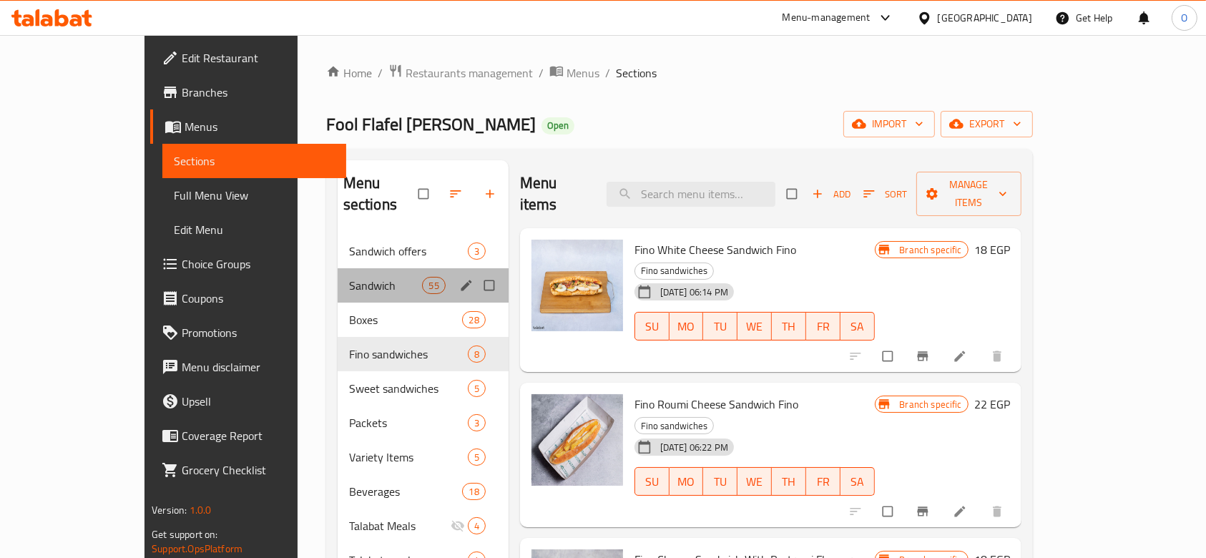
click at [338, 268] on div "Sandwich 55" at bounding box center [423, 285] width 171 height 34
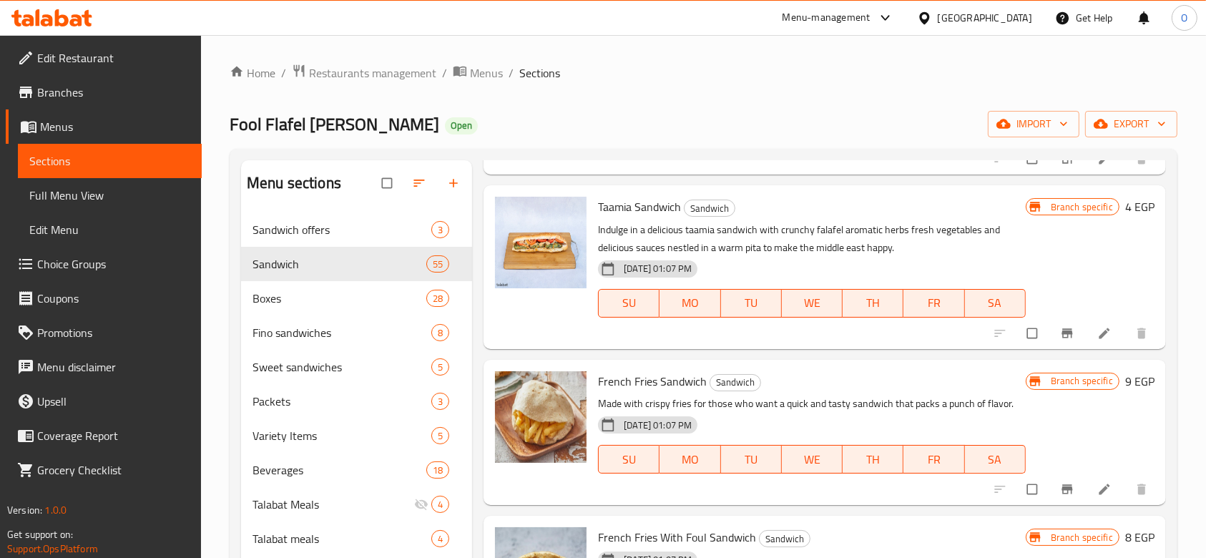
scroll to position [3051, 0]
click at [521, 254] on img at bounding box center [541, 242] width 92 height 92
click at [541, 243] on img at bounding box center [541, 242] width 92 height 92
click at [647, 209] on span "Taamia Sandwich" at bounding box center [639, 205] width 83 height 21
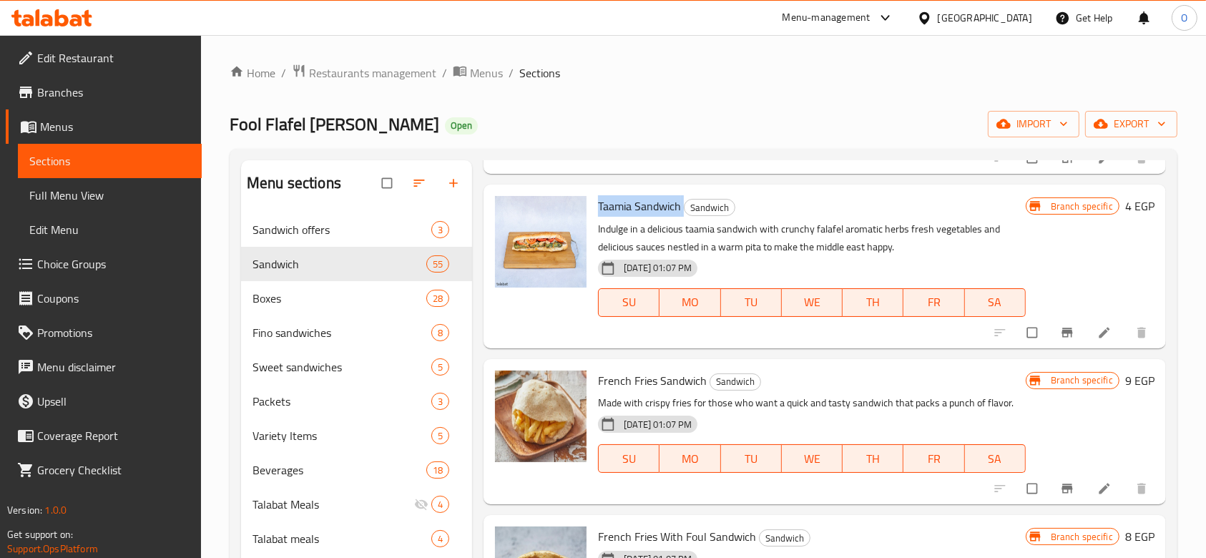
click at [647, 209] on span "Taamia Sandwich" at bounding box center [639, 205] width 83 height 21
copy h6 "Taamia Sandwich"
click at [521, 218] on icon "upload picture" at bounding box center [513, 216] width 14 height 14
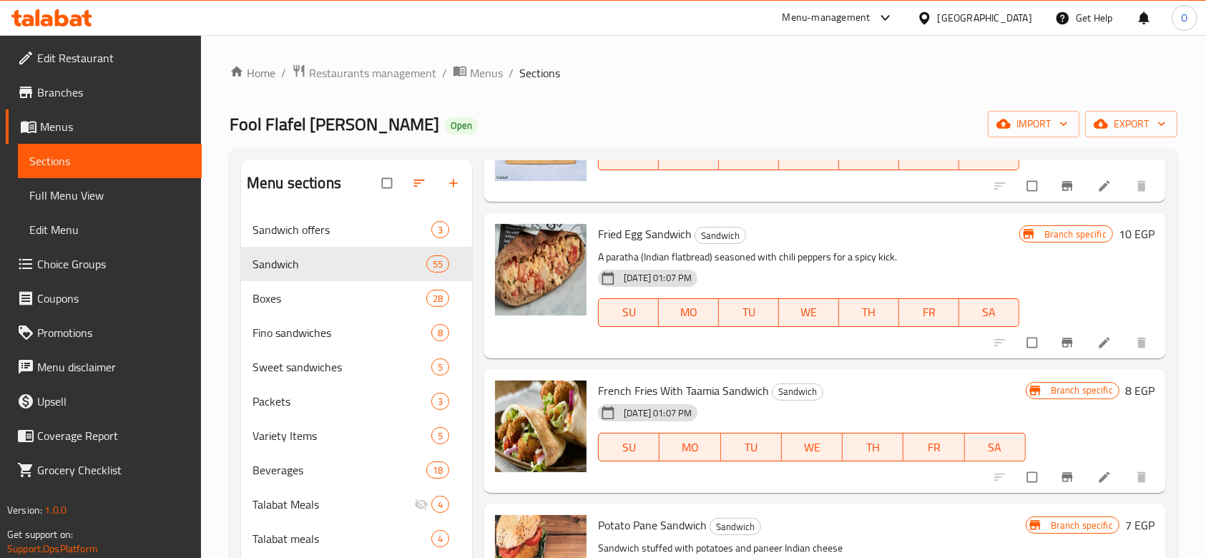
scroll to position [3528, 0]
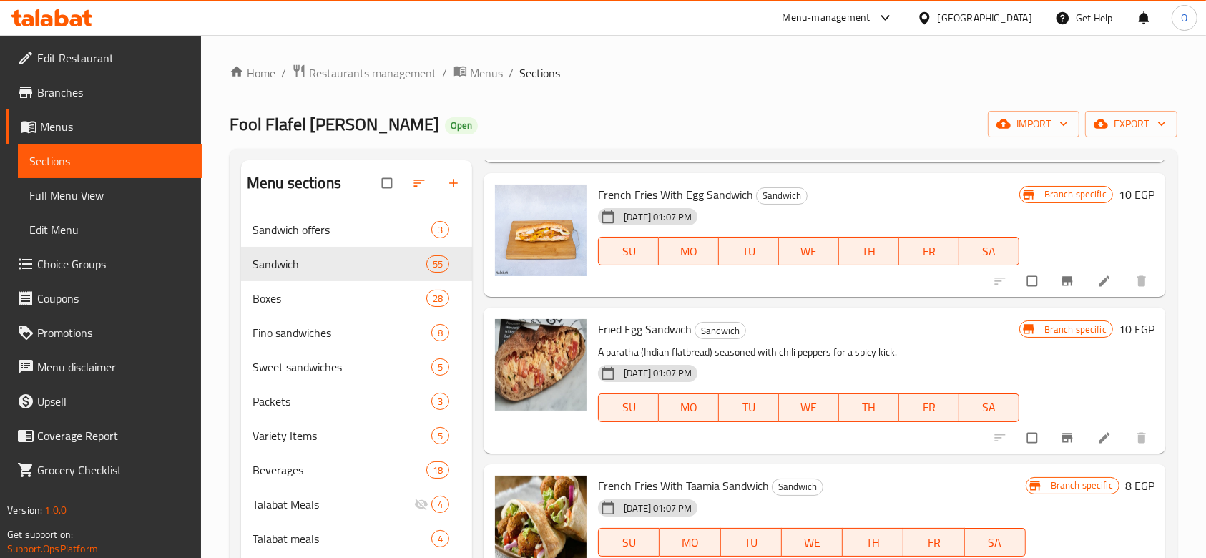
click at [619, 182] on div "French Fries With Egg Sandwich Sandwich 05-06-2023 01:07 PM SU MO TU WE TH FR SA" at bounding box center [808, 235] width 432 height 113
click at [736, 200] on span "French Fries With Egg Sandwich" at bounding box center [675, 194] width 155 height 21
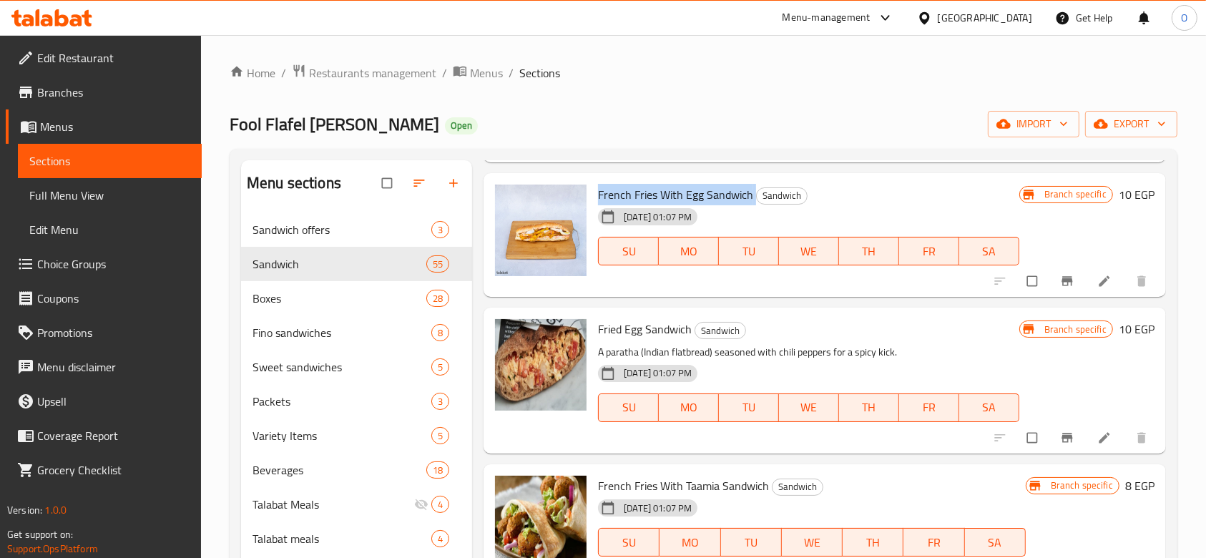
click at [736, 200] on span "French Fries With Egg Sandwich" at bounding box center [675, 194] width 155 height 21
click at [1097, 275] on icon at bounding box center [1104, 281] width 14 height 14
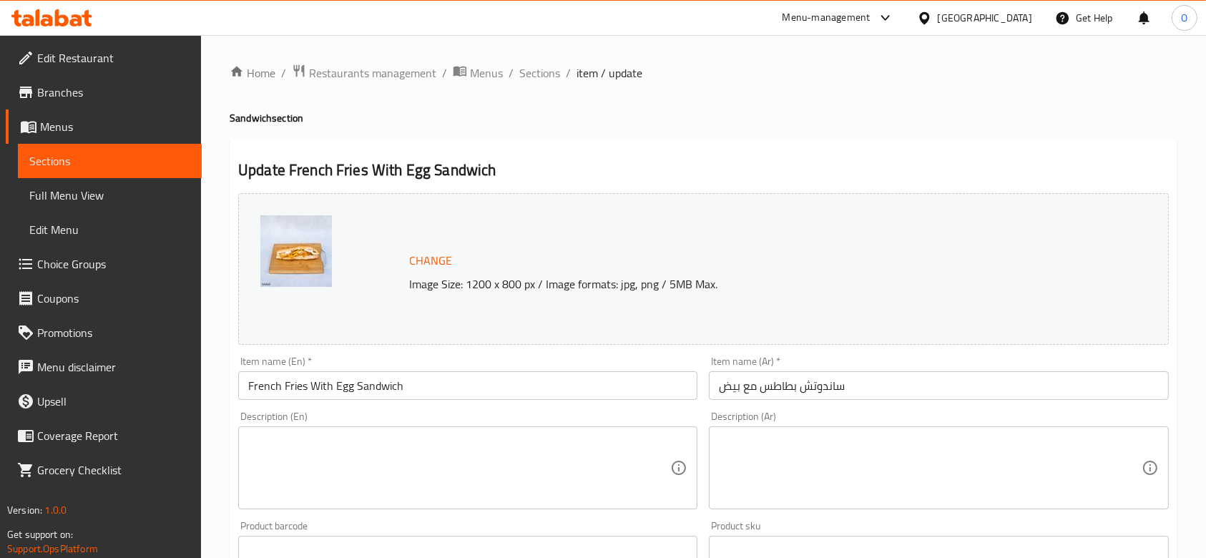
click at [746, 376] on input "ساندوتش بطاطس مع بيض" at bounding box center [938, 385] width 459 height 29
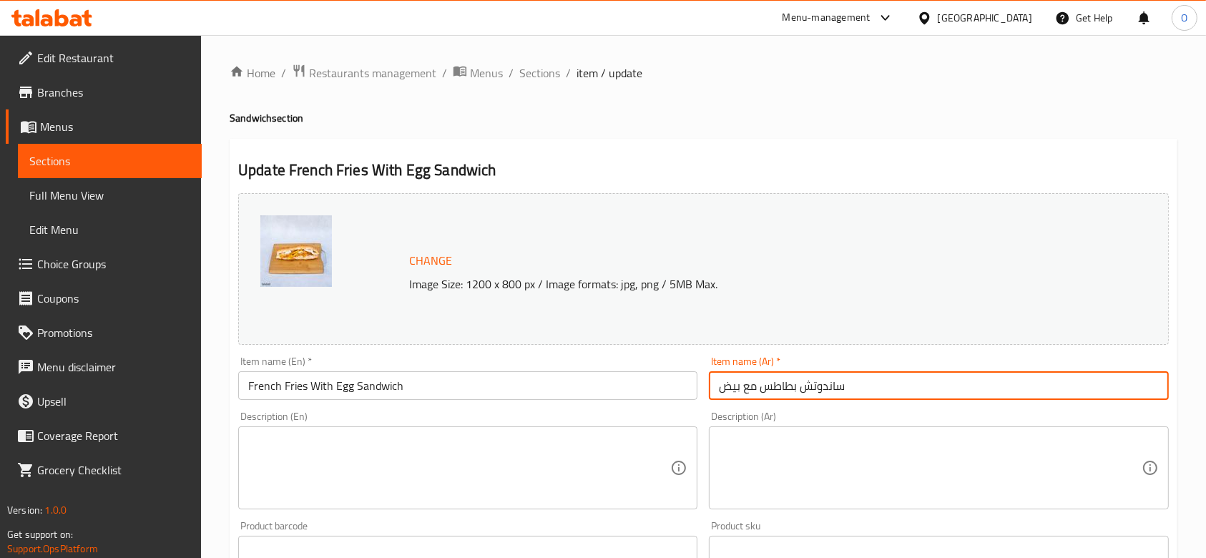
click at [746, 376] on input "ساندوتش بطاطس مع بيض" at bounding box center [938, 385] width 459 height 29
click at [532, 72] on span "Sections" at bounding box center [539, 72] width 41 height 17
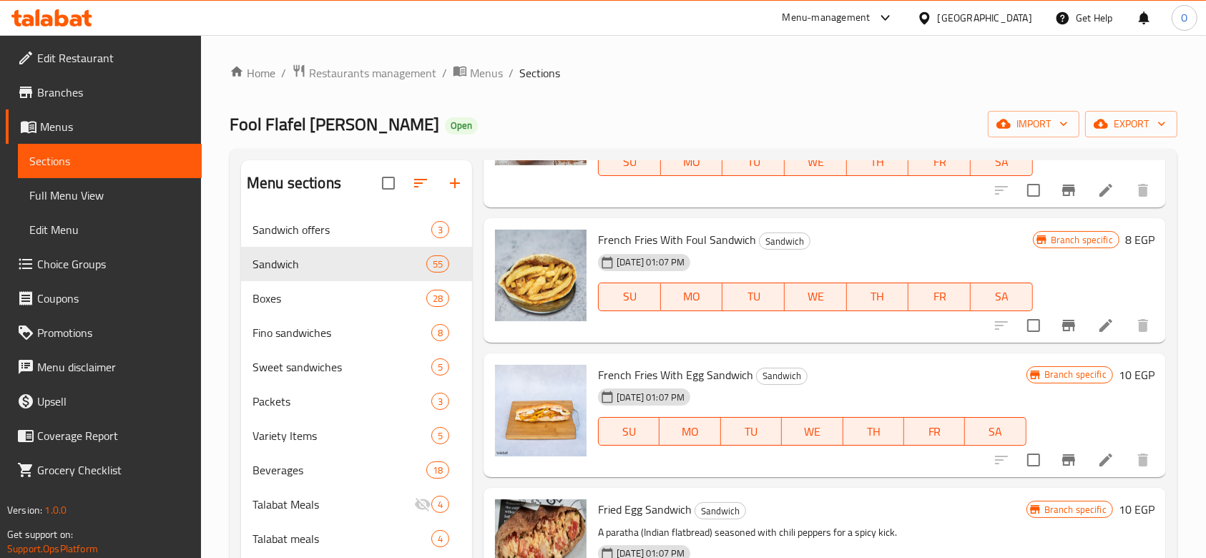
scroll to position [3378, 0]
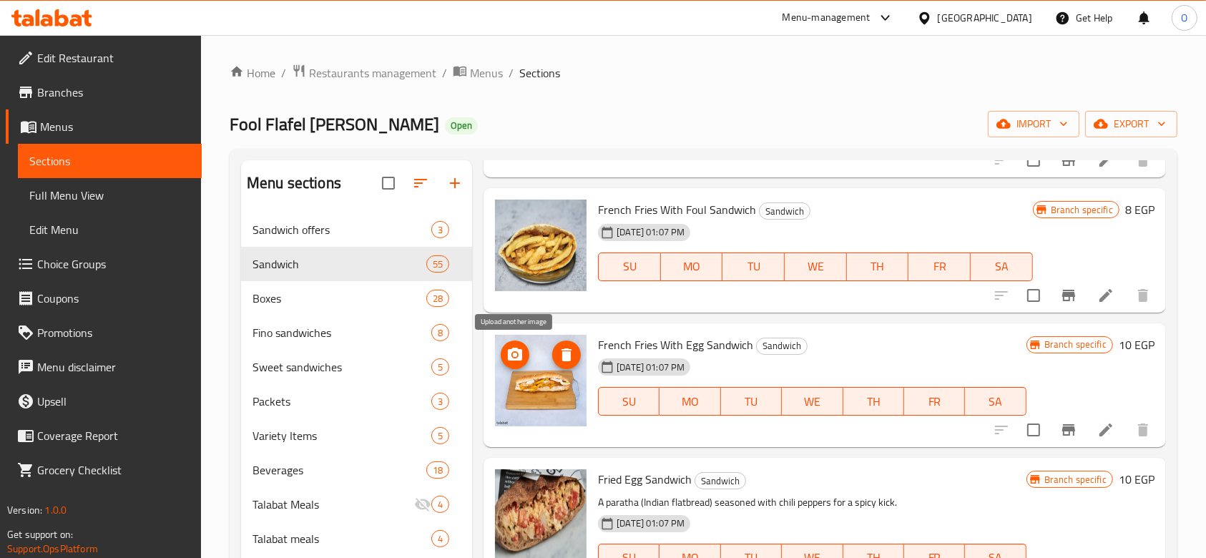
click at [521, 356] on icon "upload picture" at bounding box center [515, 354] width 14 height 13
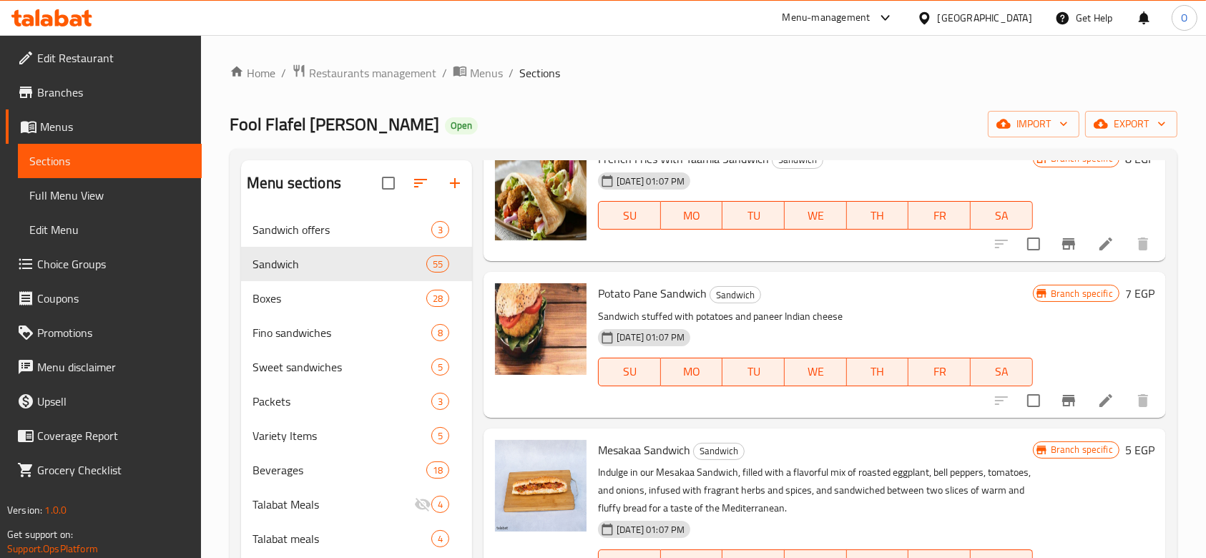
scroll to position [3950, 0]
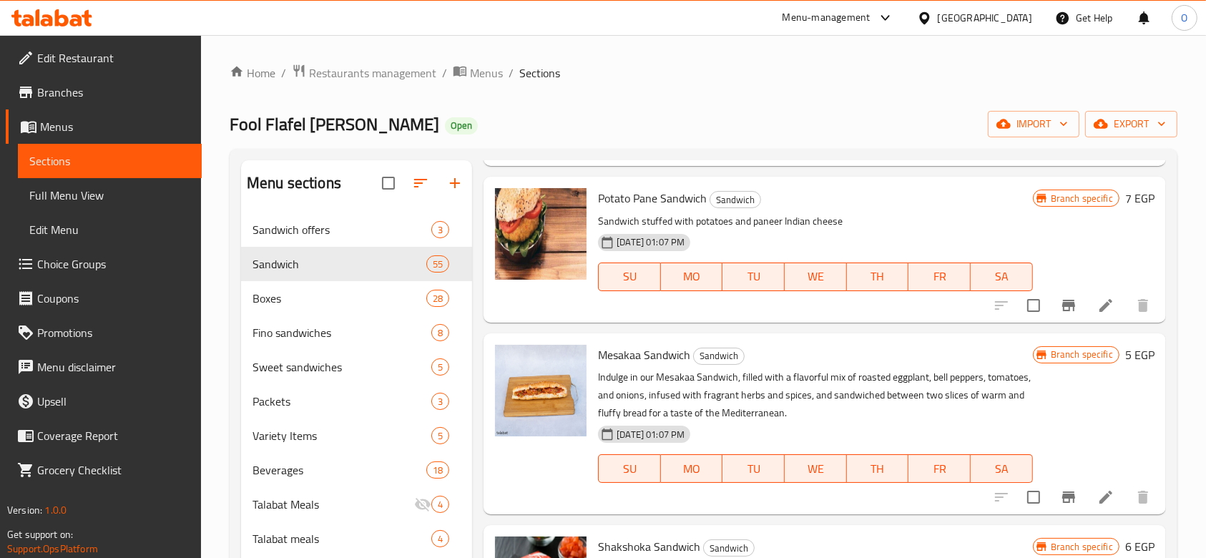
click at [641, 350] on span "Mesakaa Sandwich" at bounding box center [644, 354] width 92 height 21
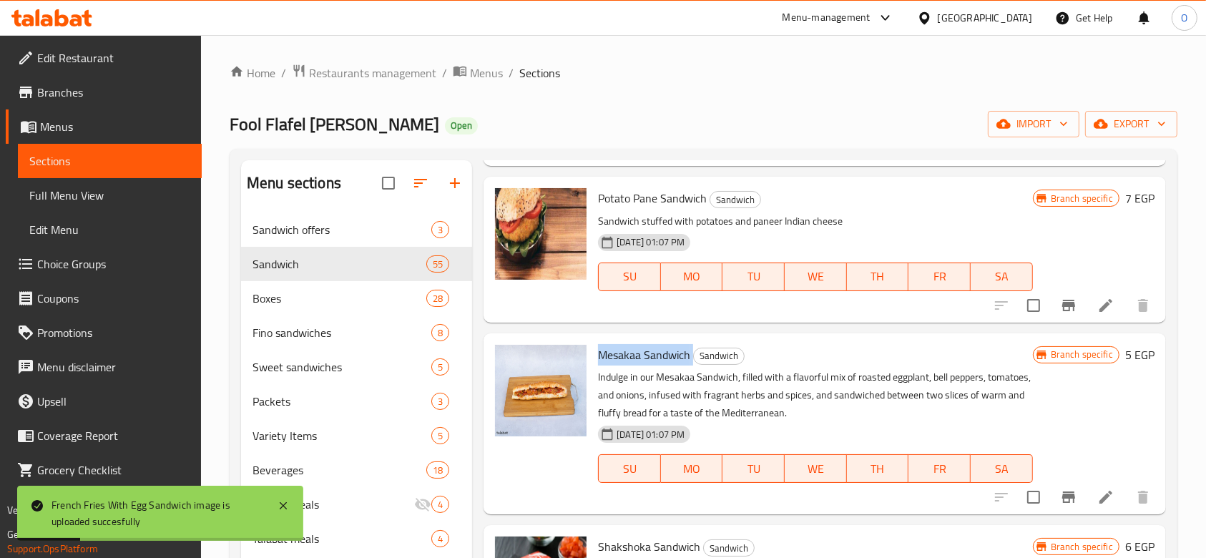
copy h6 "Mesakaa Sandwich"
click at [1097, 489] on icon at bounding box center [1105, 497] width 17 height 17
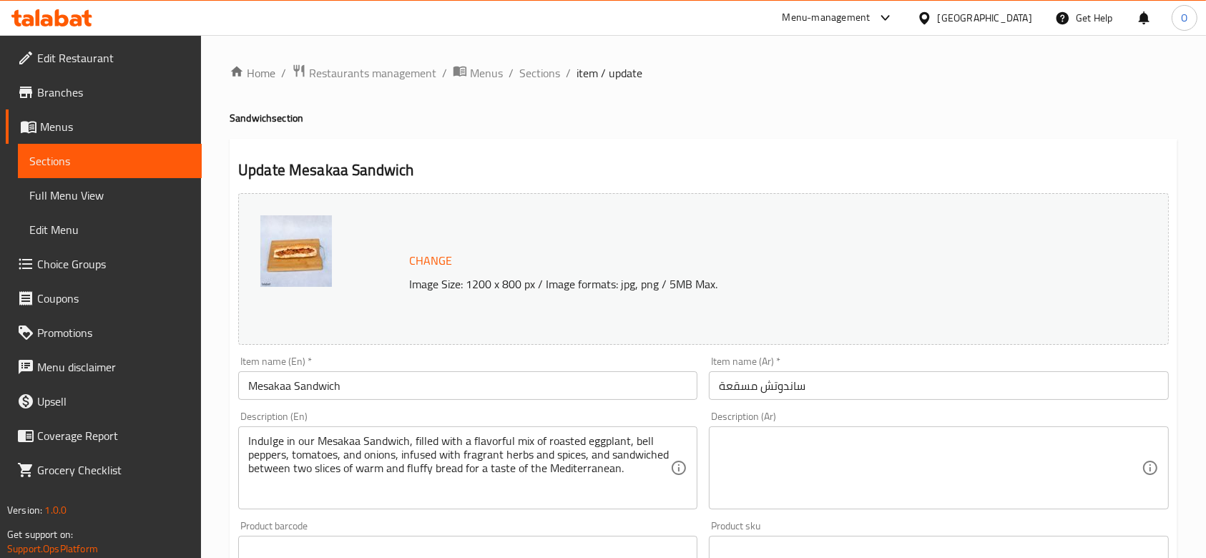
click at [769, 369] on div "Item name (Ar)   * ساندوتش مسقعة Item name (Ar) *" at bounding box center [938, 378] width 459 height 44
click at [775, 381] on input "ساندوتش مسقعة" at bounding box center [938, 385] width 459 height 29
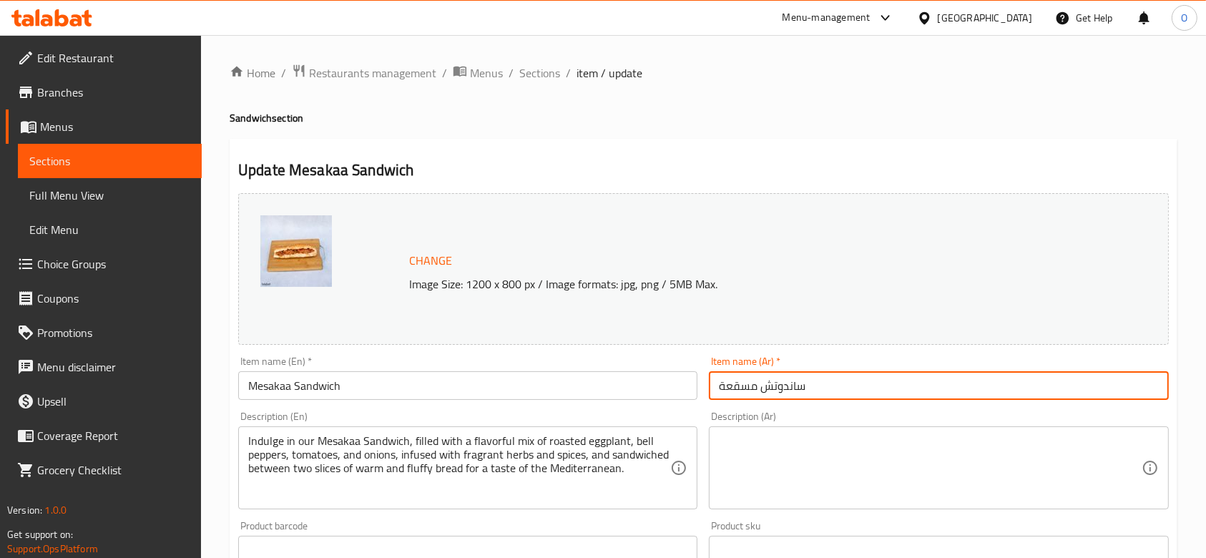
click at [775, 381] on input "ساندوتش مسقعة" at bounding box center [938, 385] width 459 height 29
click at [549, 74] on span "Sections" at bounding box center [539, 72] width 41 height 17
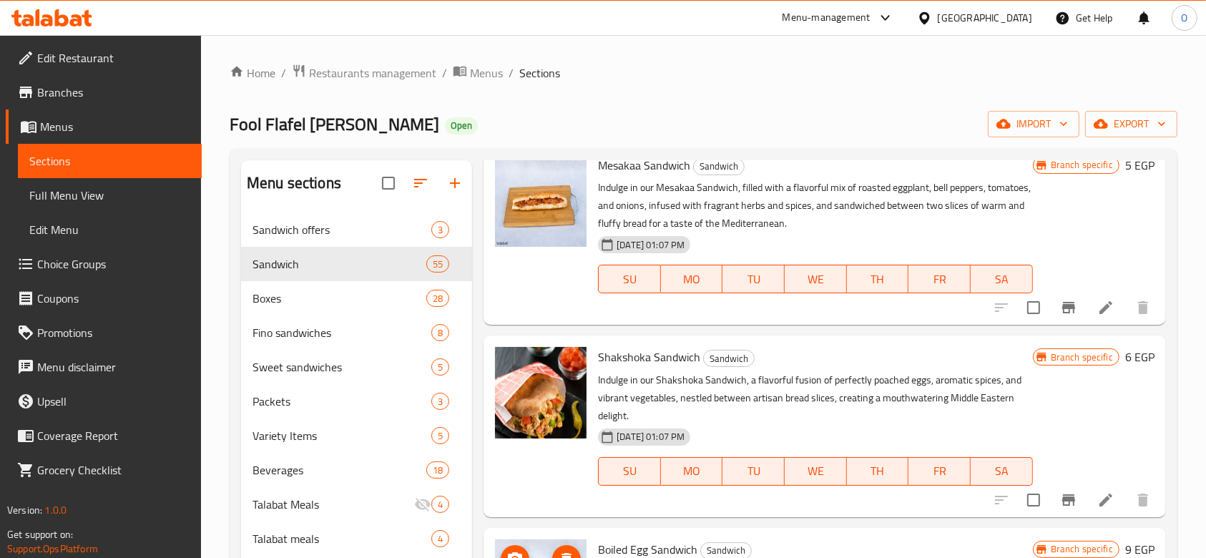
scroll to position [4006, 0]
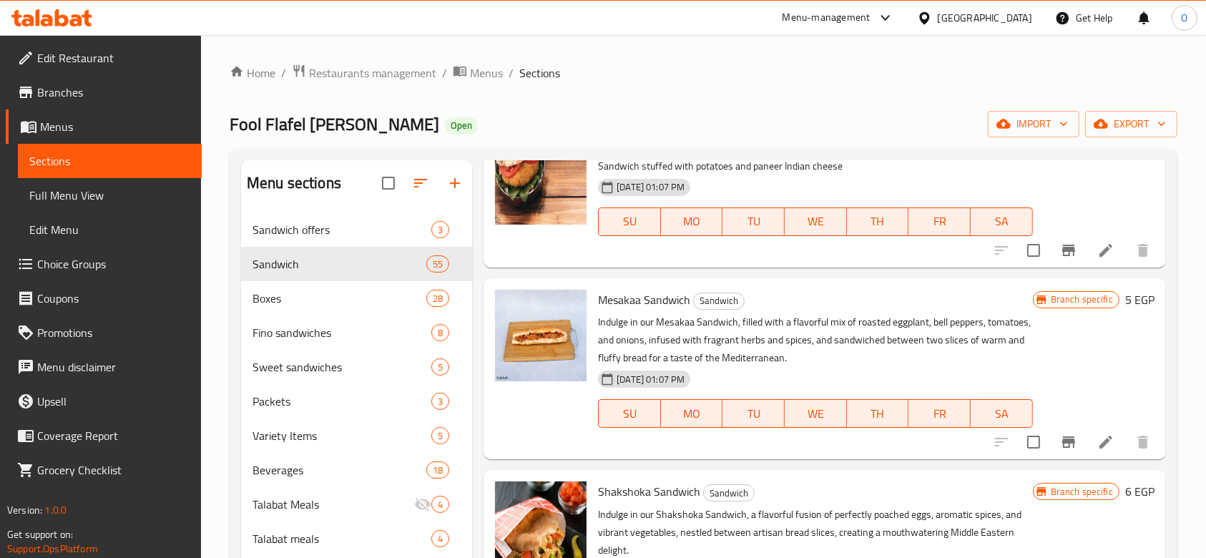
click at [645, 303] on span "Mesakaa Sandwich" at bounding box center [644, 299] width 92 height 21
copy h6 "Mesakaa Sandwich"
click at [505, 312] on span "upload picture" at bounding box center [515, 309] width 29 height 17
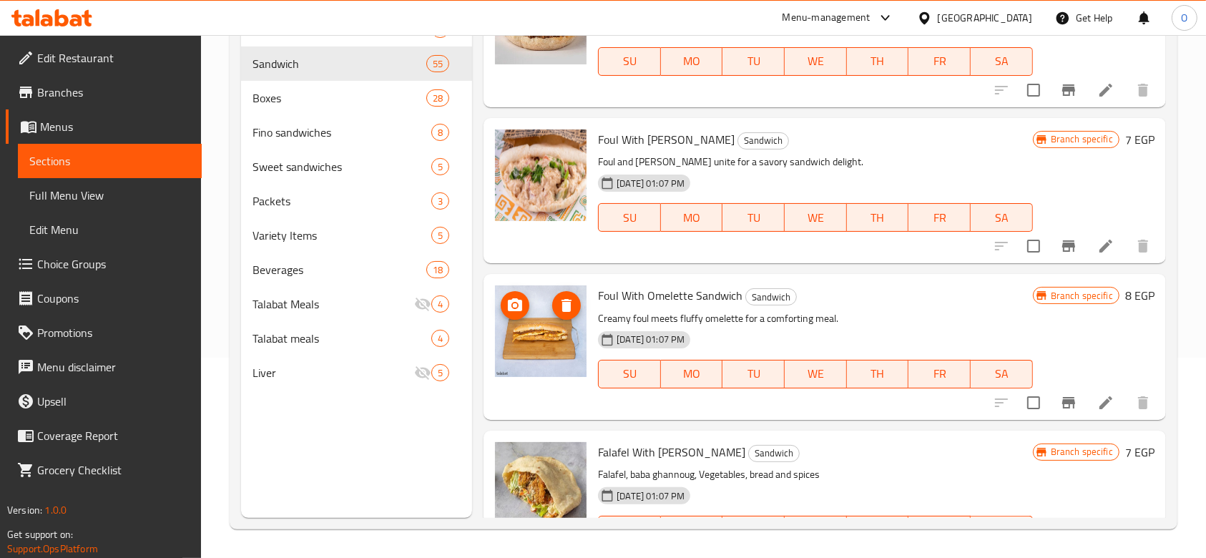
scroll to position [6844, 0]
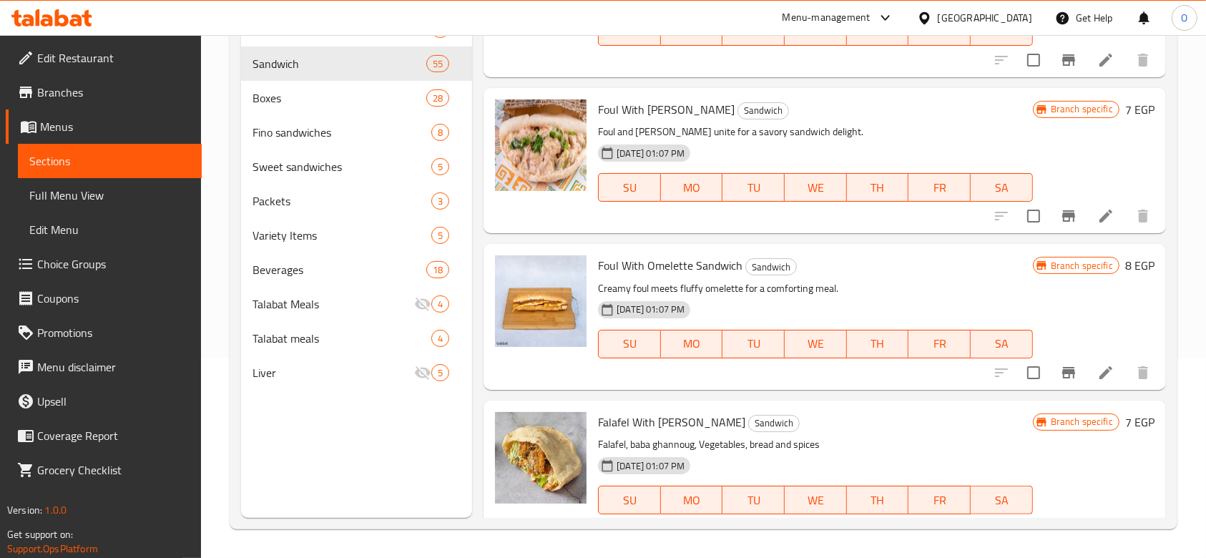
click at [639, 267] on span "Foul With Omelette Sandwich" at bounding box center [670, 265] width 144 height 21
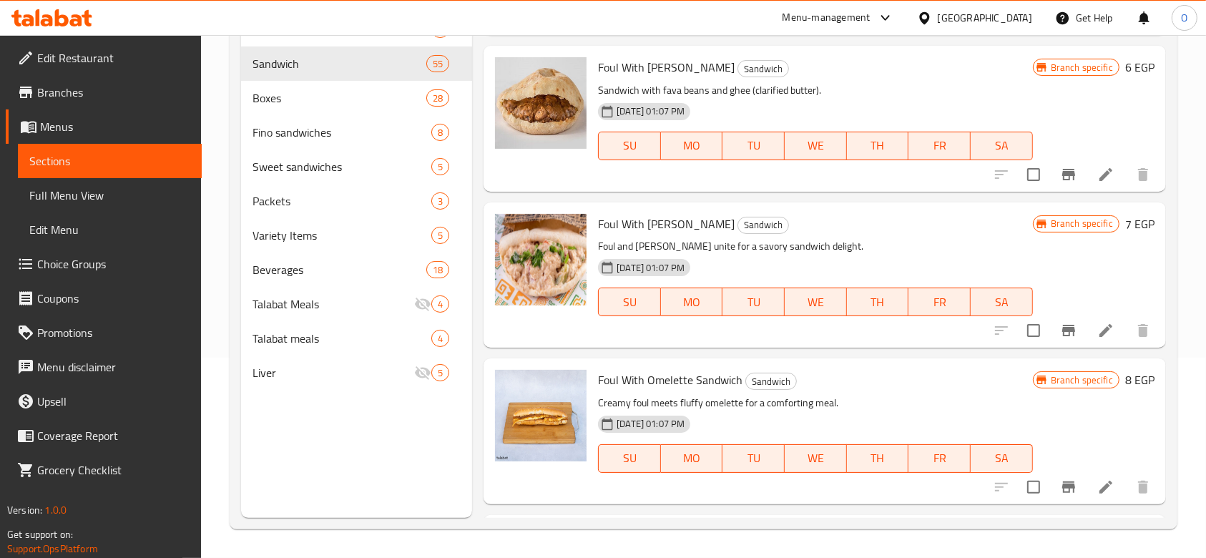
scroll to position [6759, 0]
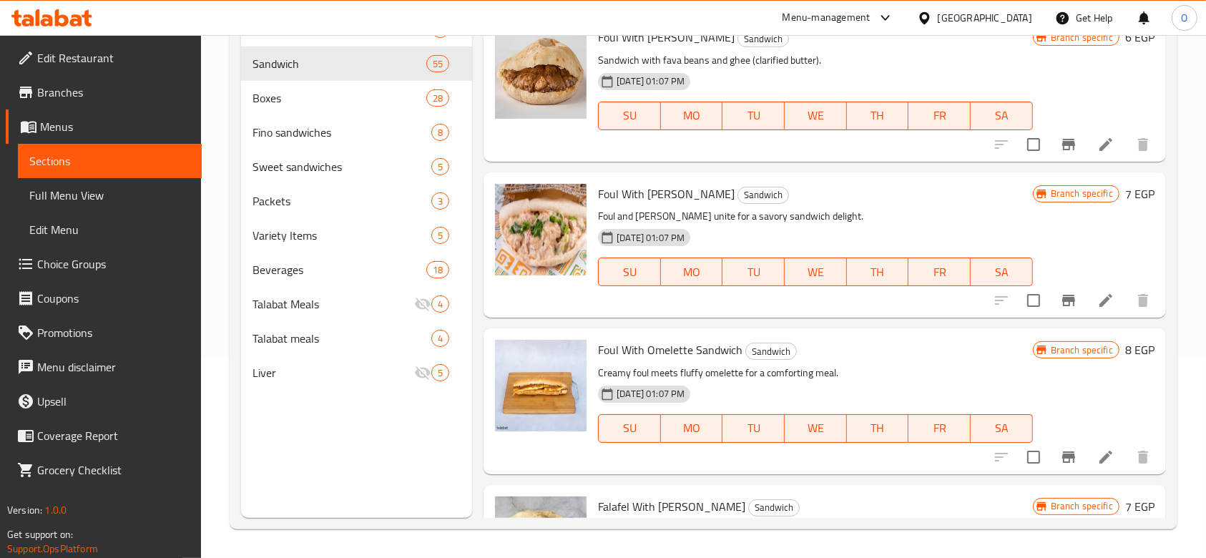
click at [657, 341] on span "Foul With Omelette Sandwich" at bounding box center [670, 349] width 144 height 21
copy h6 "Foul With Omelette Sandwich"
click at [1097, 453] on icon at bounding box center [1105, 456] width 17 height 17
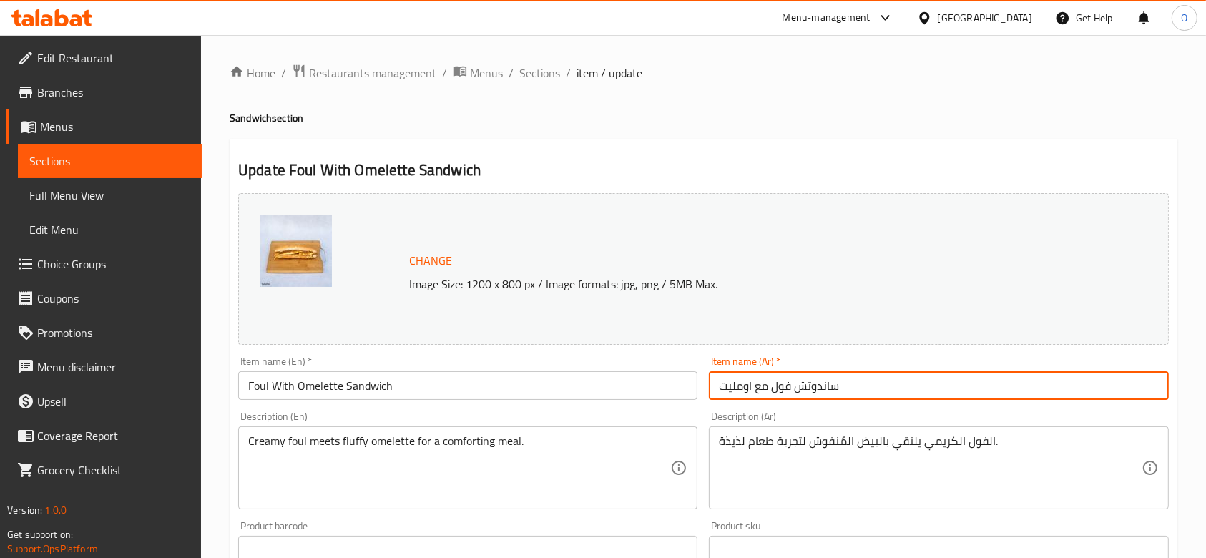
click at [793, 391] on input "ساندوتش فول مع اومليت" at bounding box center [938, 385] width 459 height 29
type input "ساندوتش فول مع اومليت"
click at [533, 75] on span "Sections" at bounding box center [539, 72] width 41 height 17
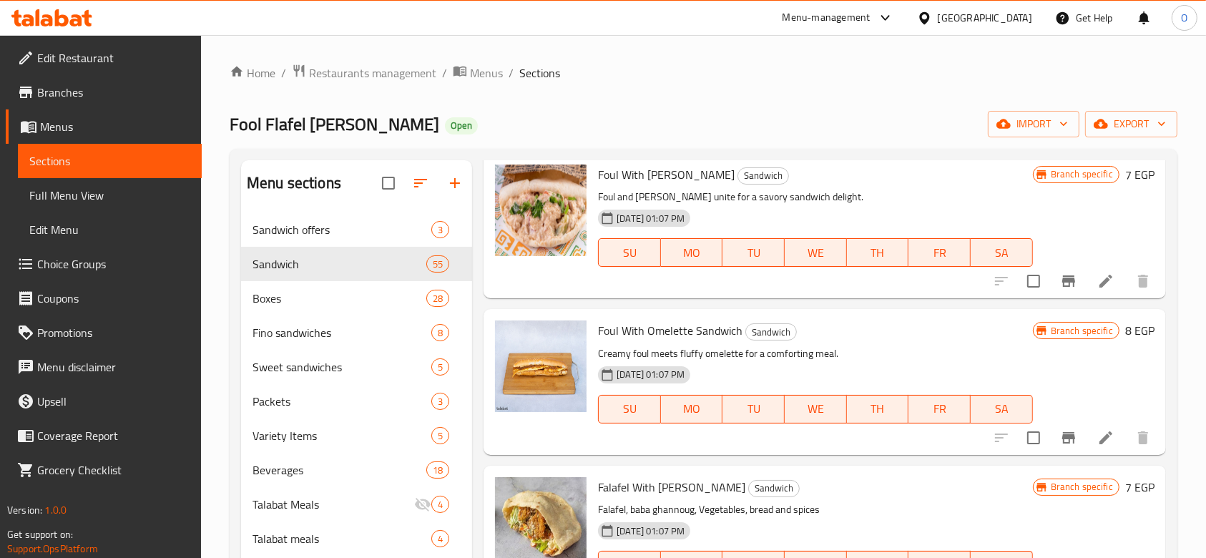
scroll to position [7060, 0]
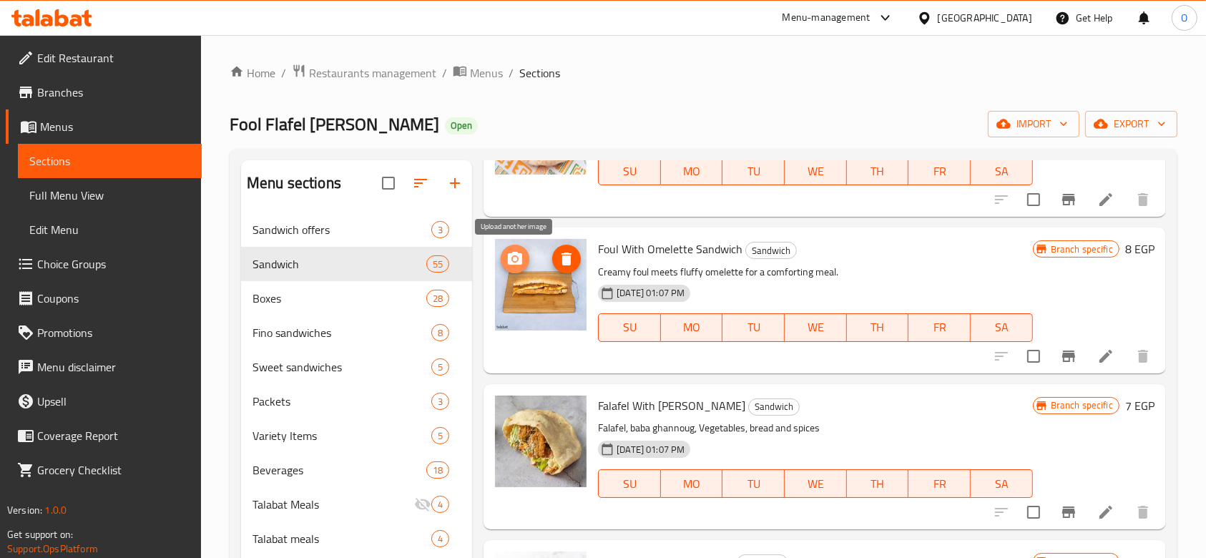
click at [506, 260] on icon "upload picture" at bounding box center [514, 258] width 17 height 17
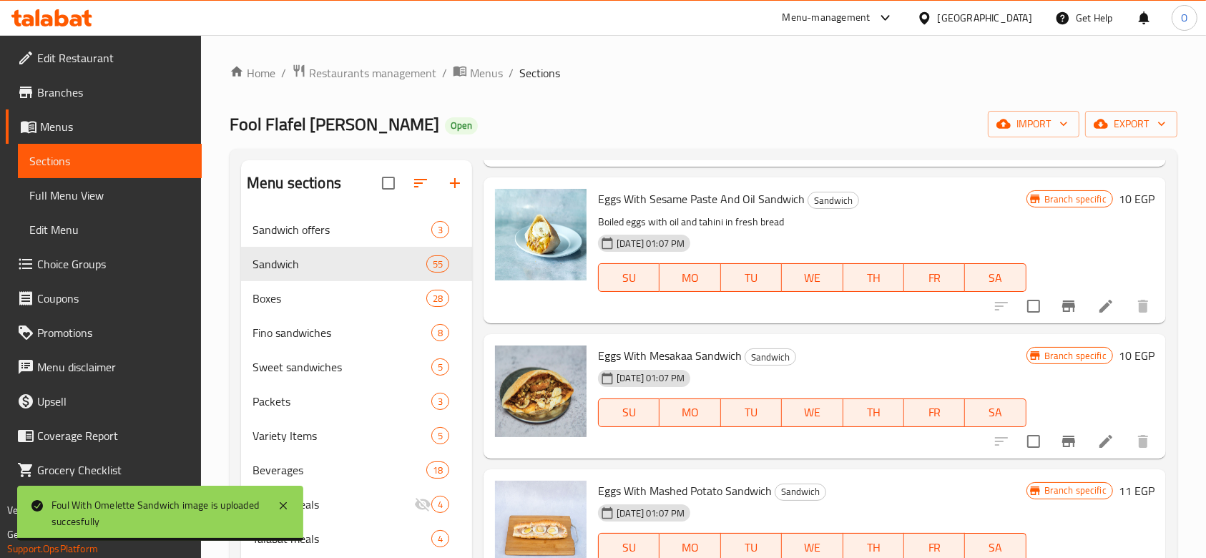
scroll to position [6272, 0]
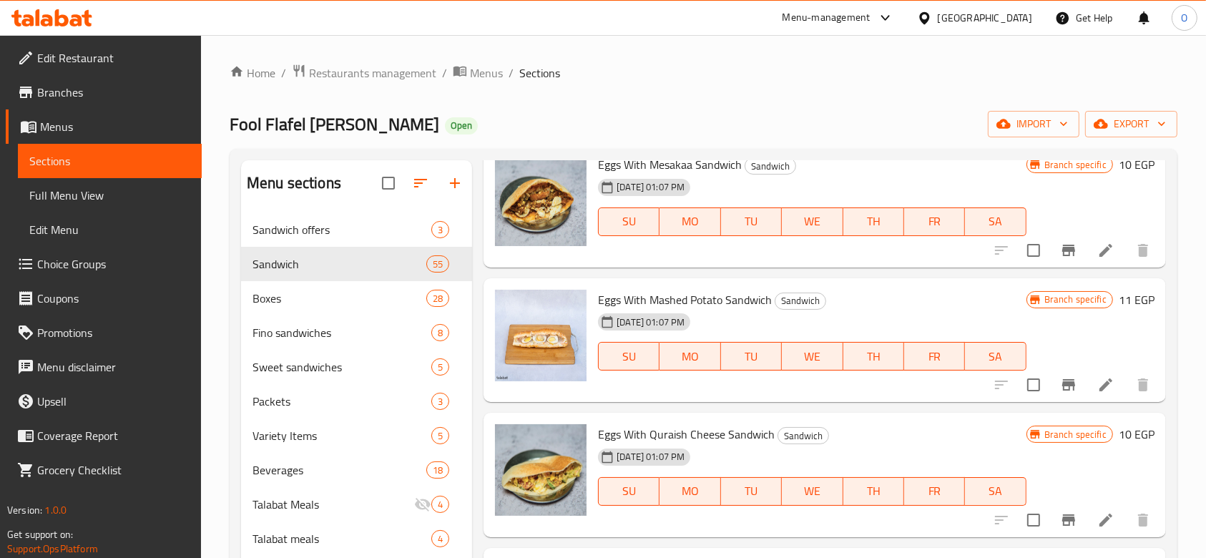
click at [640, 293] on span "Eggs With Mashed Potato Sandwich" at bounding box center [685, 299] width 174 height 21
copy h6 "Eggs With Mashed Potato Sandwich"
click at [1086, 387] on li at bounding box center [1106, 385] width 40 height 26
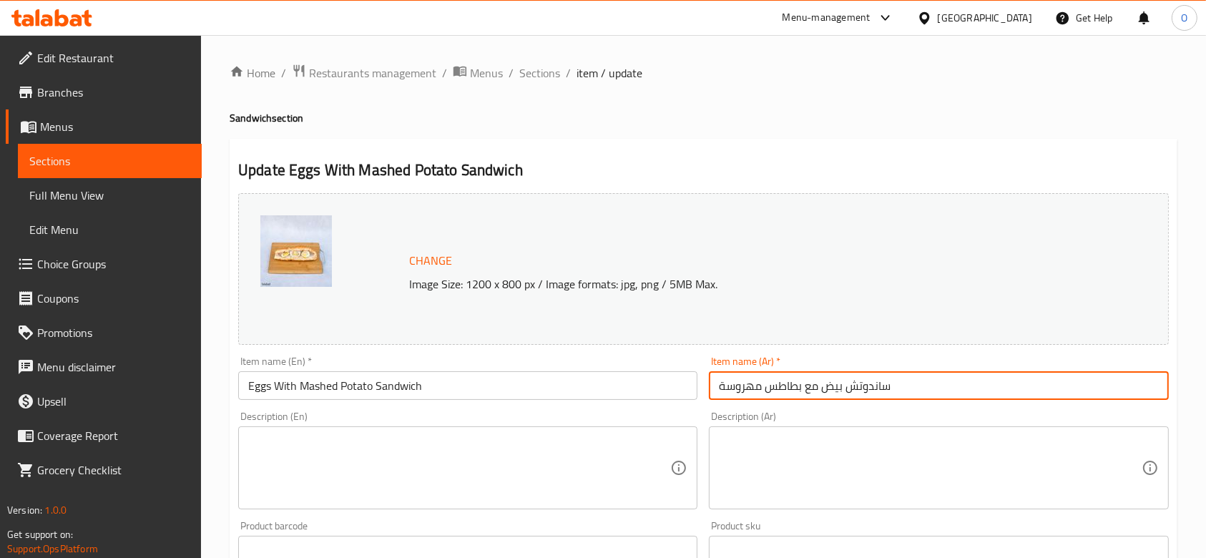
click at [855, 376] on input "ساندوتش بيض مع بطاطس مهروسة" at bounding box center [938, 385] width 459 height 29
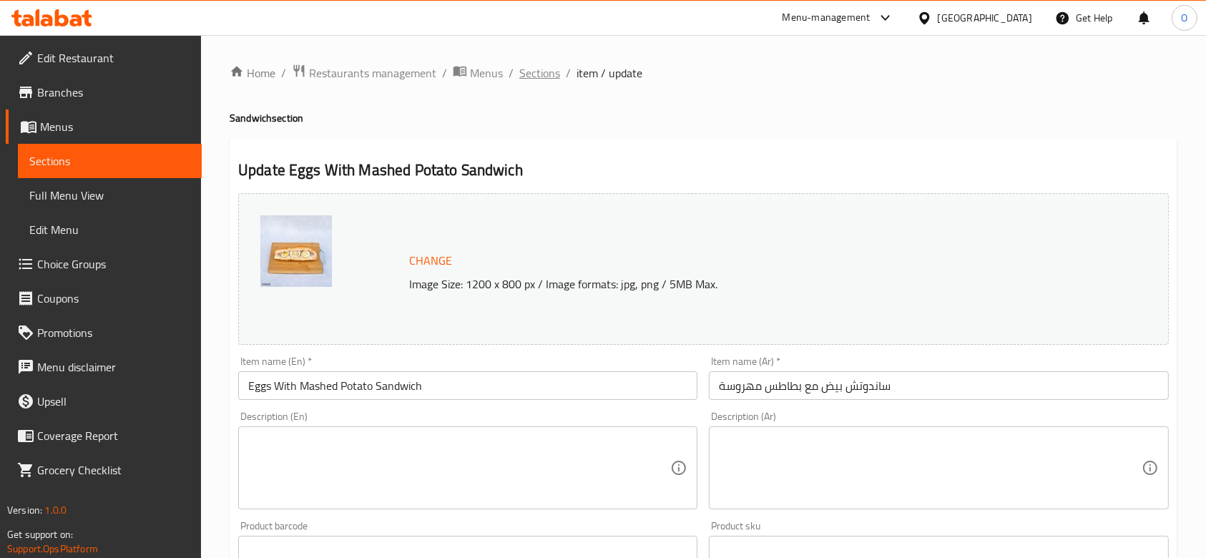
click at [526, 69] on span "Sections" at bounding box center [539, 72] width 41 height 17
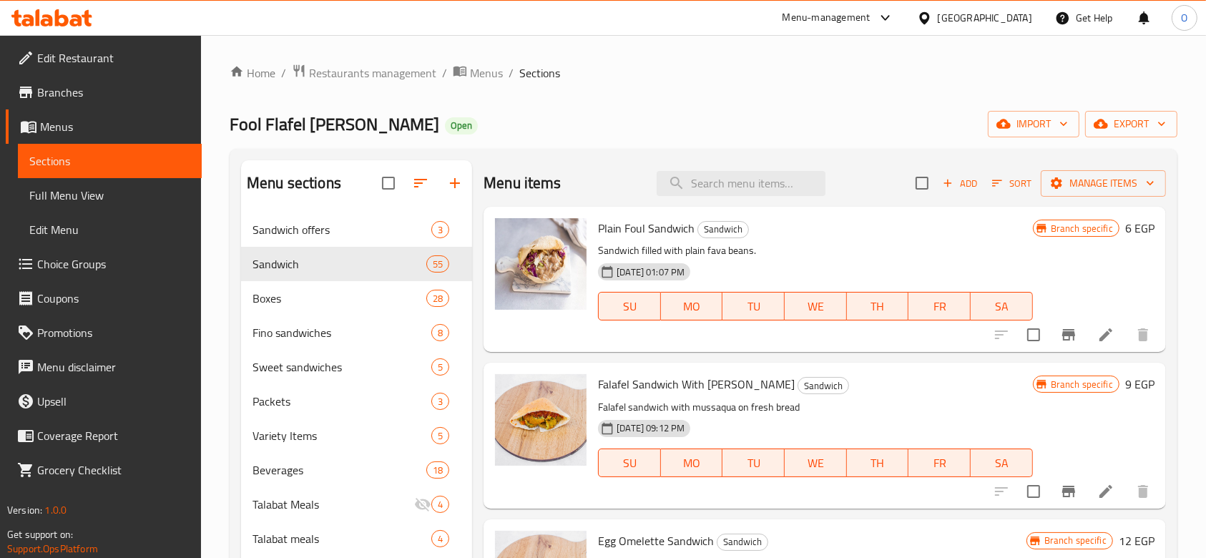
scroll to position [6131, 0]
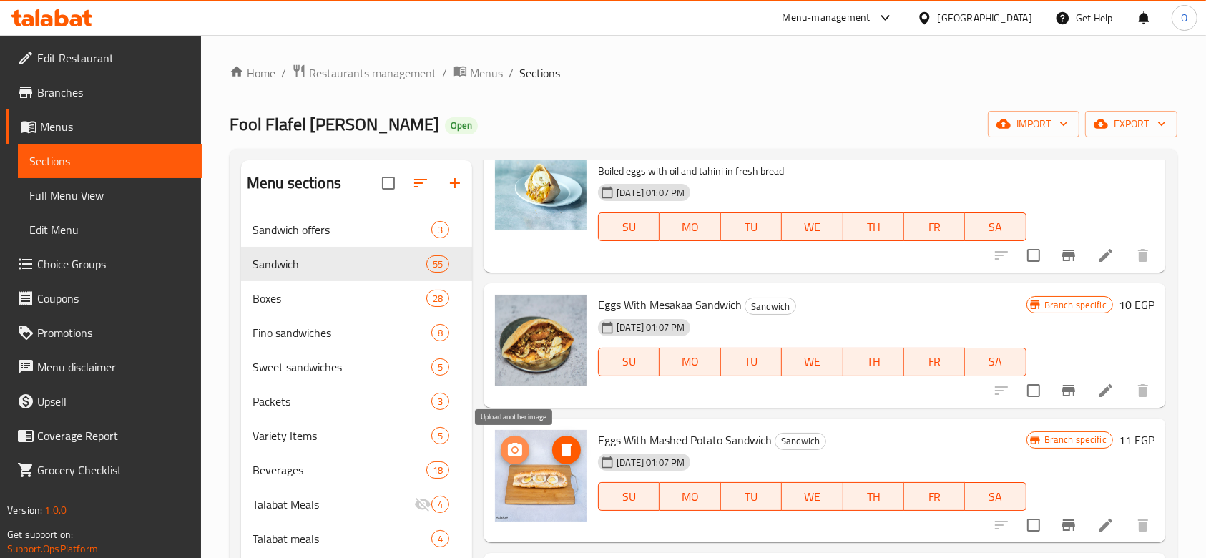
click at [518, 451] on icon "upload picture" at bounding box center [515, 449] width 14 height 13
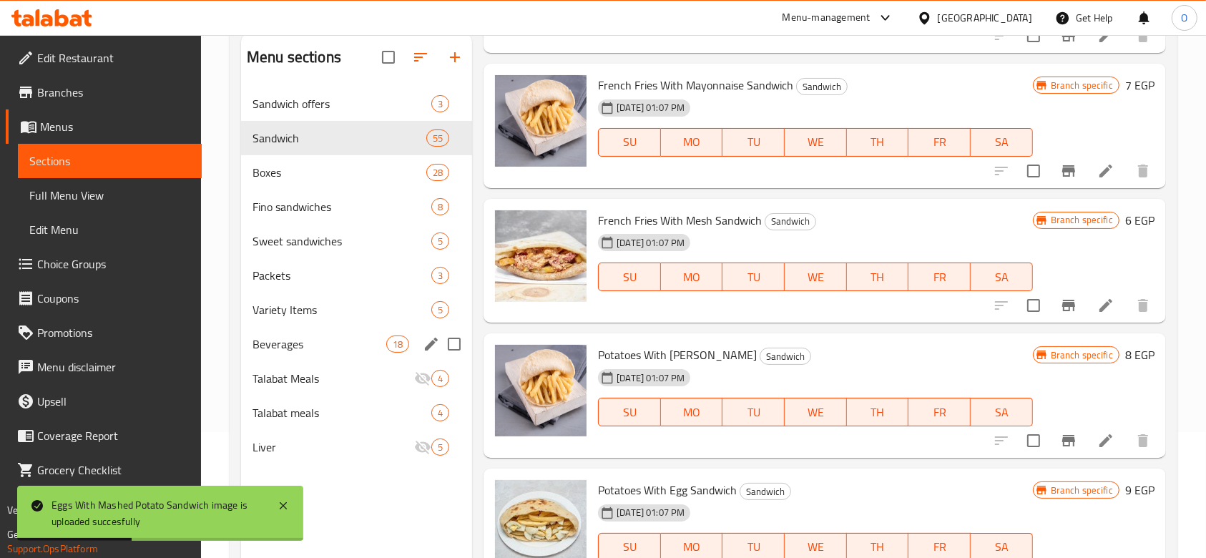
scroll to position [190, 0]
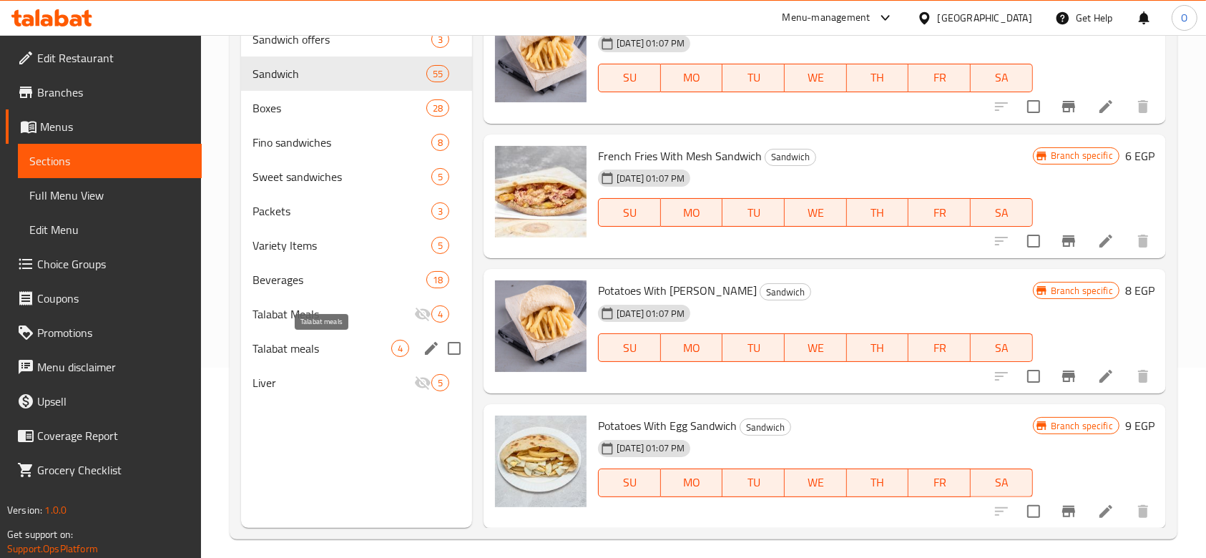
click at [344, 341] on span "Talabat meals" at bounding box center [321, 348] width 139 height 17
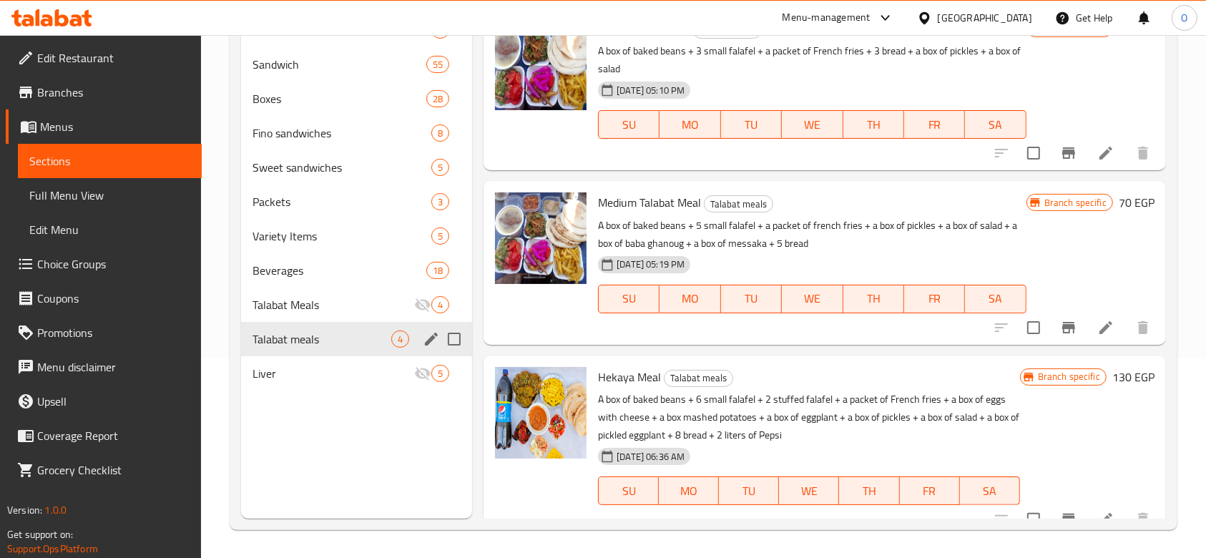
scroll to position [200, 0]
click at [435, 336] on icon "edit" at bounding box center [431, 338] width 13 height 13
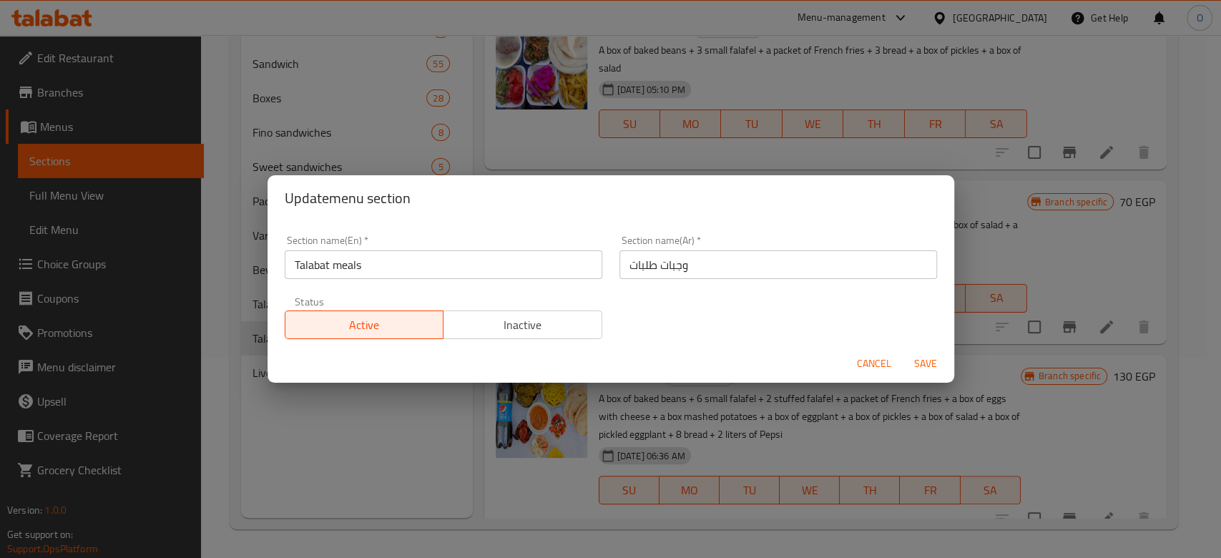
click at [514, 268] on input "Talabat meals" at bounding box center [444, 264] width 318 height 29
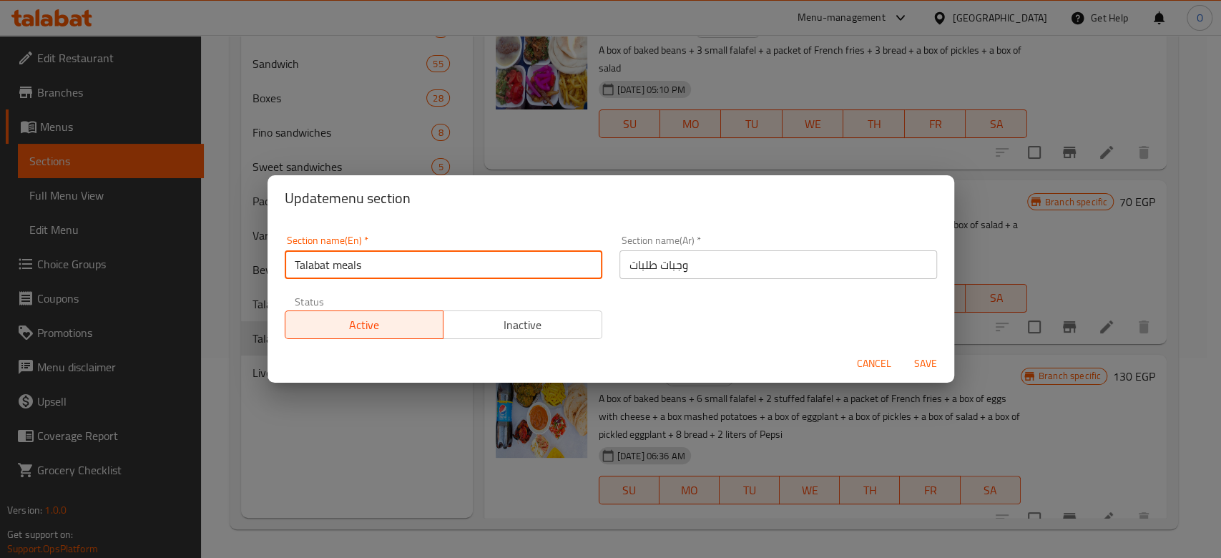
click at [514, 268] on input "Talabat meals" at bounding box center [444, 264] width 318 height 29
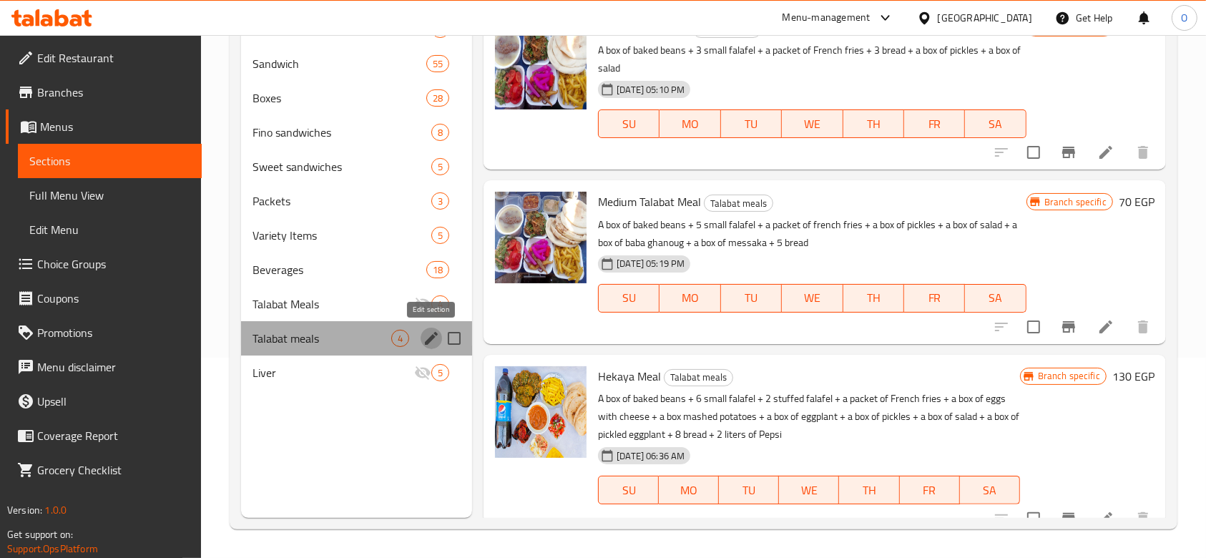
click at [426, 340] on icon "edit" at bounding box center [431, 338] width 17 height 17
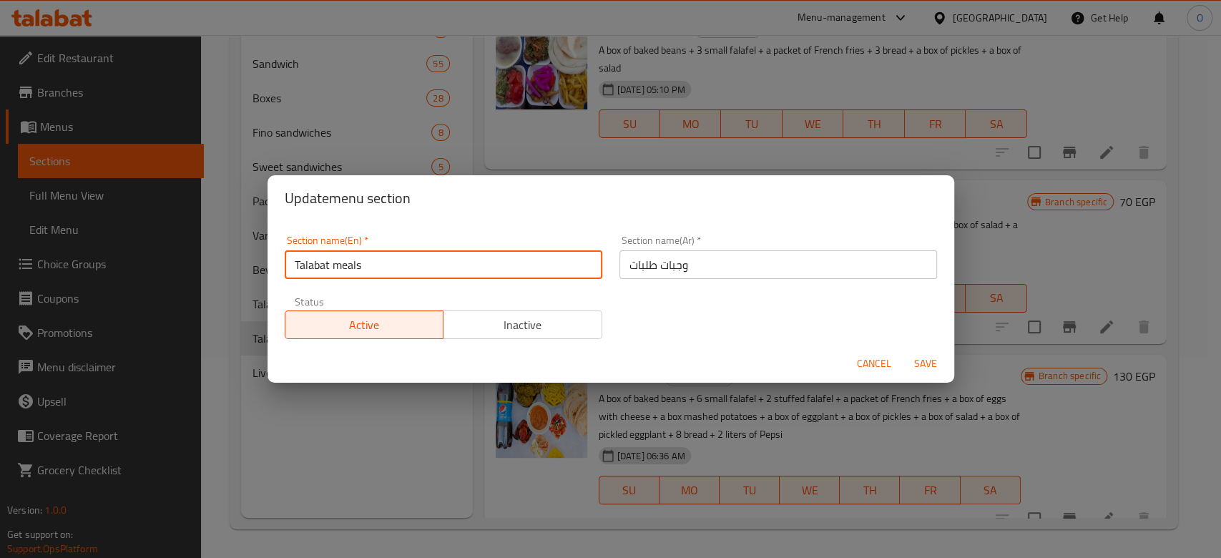
click at [392, 269] on input "Talabat meals" at bounding box center [444, 264] width 318 height 29
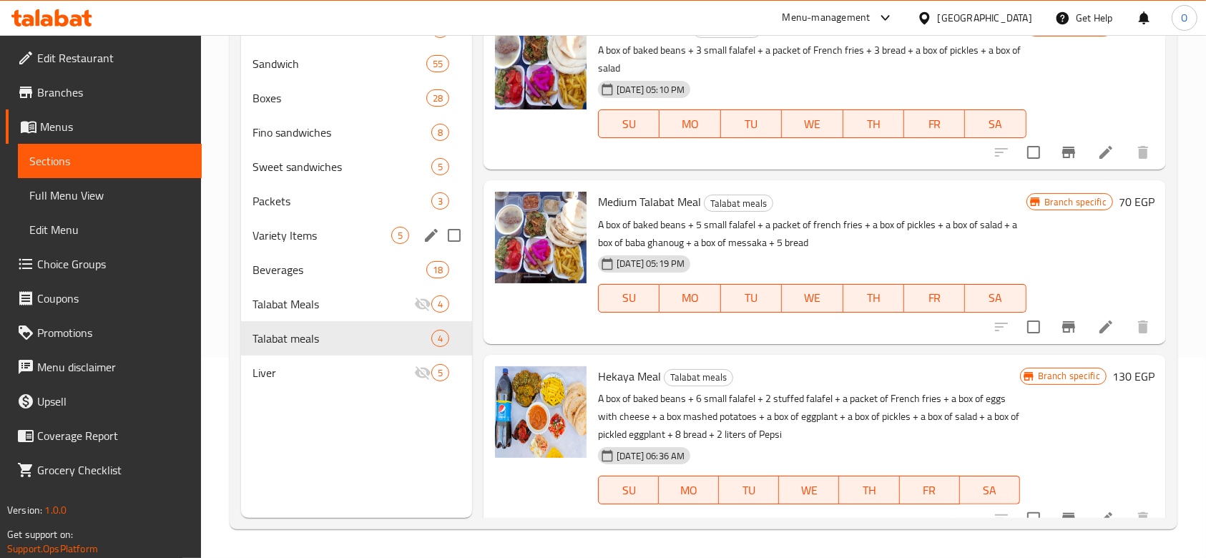
scroll to position [104, 0]
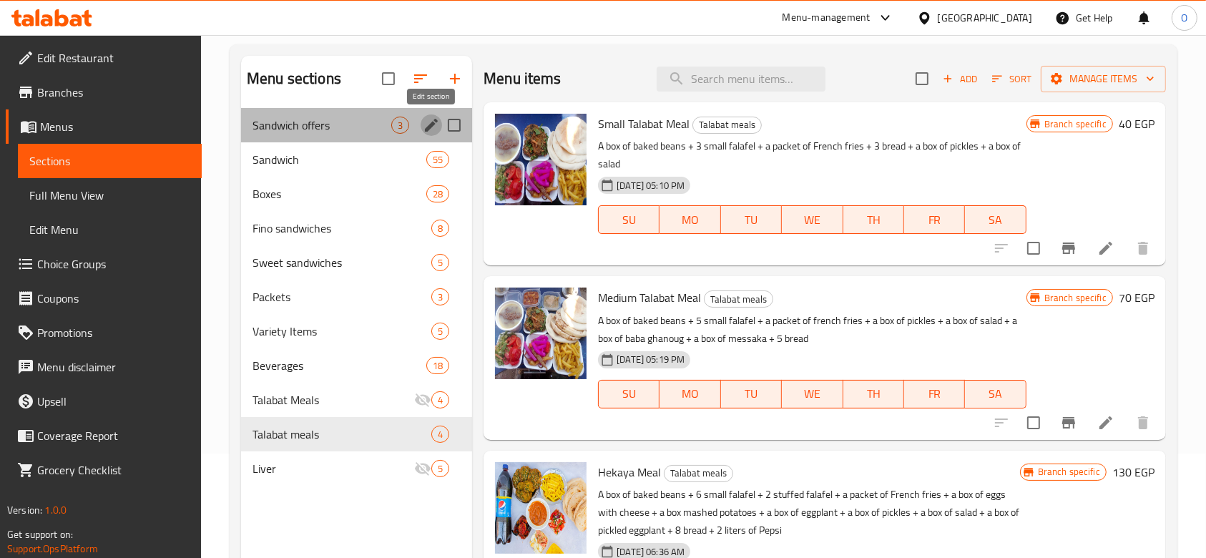
click at [433, 118] on icon "edit" at bounding box center [431, 125] width 17 height 17
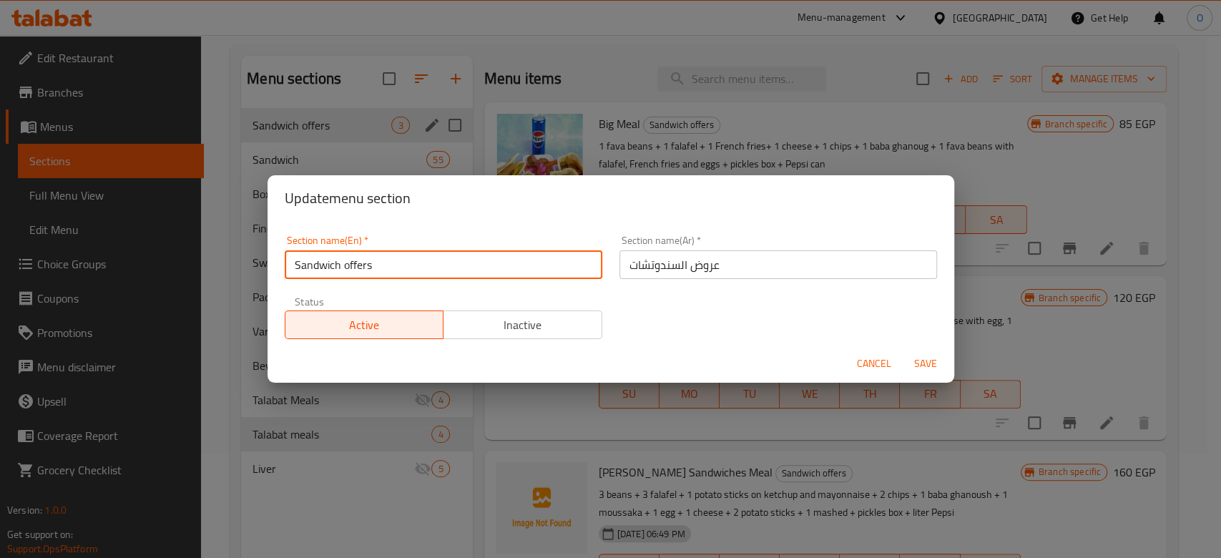
drag, startPoint x: 393, startPoint y: 260, endPoint x: 269, endPoint y: 265, distance: 123.8
click at [269, 265] on div "Section name(En)   * Sandwich offers Section name(En) * Section name(Ar)   * عر…" at bounding box center [611, 283] width 687 height 124
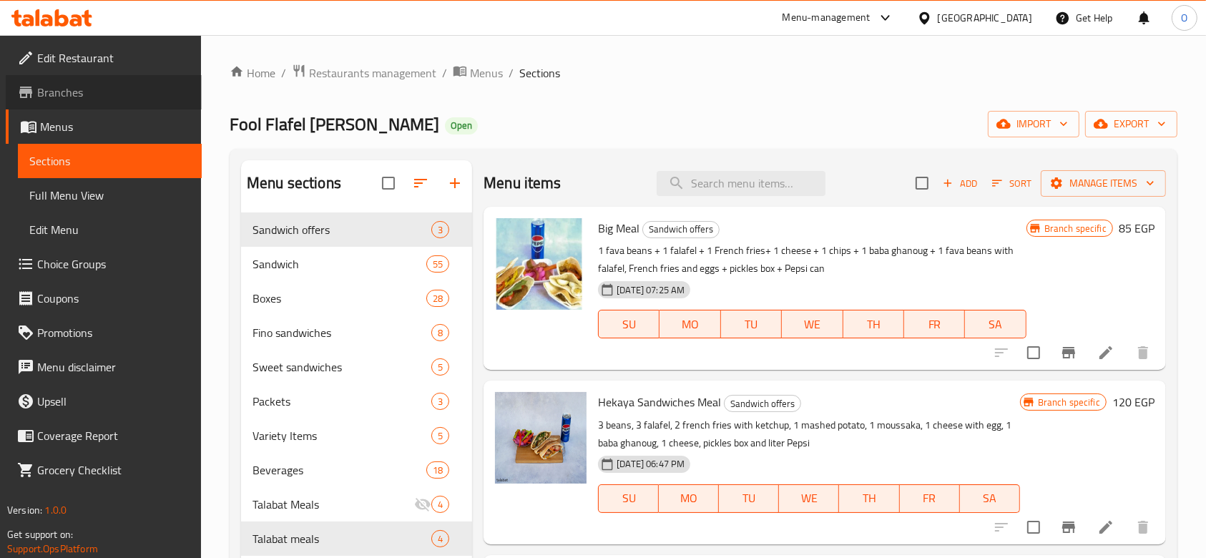
click at [72, 86] on span "Branches" at bounding box center [113, 92] width 153 height 17
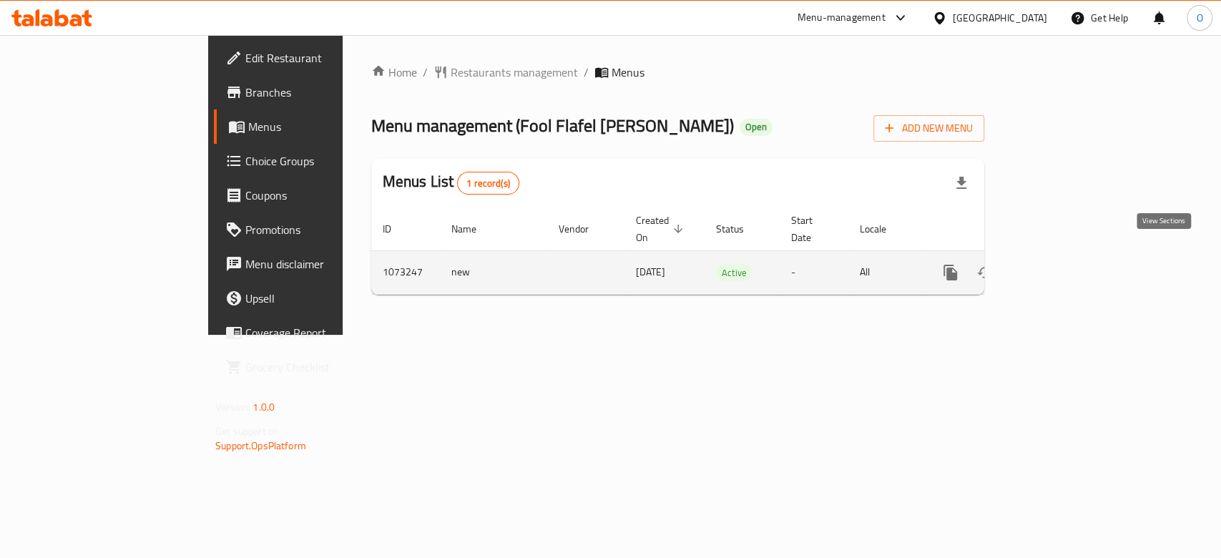
click at [1062, 264] on icon "enhanced table" at bounding box center [1053, 272] width 17 height 17
